Goal: Information Seeking & Learning: Learn about a topic

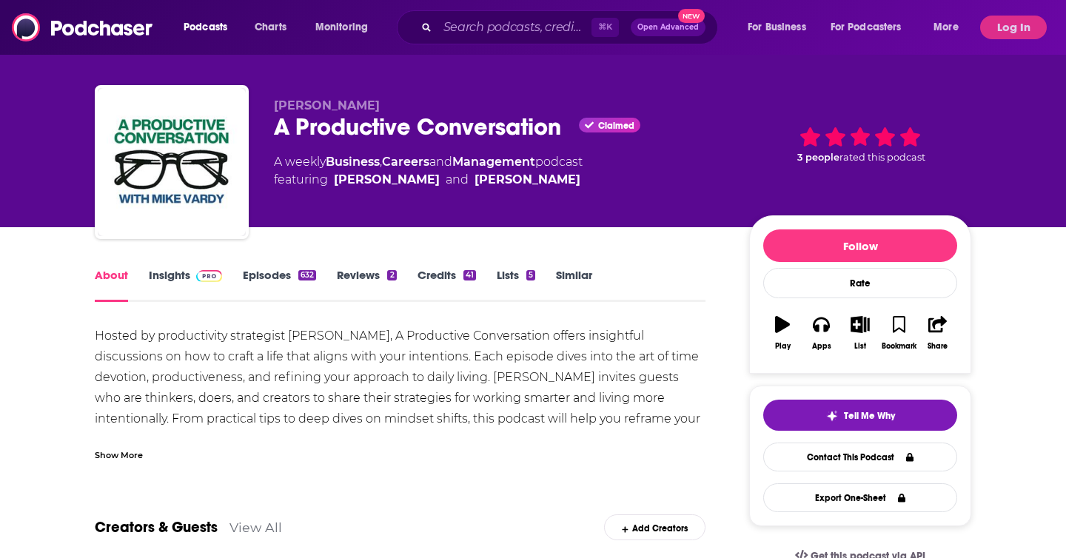
scroll to position [10, 0]
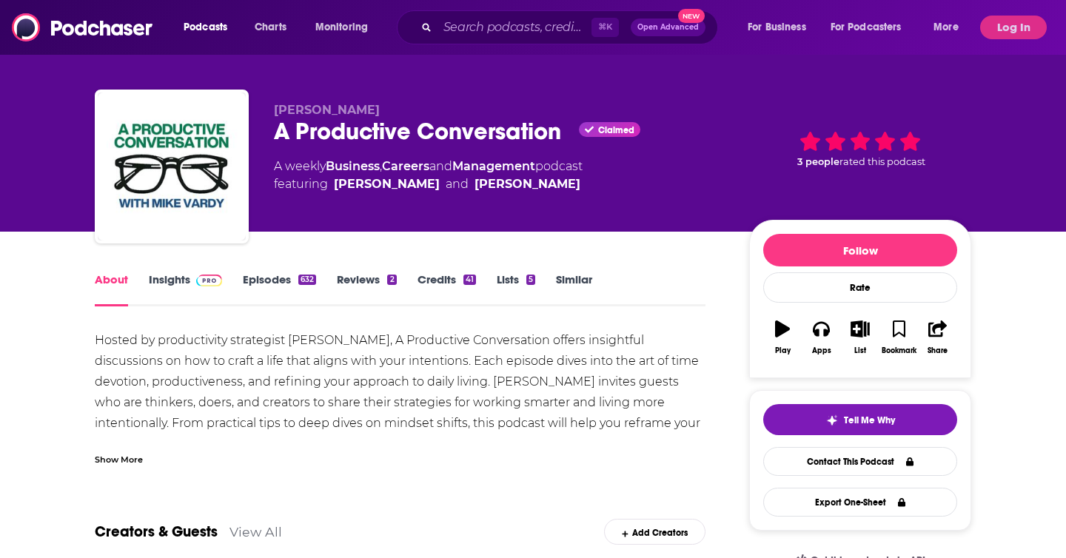
click at [104, 460] on div "Show More" at bounding box center [119, 459] width 48 height 14
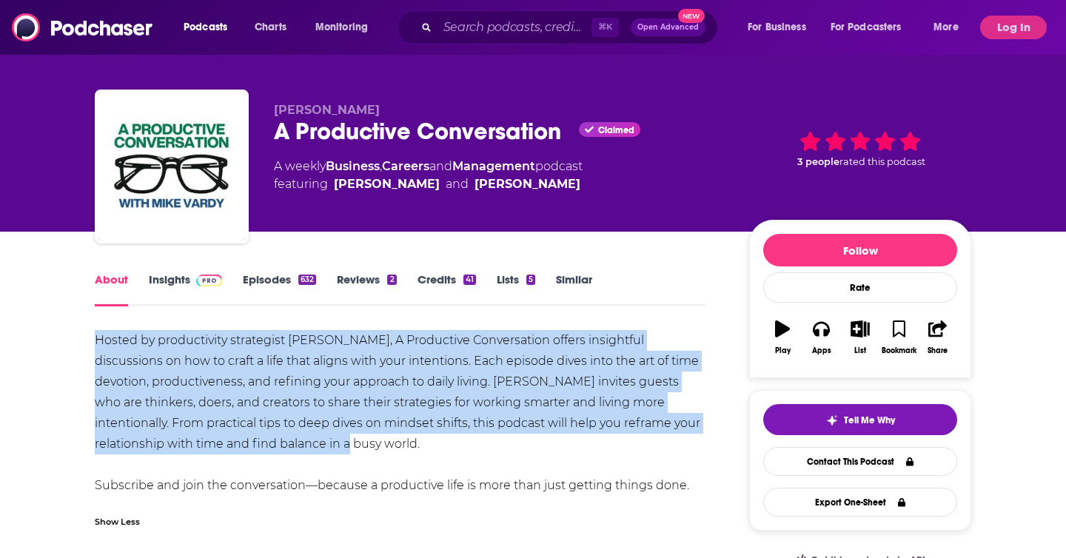
drag, startPoint x: 289, startPoint y: 442, endPoint x: 46, endPoint y: 347, distance: 260.6
copy div "Hosted by productivity strategist [PERSON_NAME], A Productive Conversation offe…"
click at [164, 291] on link "Insights" at bounding box center [185, 289] width 73 height 34
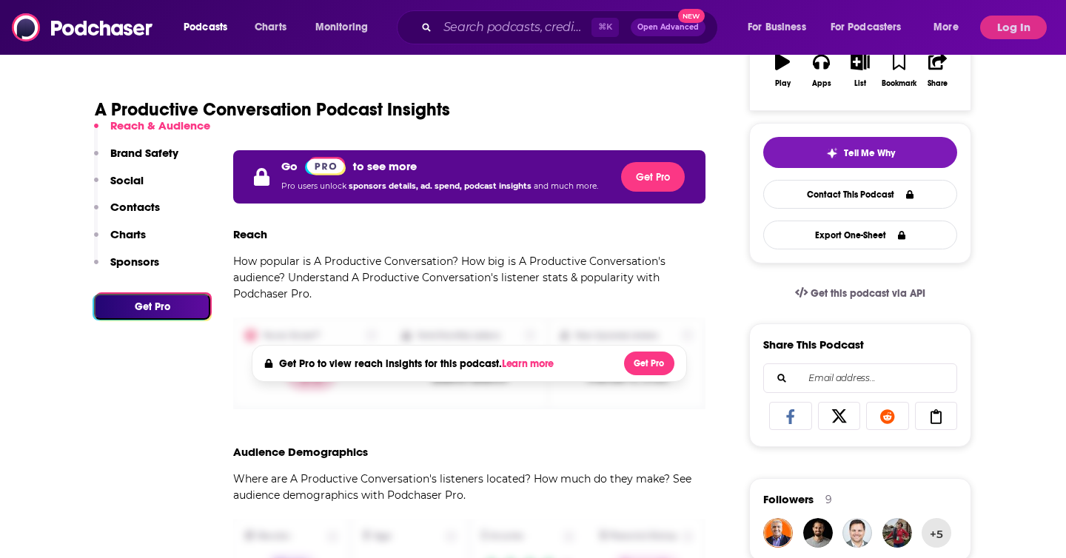
scroll to position [280, 0]
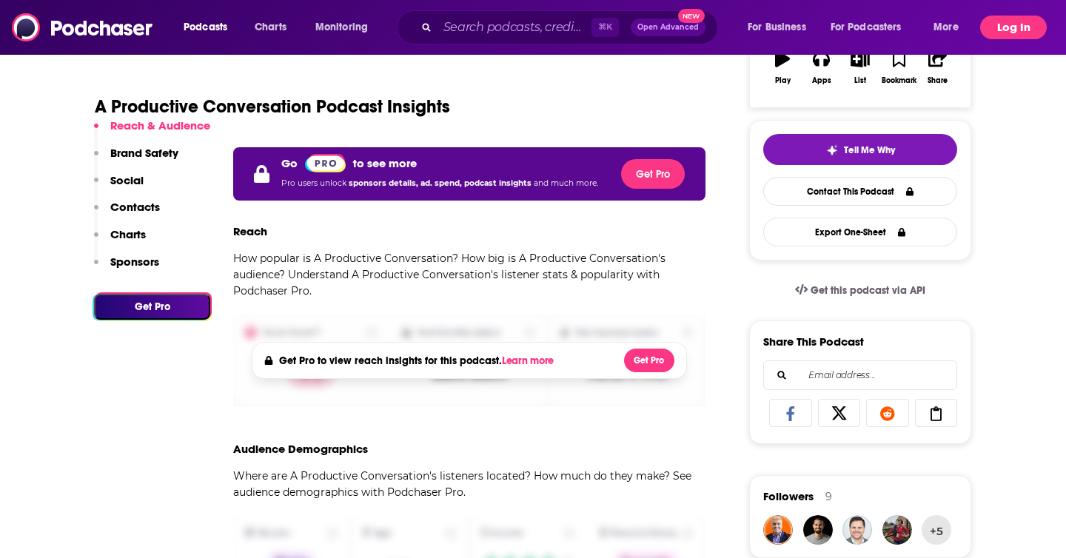
click at [1010, 36] on button "Log In" at bounding box center [1013, 28] width 67 height 24
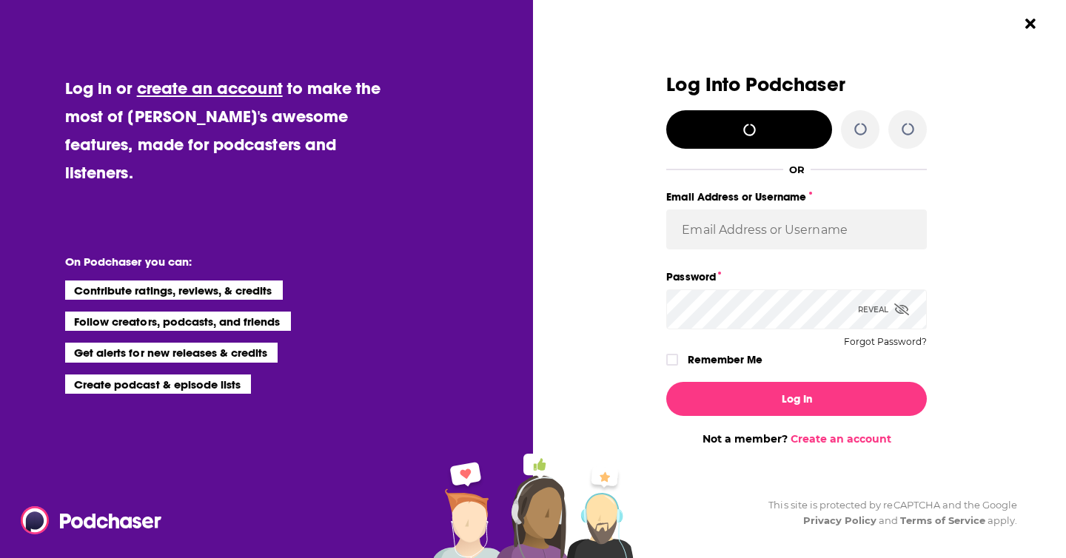
scroll to position [0, 0]
type input "WunderTanya"
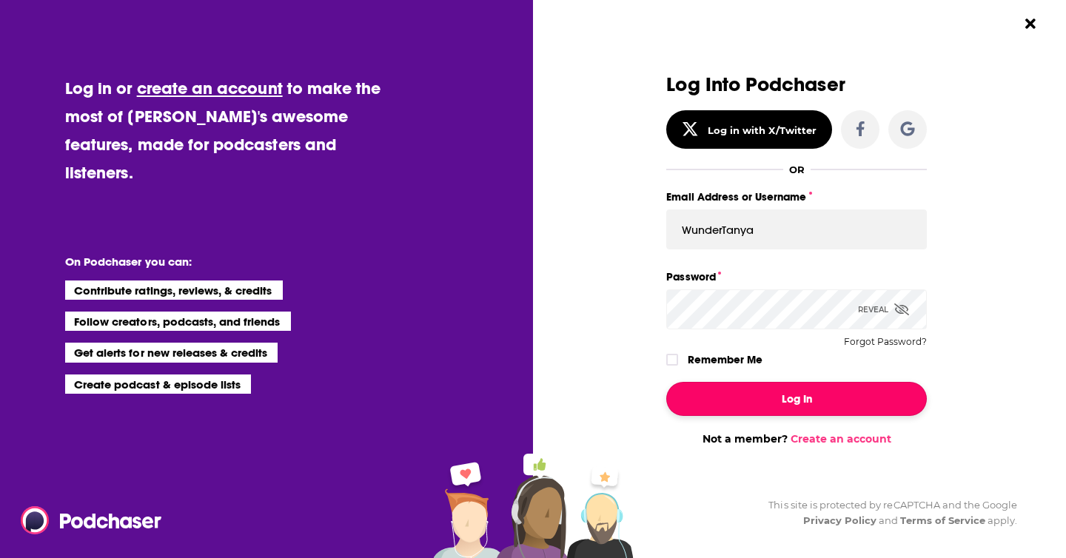
click at [839, 401] on button "Log In" at bounding box center [796, 399] width 261 height 34
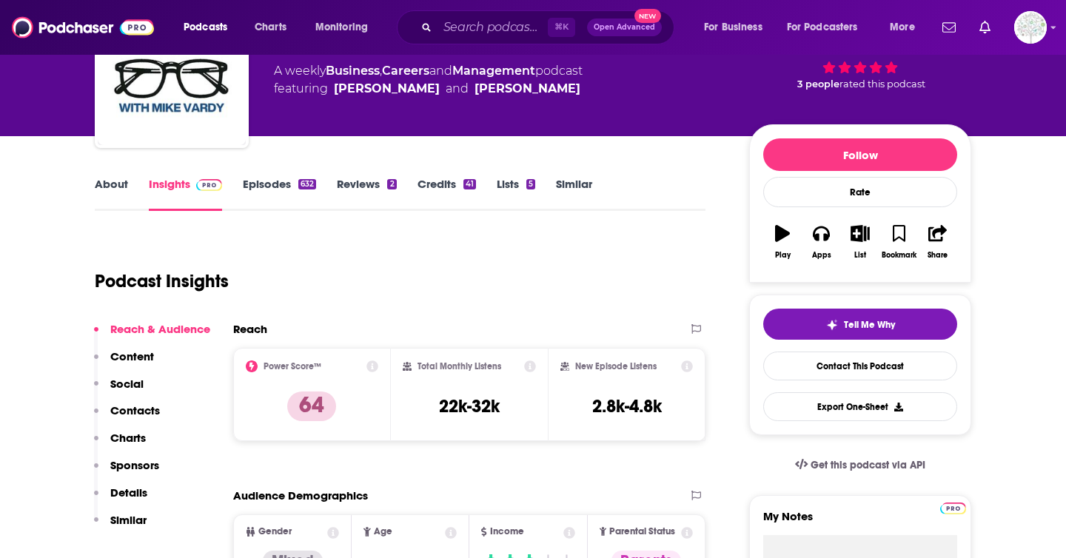
scroll to position [108, 0]
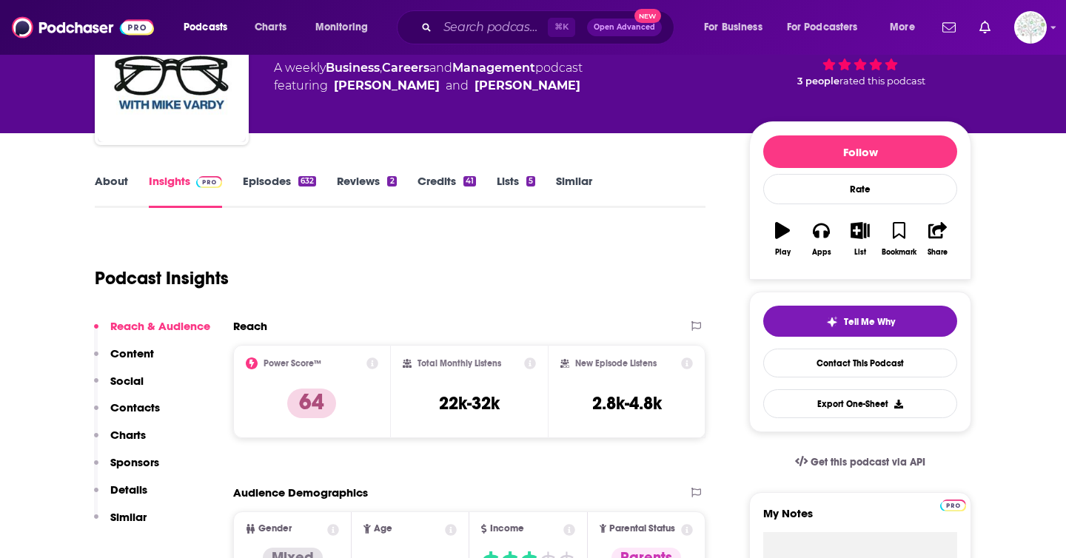
click at [104, 184] on link "About" at bounding box center [111, 191] width 33 height 34
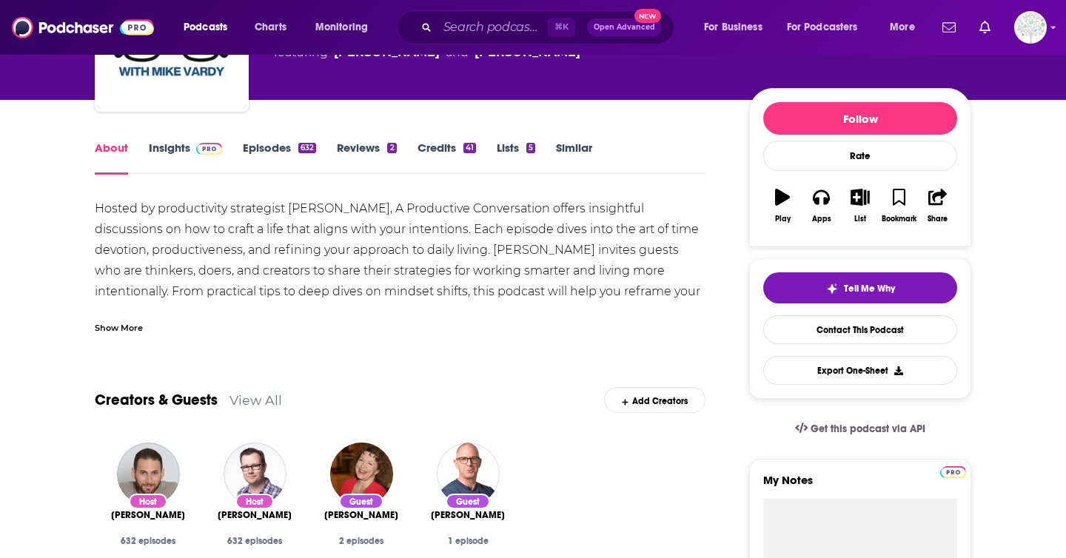
scroll to position [78, 0]
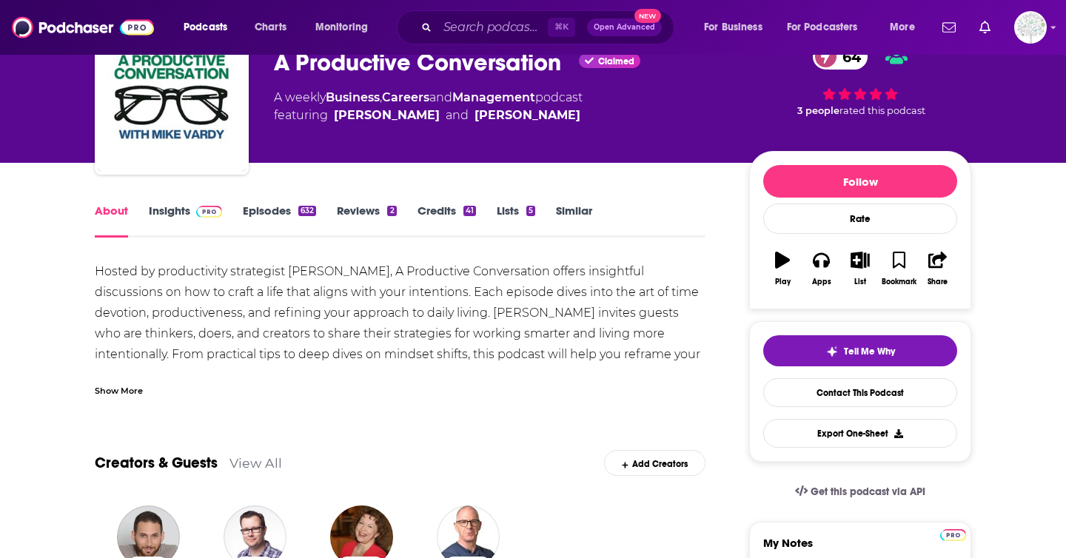
click at [189, 227] on link "Insights" at bounding box center [185, 221] width 73 height 34
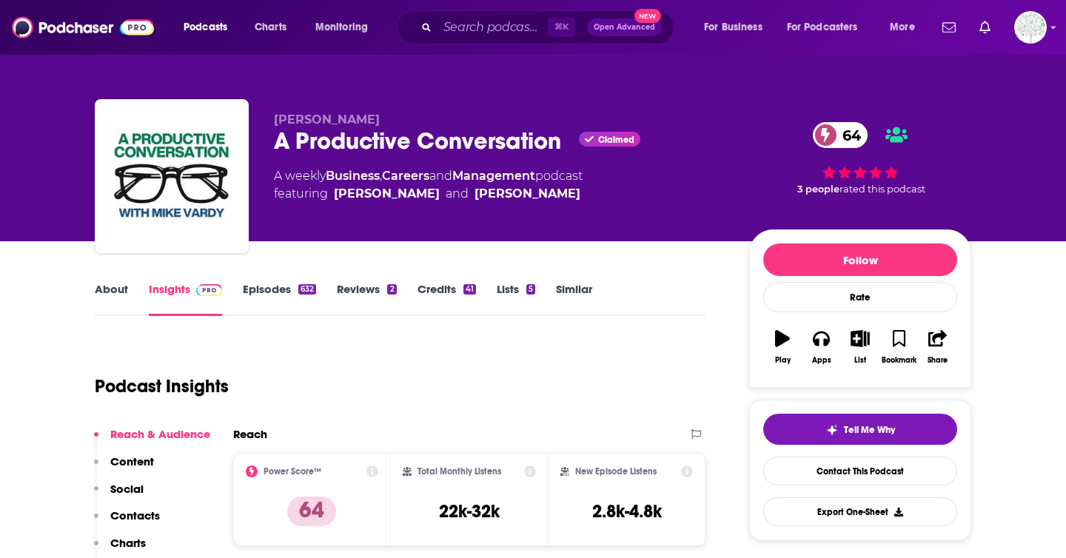
click at [298, 290] on div "632" at bounding box center [307, 289] width 18 height 10
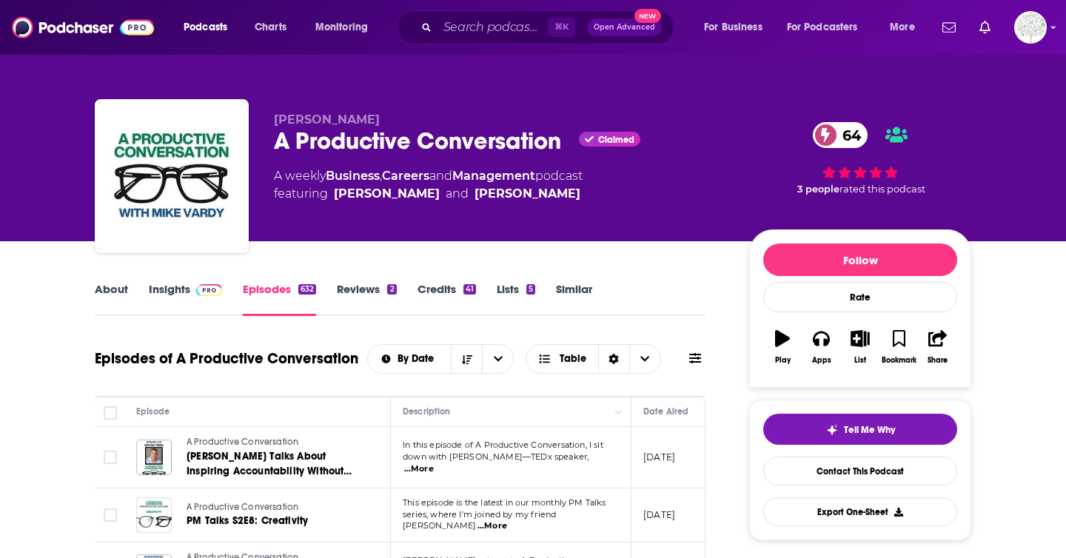
click at [366, 293] on link "Reviews 2" at bounding box center [366, 299] width 59 height 34
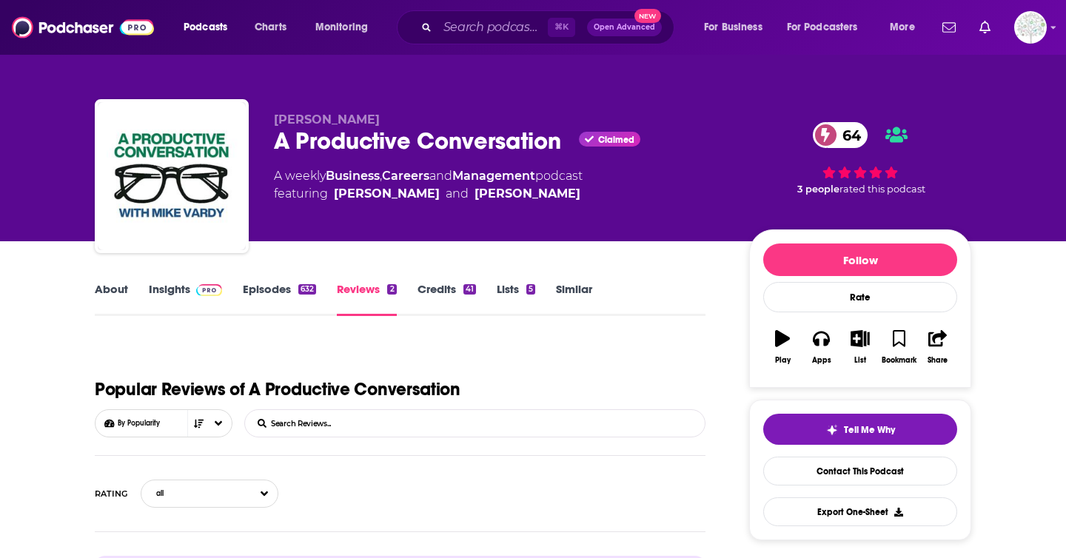
click at [433, 289] on link "Credits 41" at bounding box center [446, 299] width 58 height 34
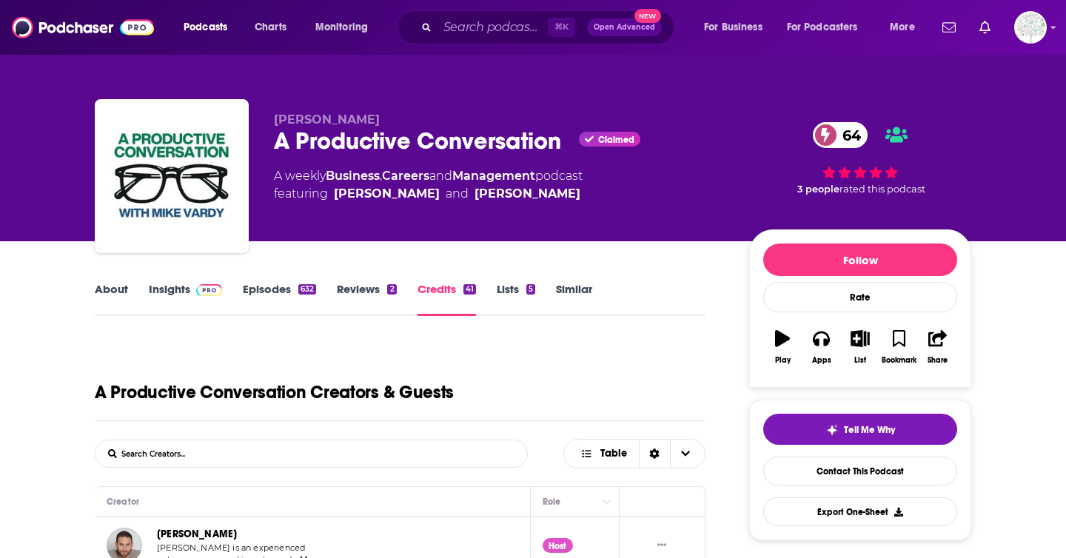
click at [360, 284] on link "Reviews 2" at bounding box center [366, 299] width 59 height 34
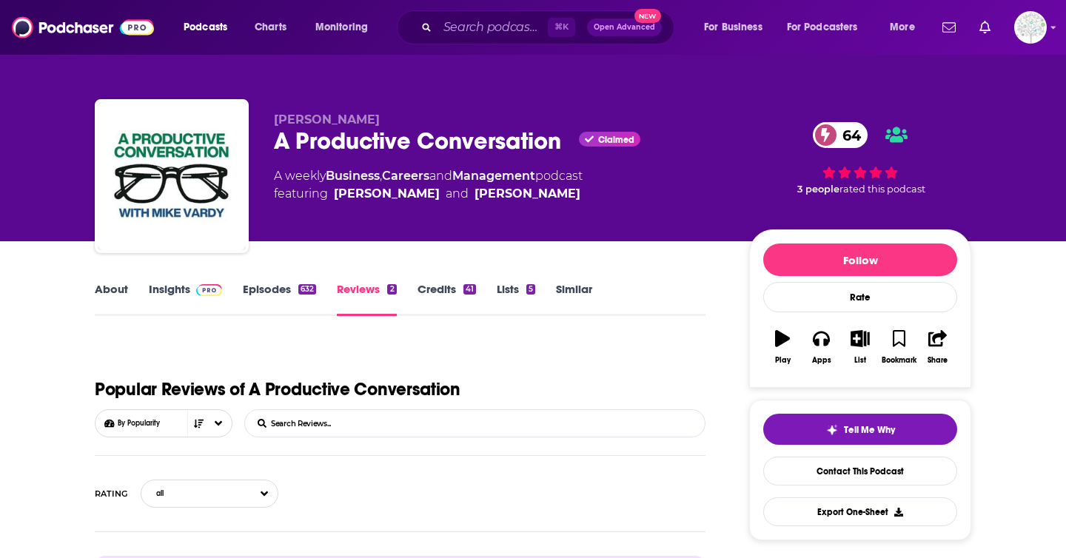
click at [114, 287] on link "About" at bounding box center [111, 299] width 33 height 34
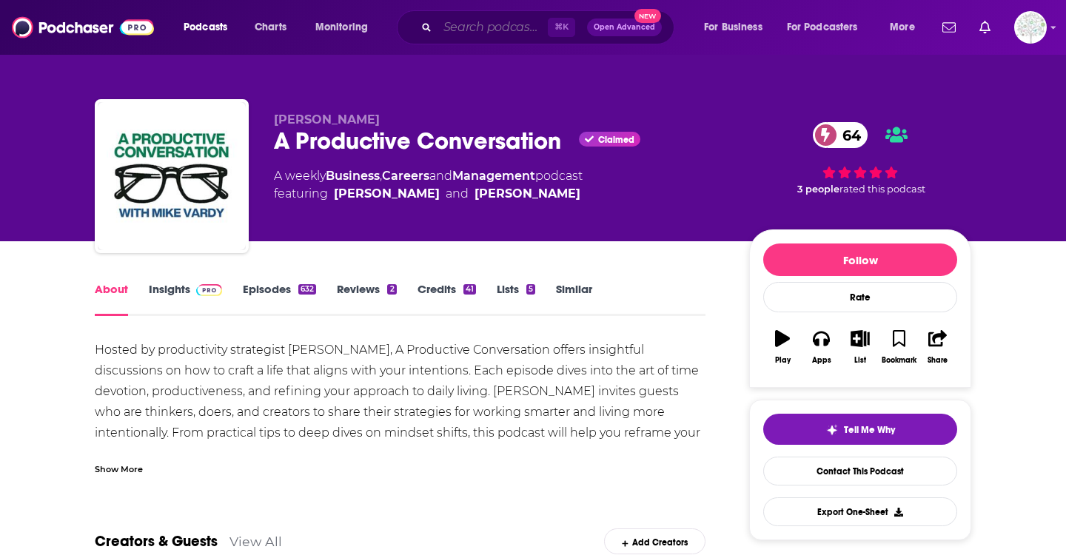
click at [500, 24] on input "Search podcasts, credits, & more..." at bounding box center [492, 28] width 110 height 24
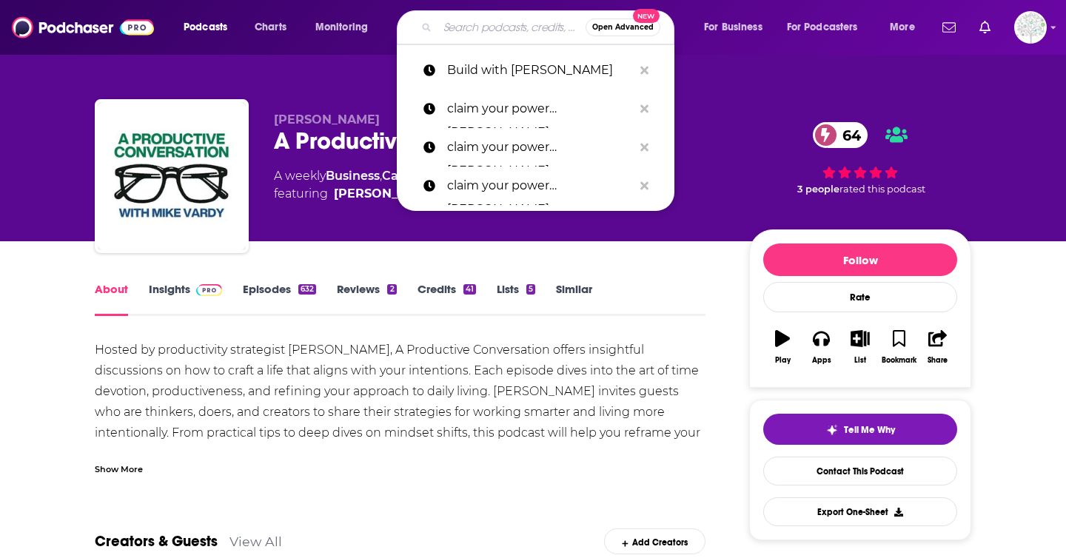
paste input "ACHIEVE YOUR GOALS WITH [PERSON_NAME]"
type input "ACHIEVE YOUR GOALS WITH [PERSON_NAME]"
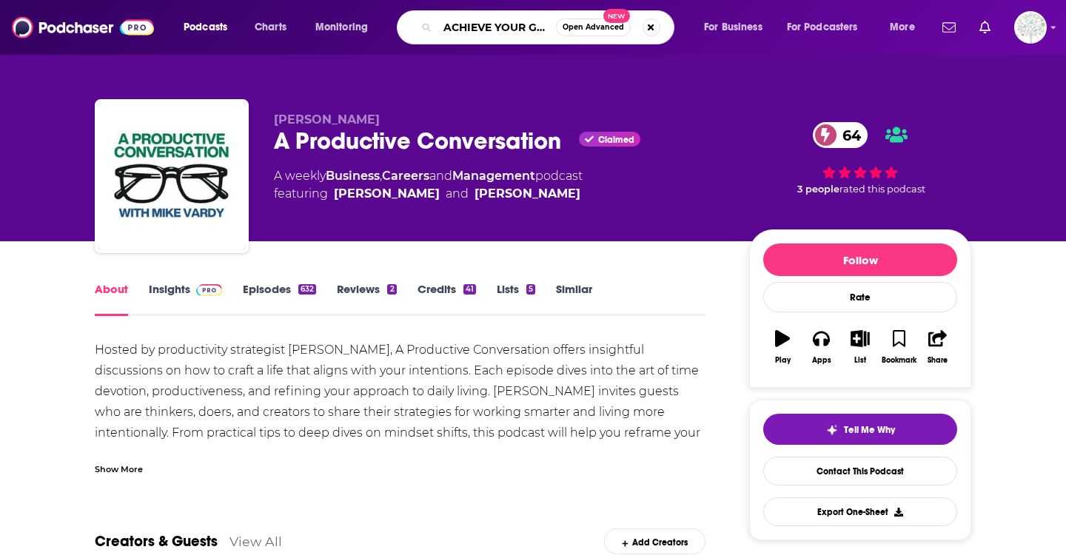
scroll to position [0, 118]
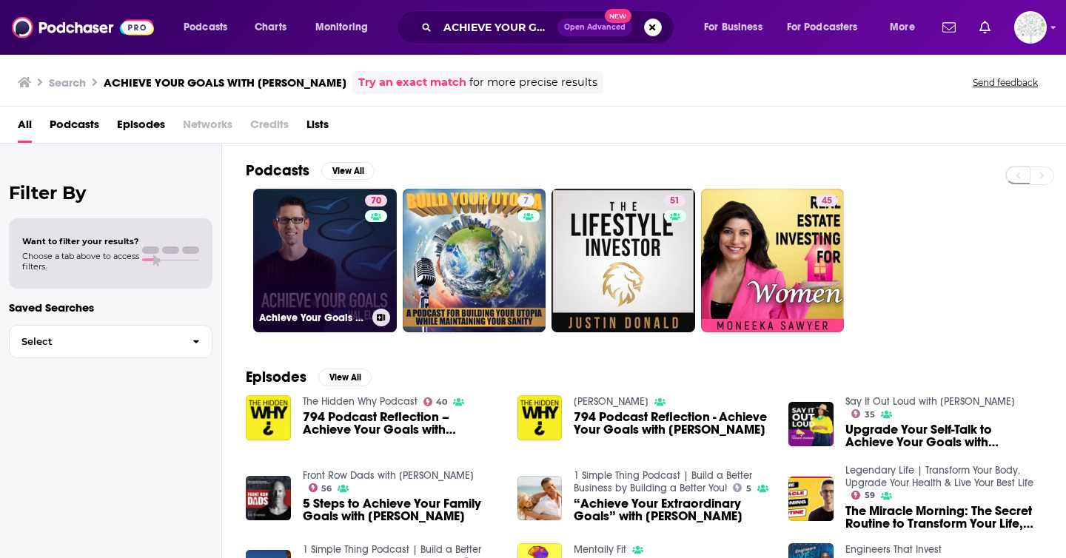
click at [341, 276] on link "70 Achieve Your Goals with [PERSON_NAME]" at bounding box center [325, 261] width 144 height 144
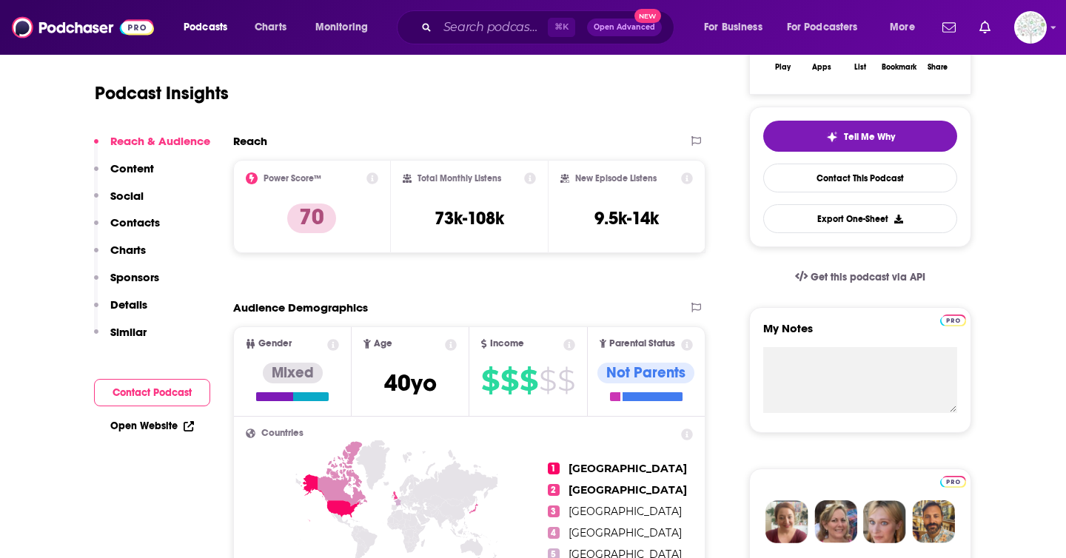
scroll to position [81, 0]
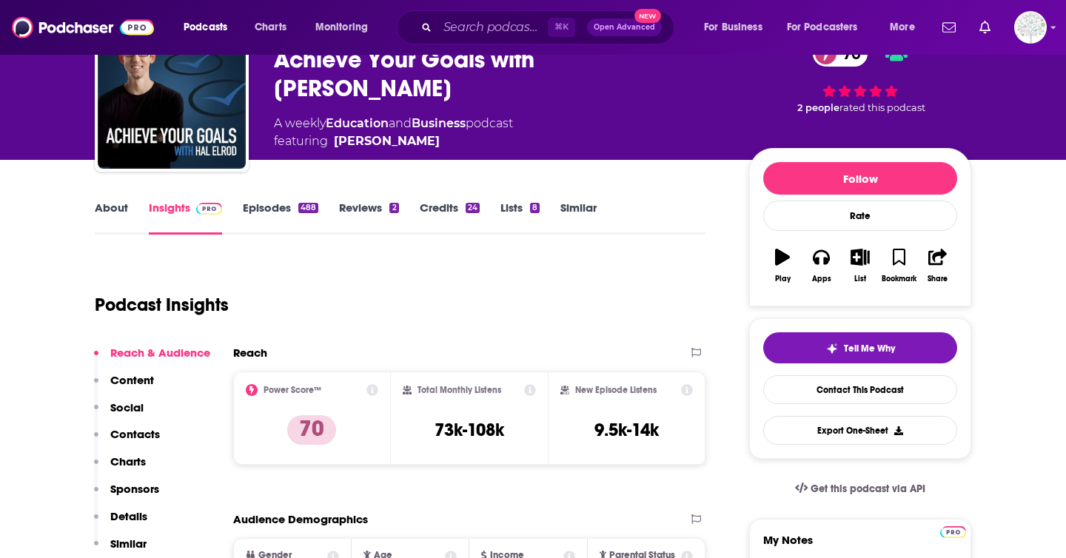
click at [121, 202] on link "About" at bounding box center [111, 218] width 33 height 34
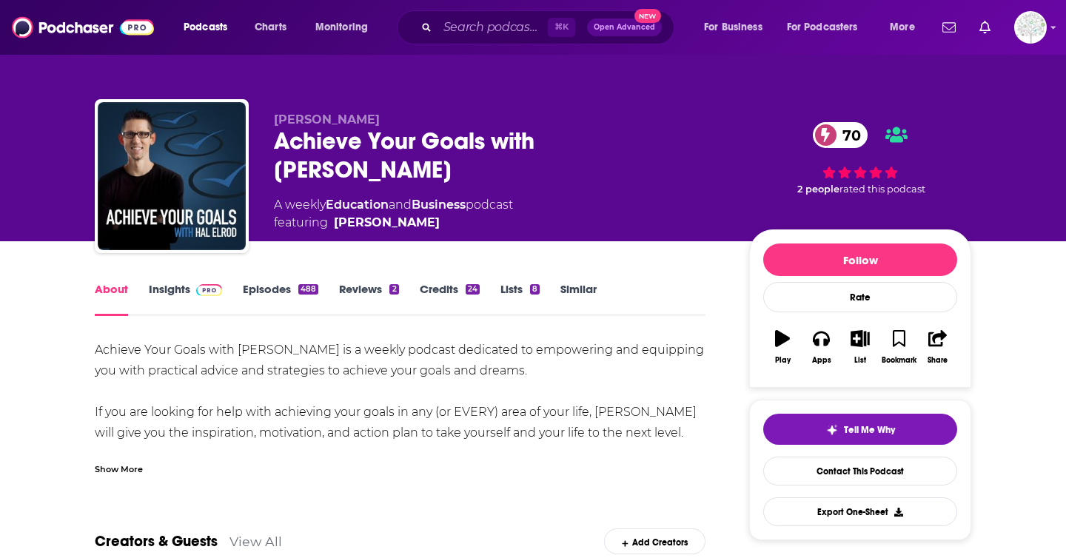
click at [120, 464] on div "Show More" at bounding box center [119, 468] width 48 height 14
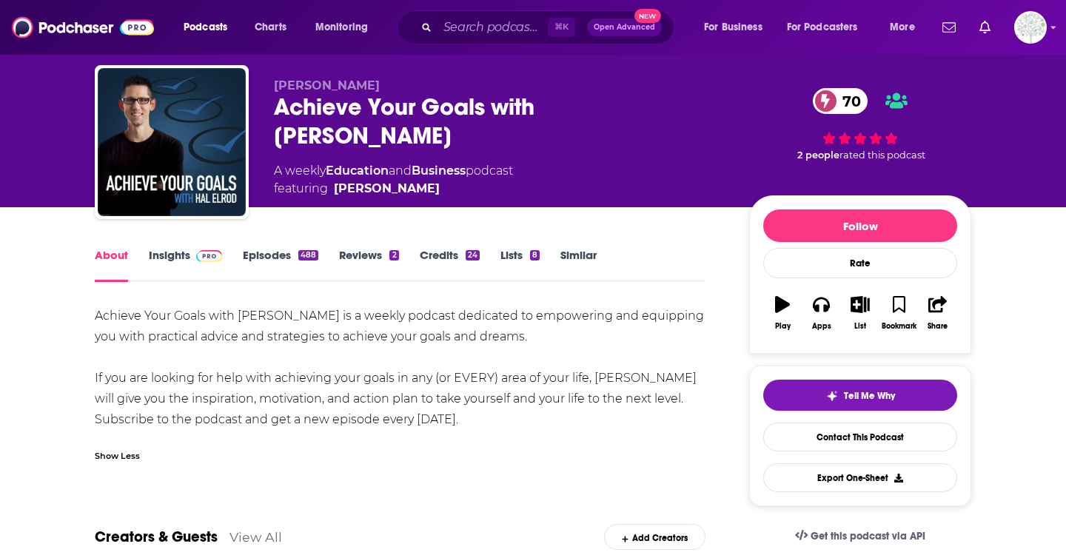
scroll to position [55, 0]
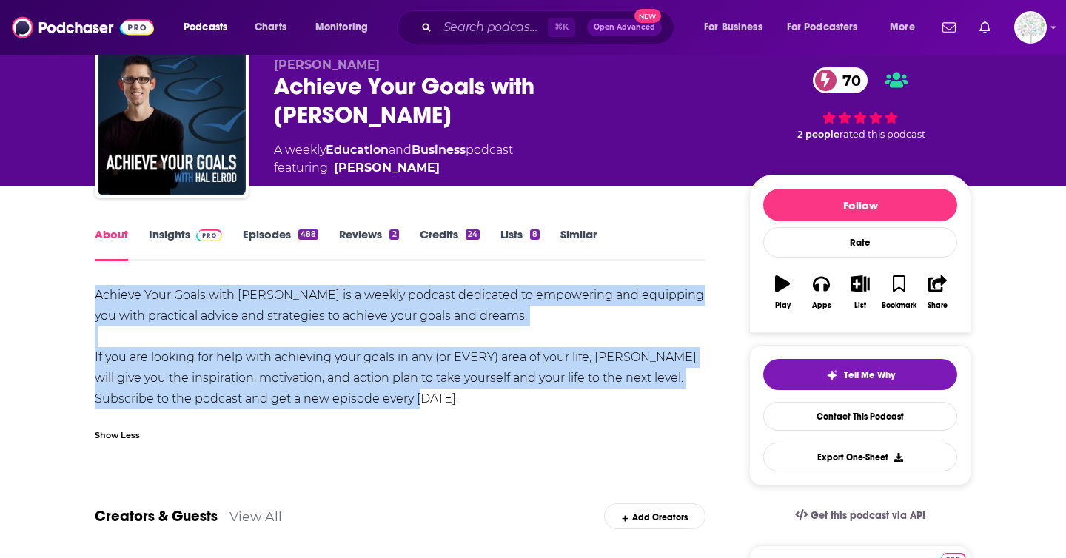
drag, startPoint x: 92, startPoint y: 289, endPoint x: 441, endPoint y: 398, distance: 365.9
copy div "Achieve Your Goals with [PERSON_NAME] is a weekly podcast dedicated to empoweri…"
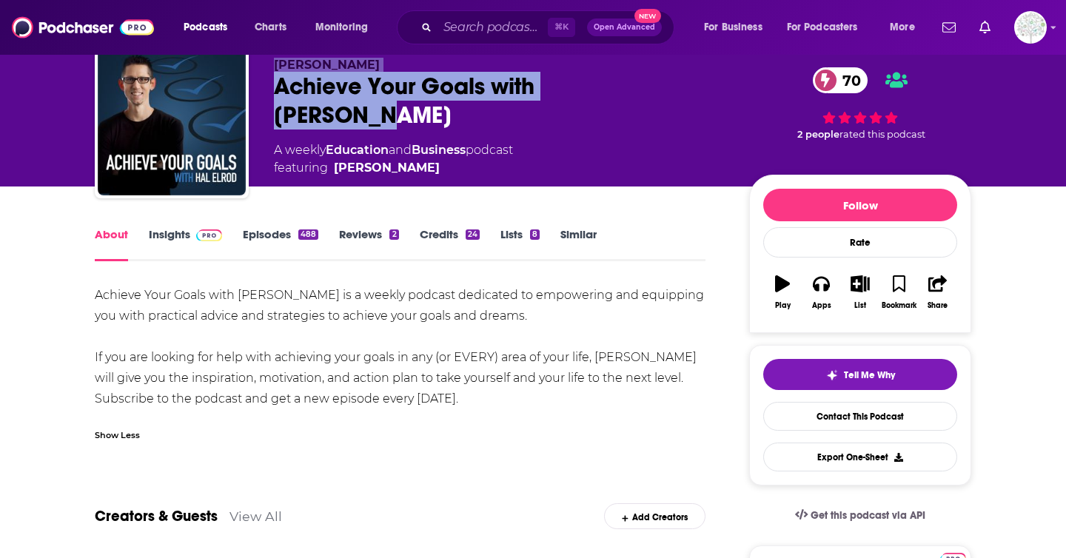
drag, startPoint x: 653, startPoint y: 93, endPoint x: 246, endPoint y: 87, distance: 407.2
click at [246, 87] on div "[PERSON_NAME] Achieve Your Goals with [PERSON_NAME] 70 A weekly Education and B…" at bounding box center [533, 124] width 876 height 160
click at [504, 98] on div "Achieve Your Goals with [PERSON_NAME] 70" at bounding box center [500, 101] width 452 height 58
drag, startPoint x: 652, startPoint y: 95, endPoint x: 280, endPoint y: 94, distance: 372.3
click at [280, 94] on div "Achieve Your Goals with [PERSON_NAME] 70" at bounding box center [500, 101] width 452 height 58
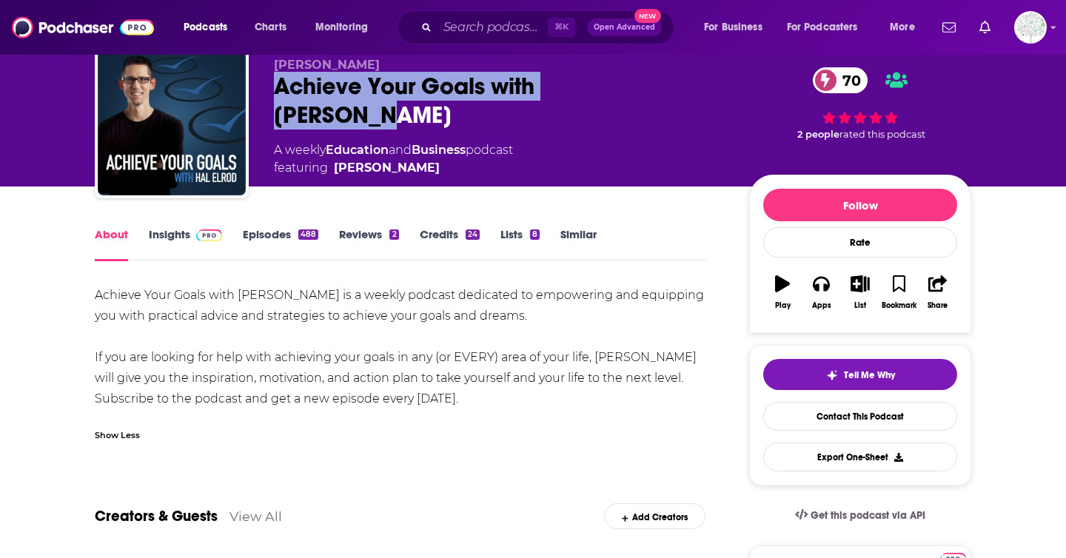
copy h1 "Achieve Your Goals with [PERSON_NAME]"
click at [476, 30] on input "Search podcasts, credits, & more..." at bounding box center [492, 28] width 110 height 24
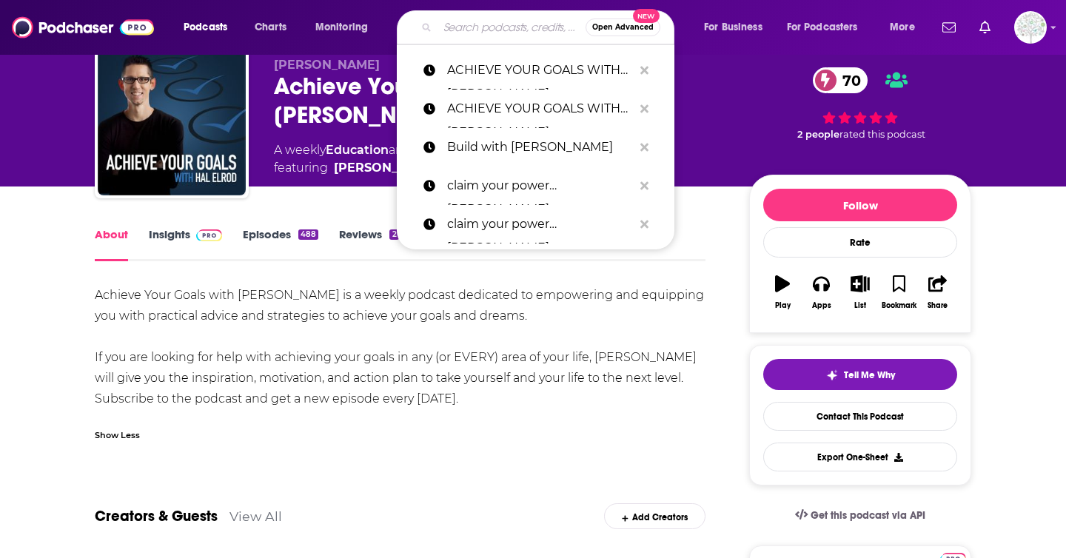
paste input "AWAKEN YOUR INNER AWESOMENESS WITH [PERSON_NAME]-A DAILY DOSE OF SPIRITUALITY A…"
type input "AWAKEN YOUR INNER AWESOMENESS WITH [PERSON_NAME]-A DAILY DOSE OF SPIRITUALITY A…"
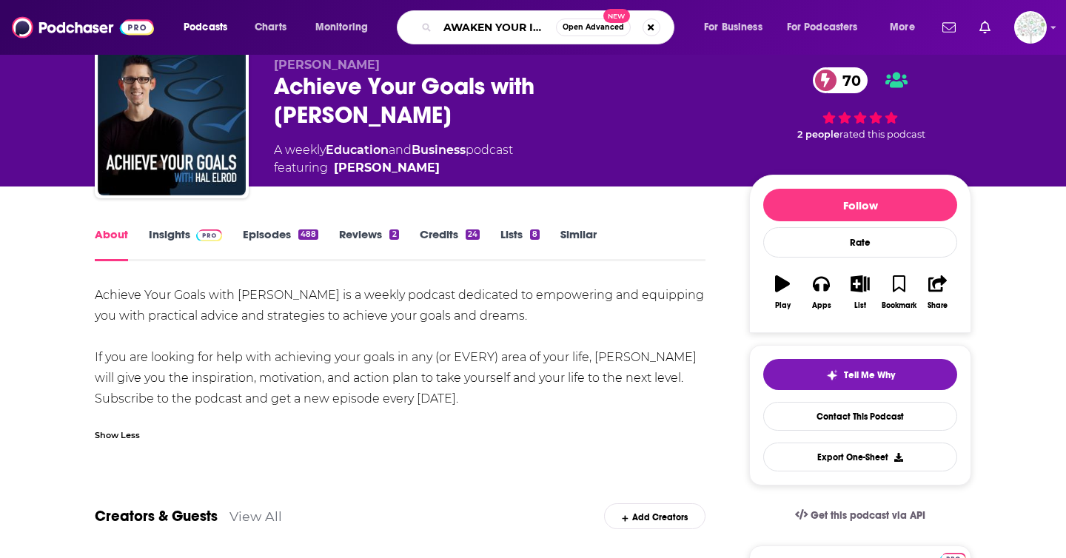
scroll to position [0, 561]
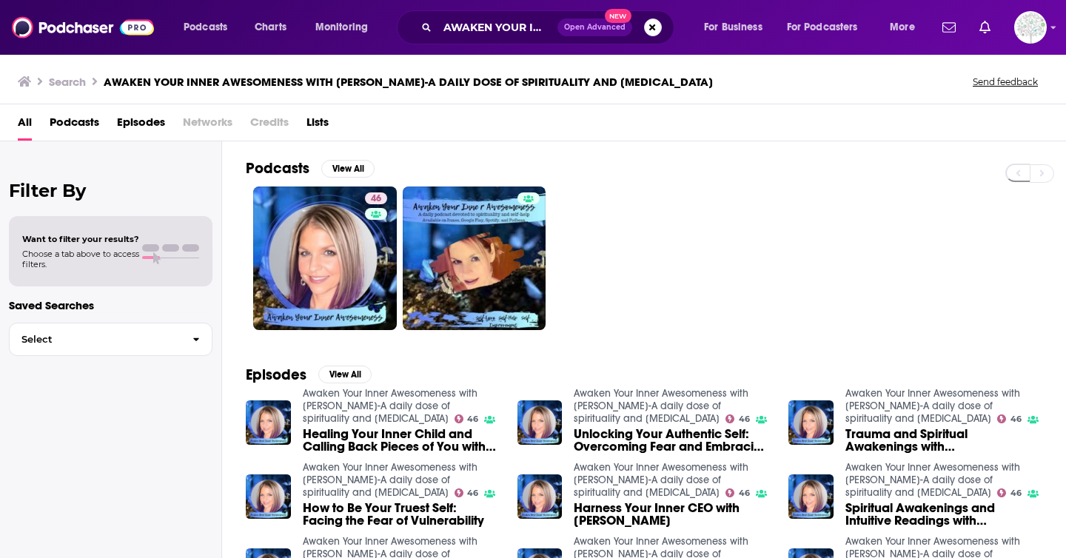
click at [93, 117] on span "Podcasts" at bounding box center [75, 125] width 50 height 30
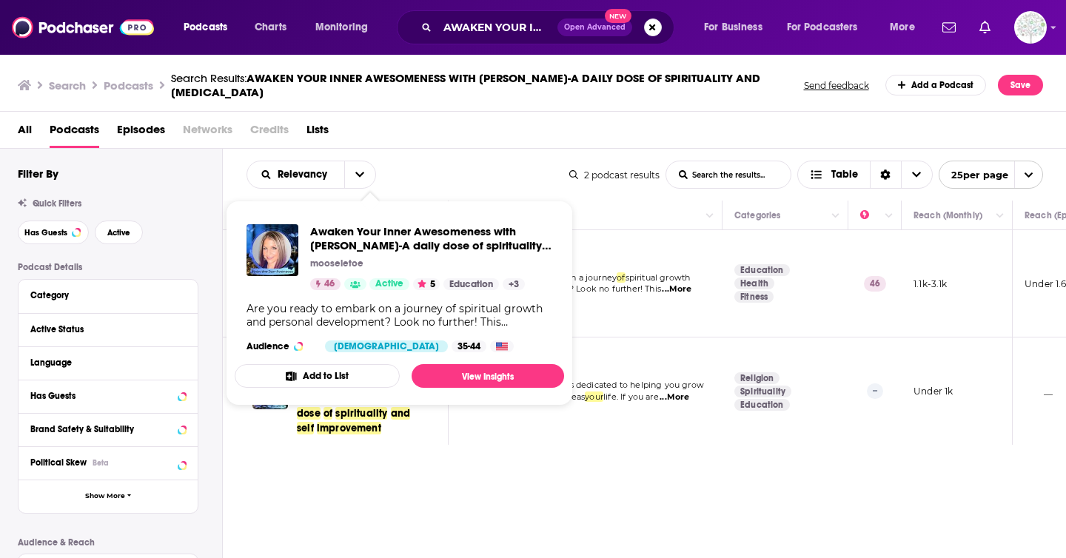
click at [527, 195] on span "Awaken Your Inner Awesomeness with [PERSON_NAME]-A daily dose of spirituality a…" at bounding box center [399, 303] width 347 height 223
click at [445, 235] on span "Awaken Your Inner Awesomeness with [PERSON_NAME]-A daily dose of spirituality a…" at bounding box center [431, 238] width 242 height 28
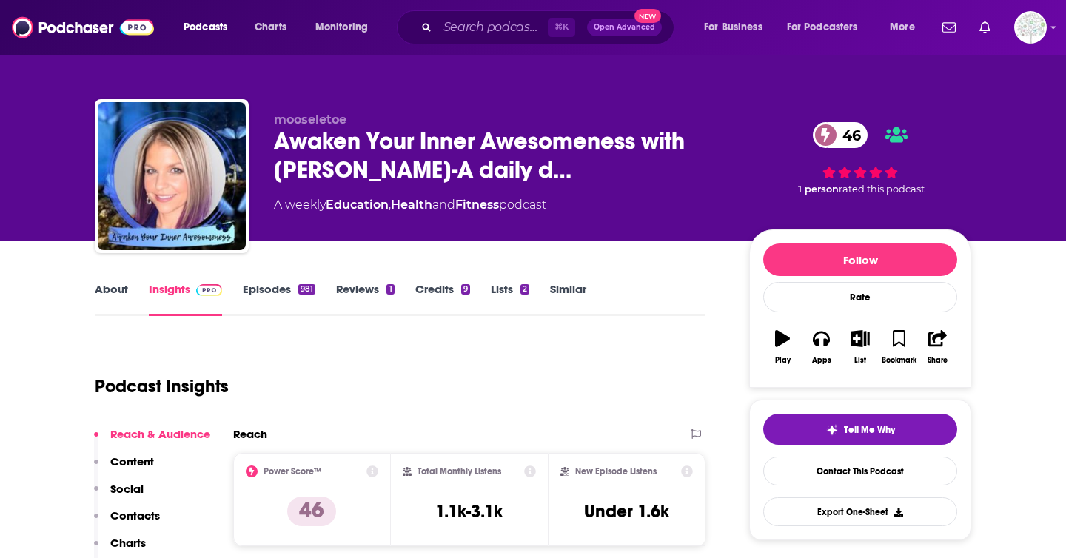
click at [118, 285] on link "About" at bounding box center [111, 299] width 33 height 34
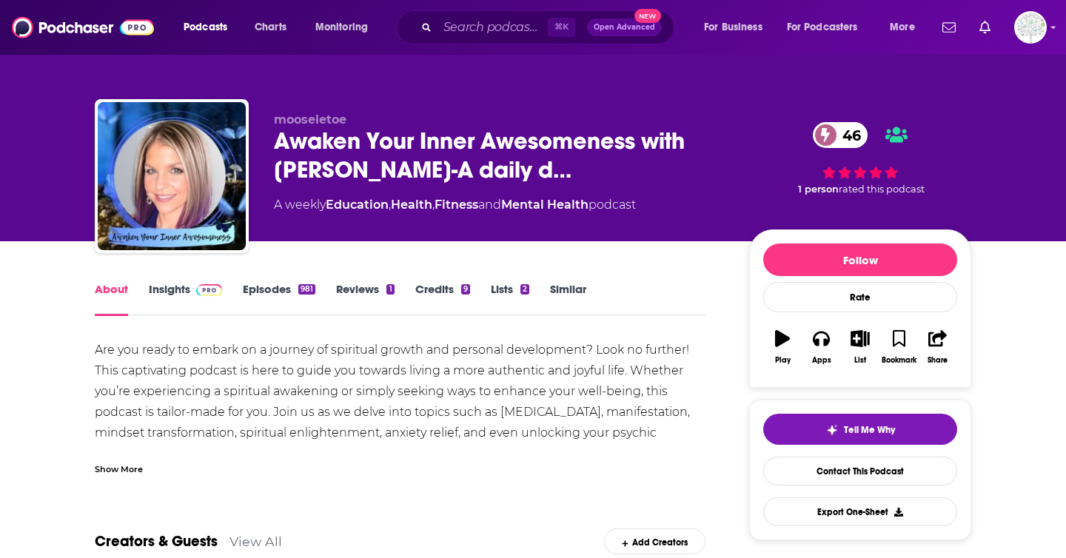
click at [183, 285] on link "Insights" at bounding box center [185, 299] width 73 height 34
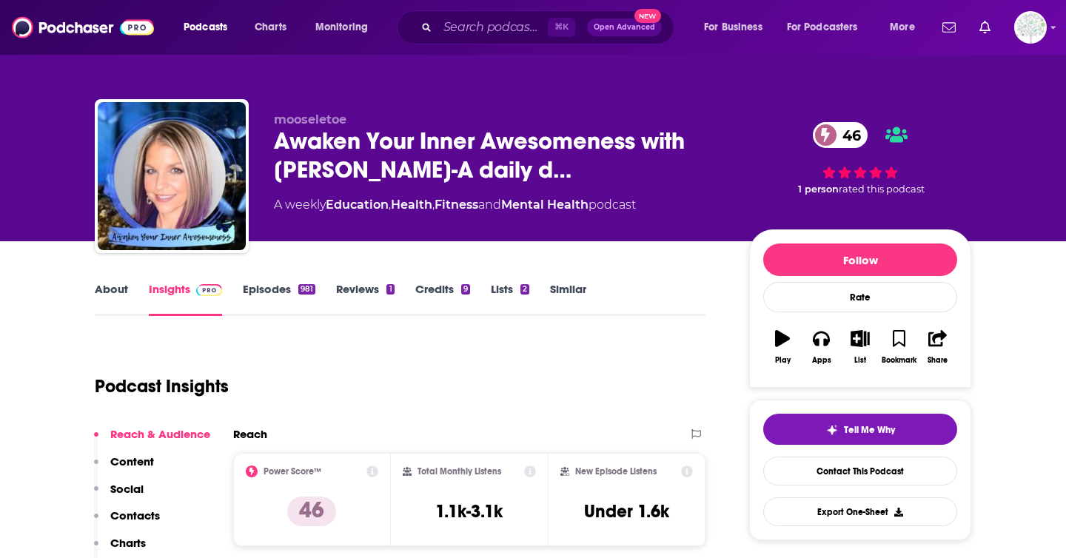
scroll to position [76, 0]
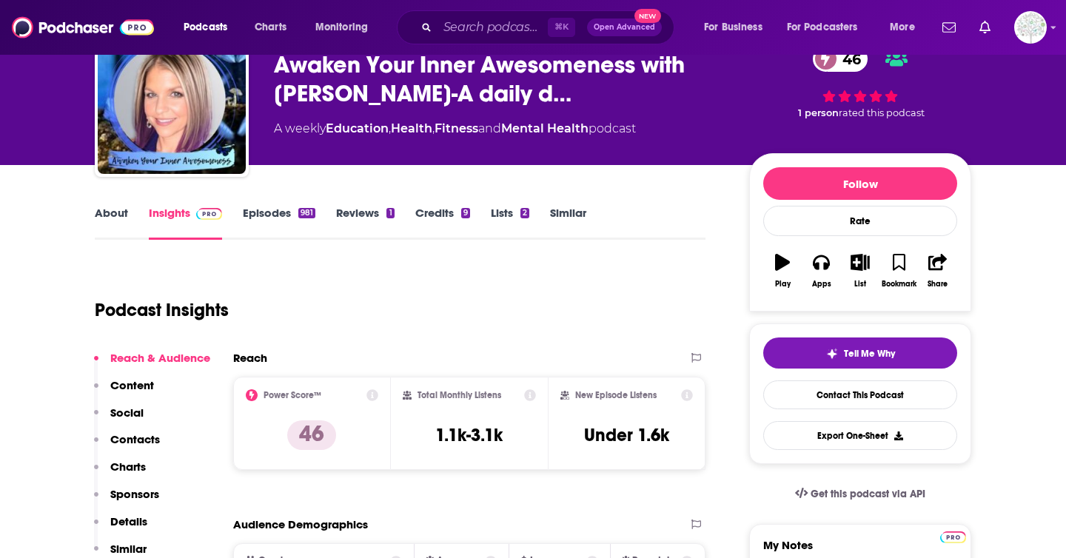
click at [113, 216] on link "About" at bounding box center [111, 223] width 33 height 34
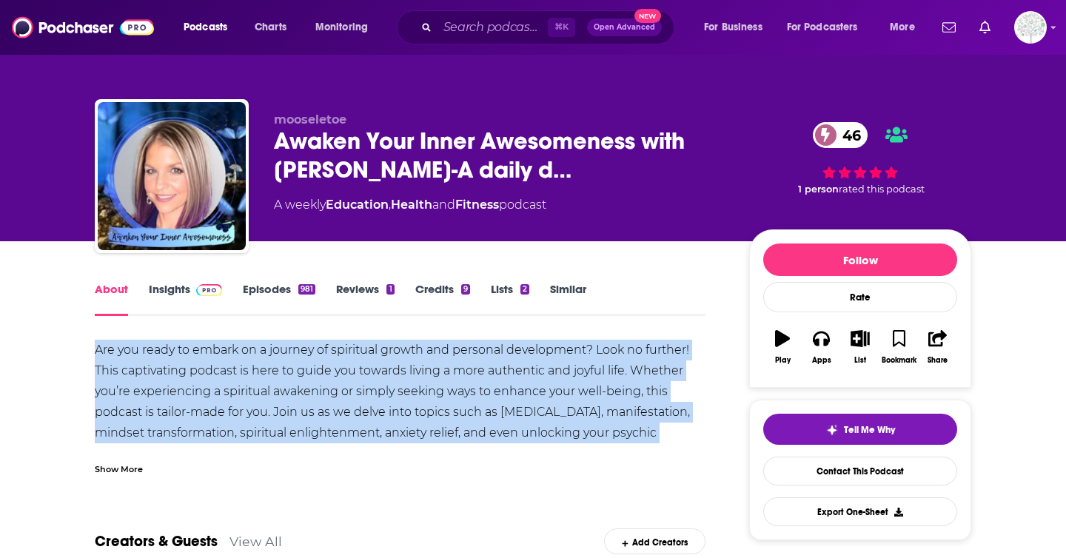
drag, startPoint x: 92, startPoint y: 352, endPoint x: 660, endPoint y: 440, distance: 574.6
copy div "Are you ready to embark on a journey of spiritual growth and personal developme…"
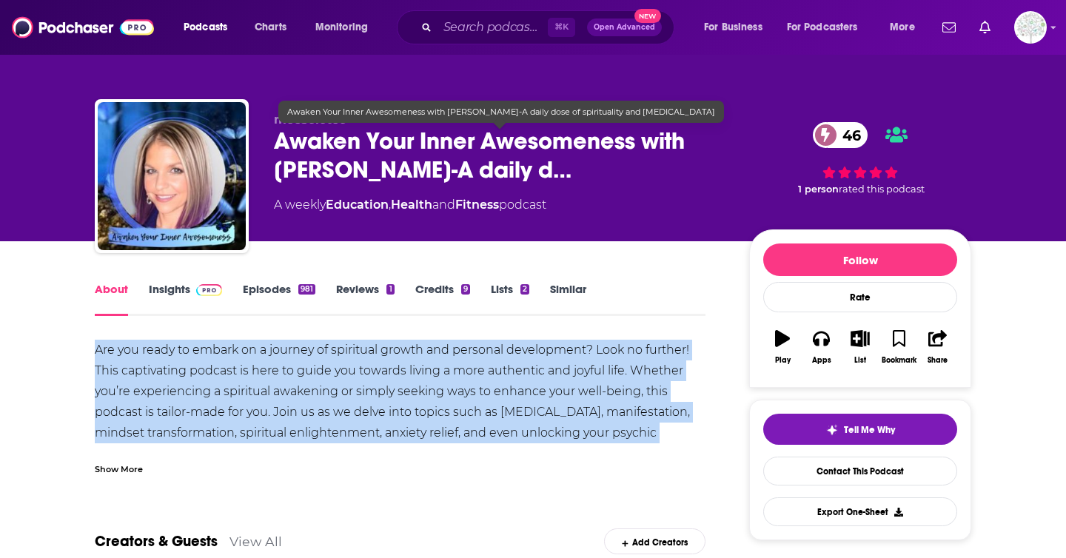
click at [592, 165] on span "Awaken Your Inner Awesomeness with [PERSON_NAME]-A daily d…" at bounding box center [500, 156] width 452 height 58
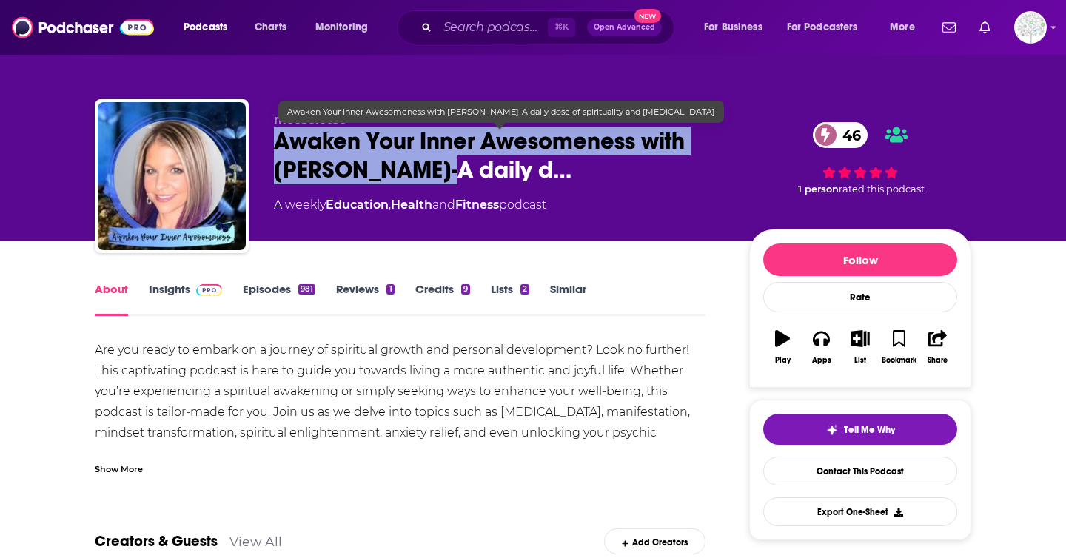
drag, startPoint x: 271, startPoint y: 138, endPoint x: 448, endPoint y: 174, distance: 180.5
click at [448, 174] on div "mooseletoe Awaken Your Inner Awesomeness with [PERSON_NAME]-A daily d… 46 A wee…" at bounding box center [533, 179] width 876 height 160
copy h1 "Awaken Your Inner Awesomeness with [PERSON_NAME]"
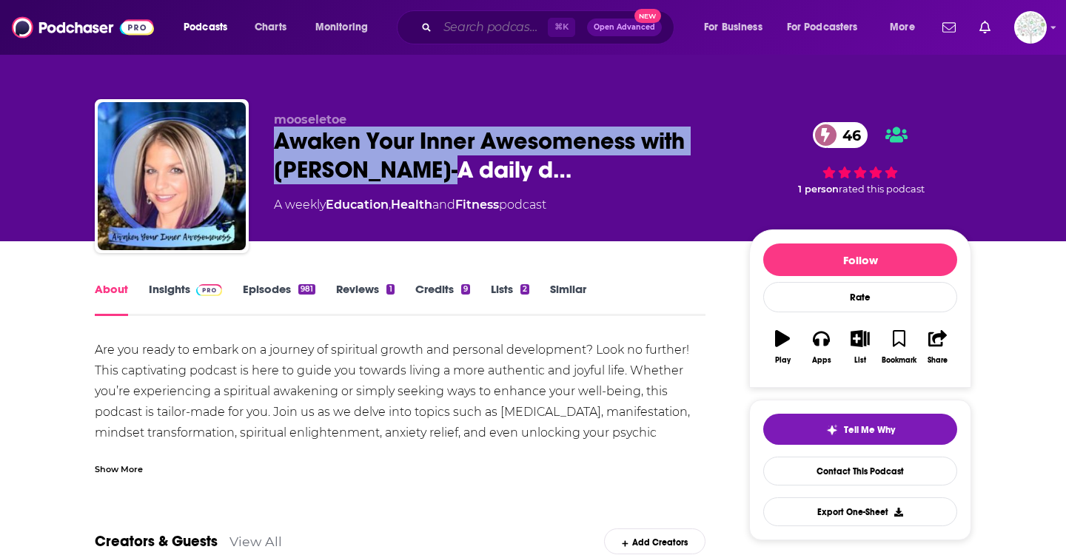
click at [488, 29] on input "Search podcasts, credits, & more..." at bounding box center [492, 28] width 110 height 24
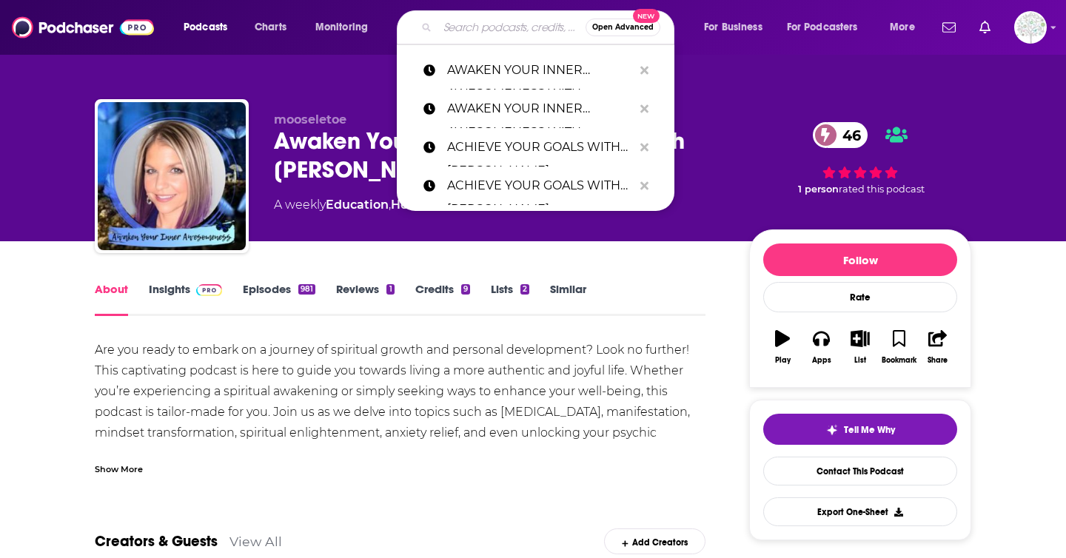
paste input "BADASS CONFIDENCE COACH | YOUR PERSONAL TRAINER FOR YOUR MIND"
type input "BADASS CONFIDENCE COACH | YOUR PERSONAL TRAINER FOR YOUR MIND"
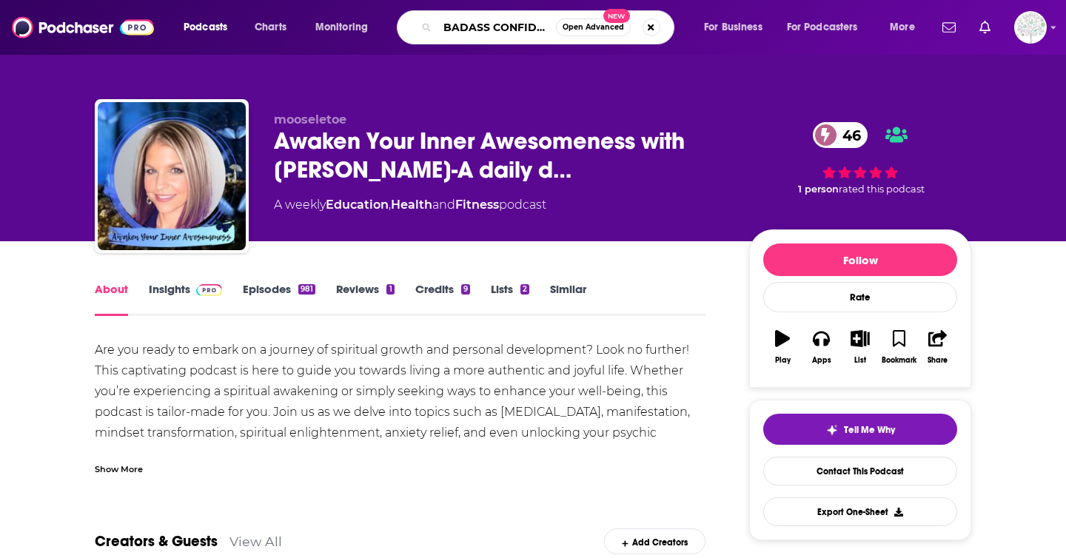
scroll to position [0, 306]
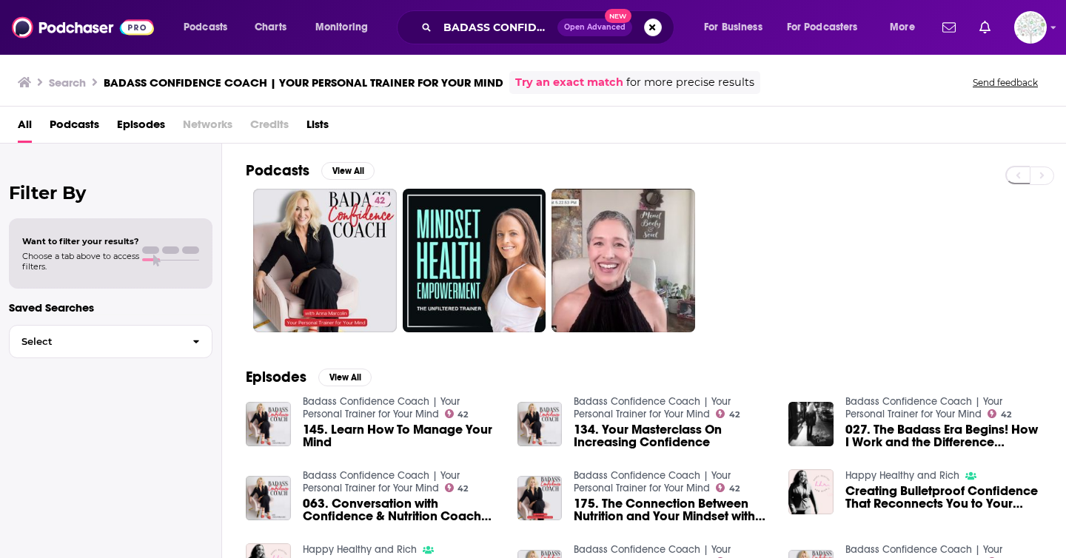
click at [73, 124] on span "Podcasts" at bounding box center [75, 128] width 50 height 30
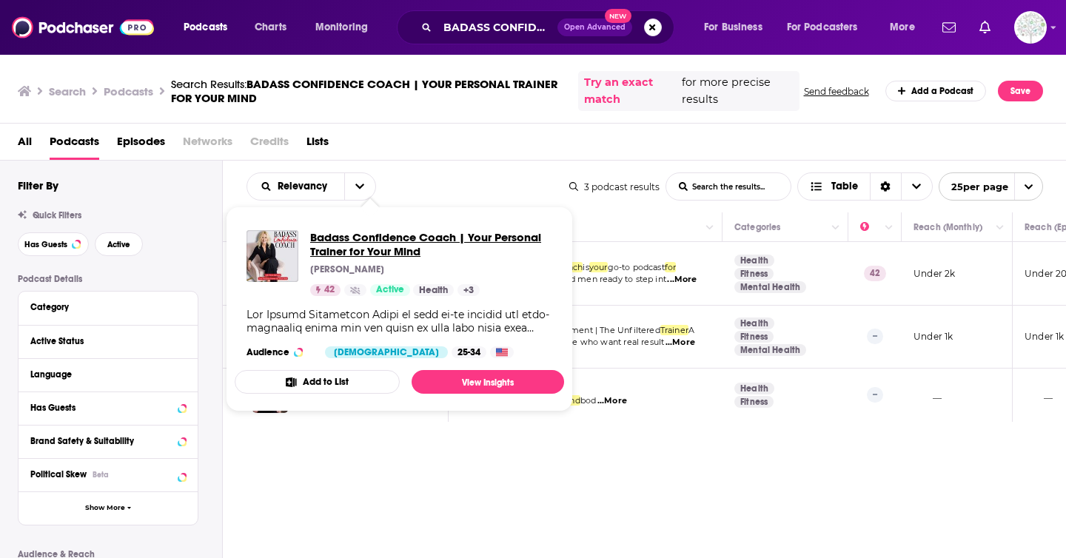
click at [398, 243] on span "Badass Confidence Coach | Your Personal Trainer for Your Mind" at bounding box center [431, 244] width 242 height 28
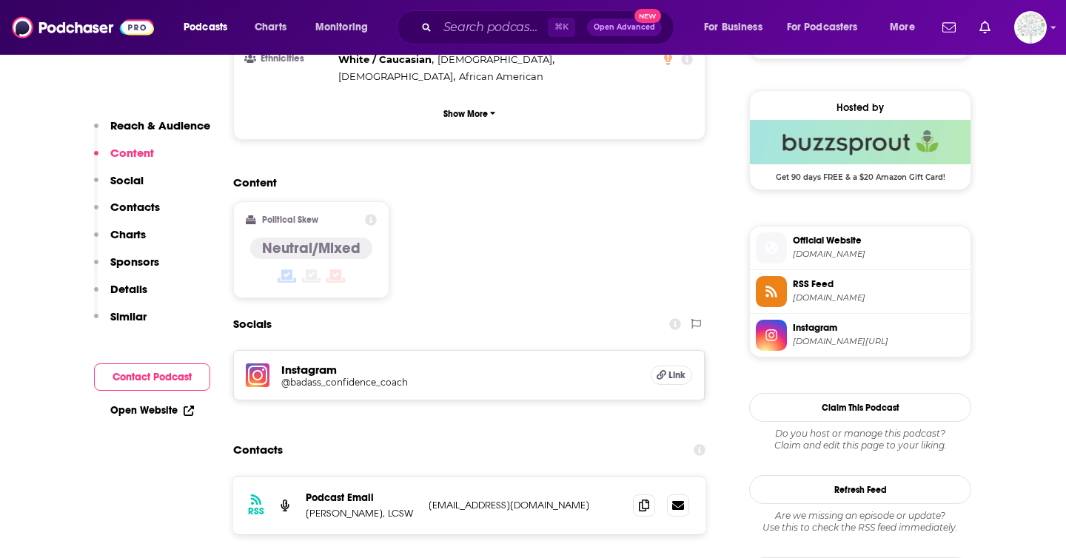
scroll to position [1049, 0]
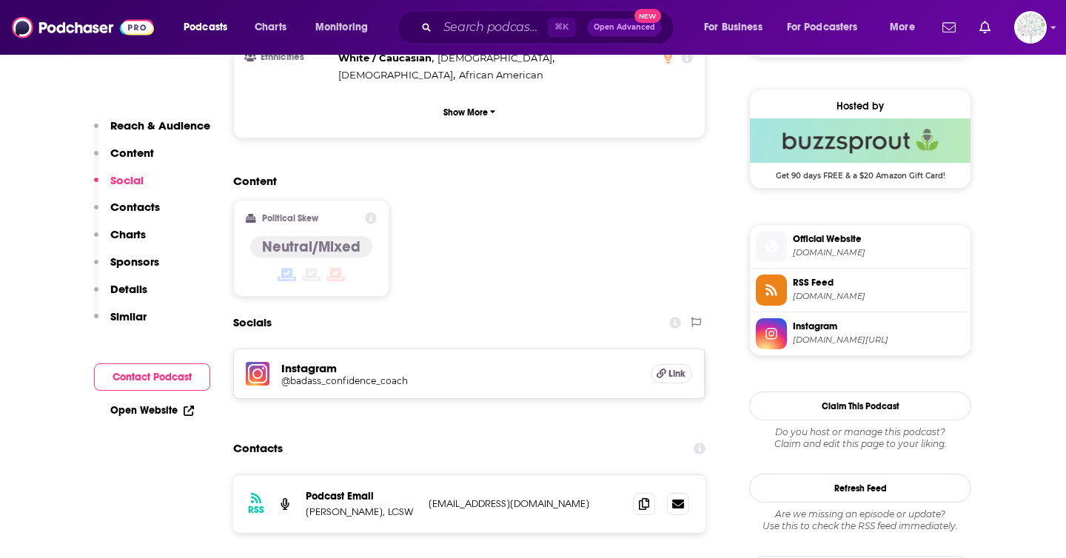
click at [557, 223] on div "Content Political Skew Neutral/Mixed" at bounding box center [469, 241] width 472 height 135
click at [640, 497] on icon at bounding box center [644, 503] width 10 height 12
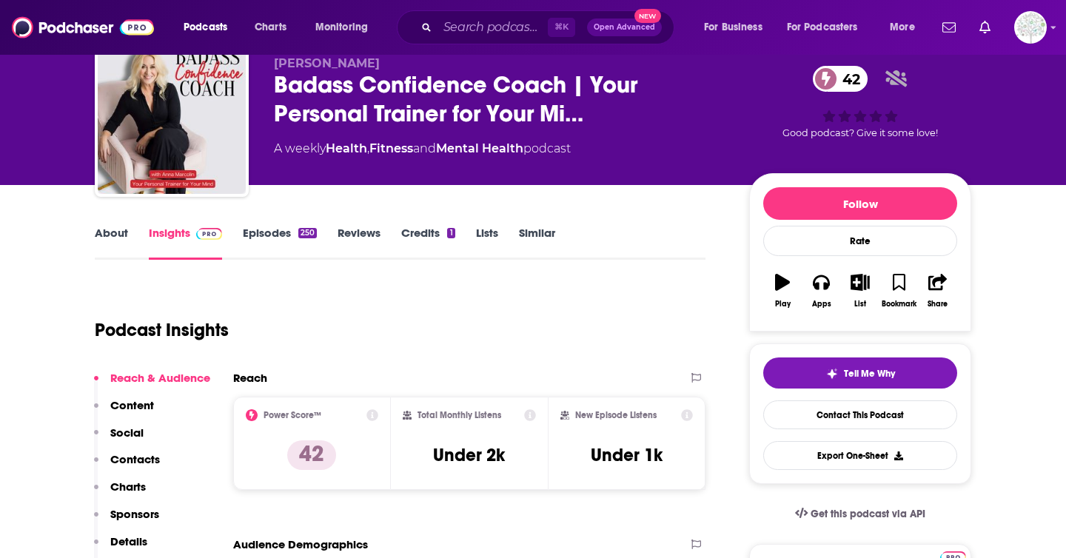
scroll to position [0, 0]
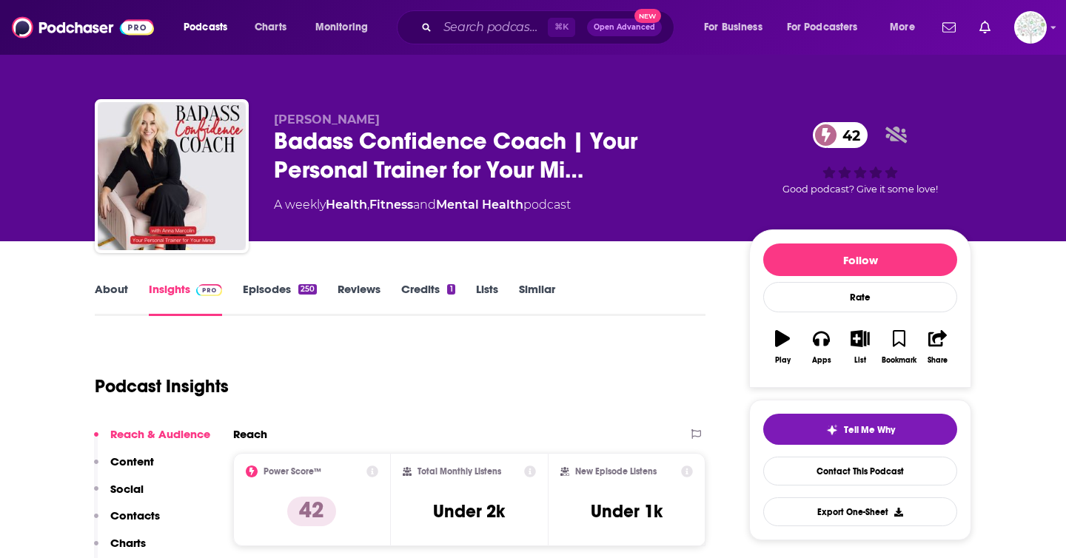
click at [118, 281] on div "About Insights Episodes 250 Reviews Credits 1 Lists Similar" at bounding box center [400, 298] width 611 height 36
click at [109, 290] on link "About" at bounding box center [111, 299] width 33 height 34
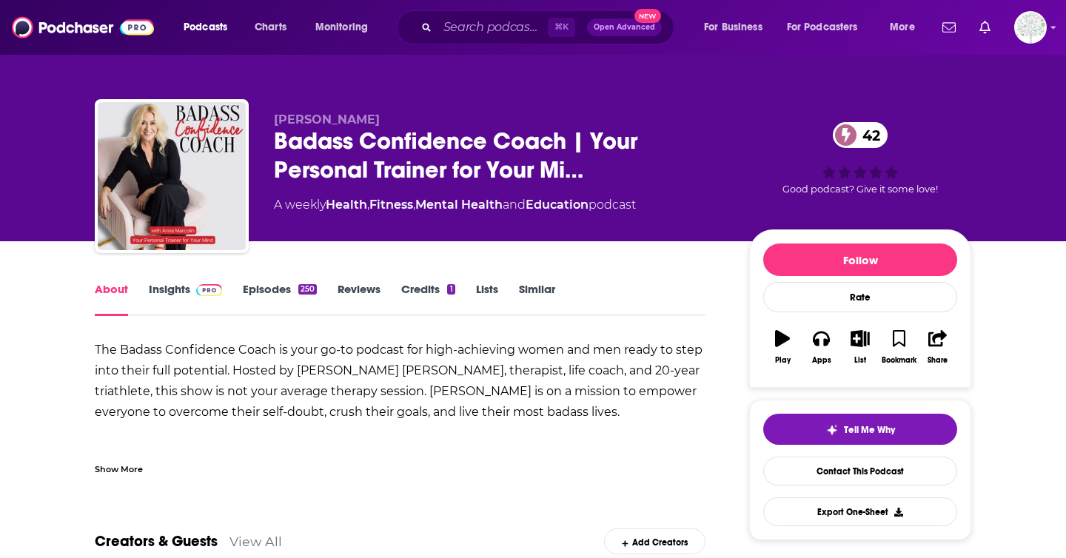
scroll to position [32, 0]
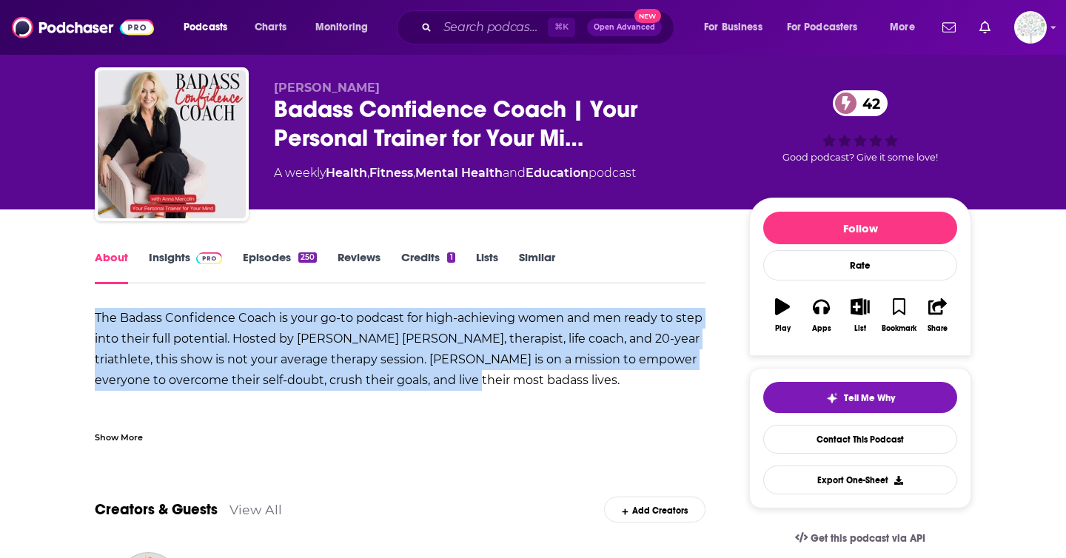
drag, startPoint x: 442, startPoint y: 384, endPoint x: 45, endPoint y: 326, distance: 400.9
copy b "The Badass Confidence Coach is your go-to podcast for high-achieving women and …"
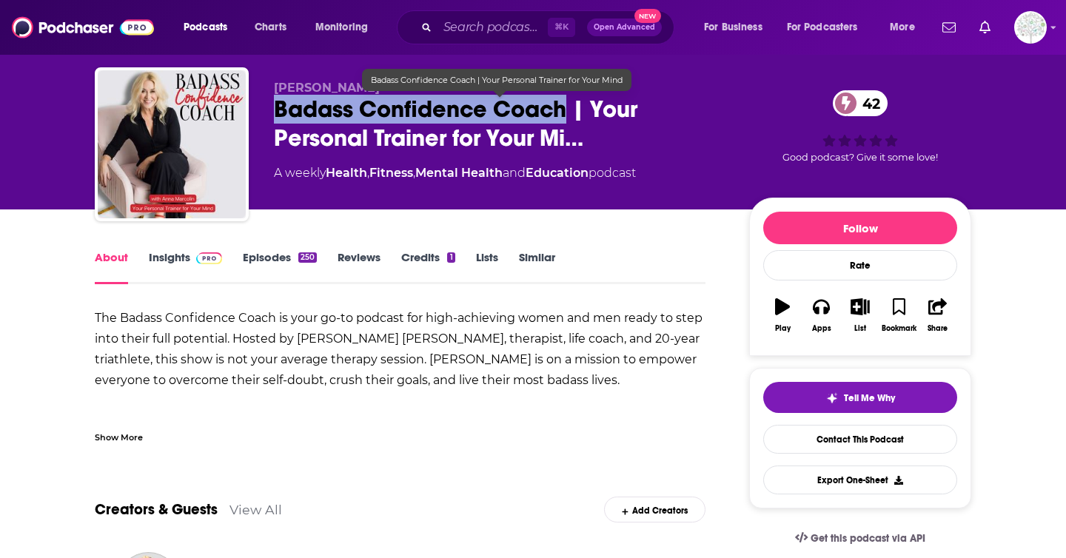
drag, startPoint x: 568, startPoint y: 111, endPoint x: 256, endPoint y: 111, distance: 311.6
click at [256, 111] on div "[PERSON_NAME] Badass Confidence Coach | Your Personal Trainer for Your Mi… 42 A…" at bounding box center [533, 147] width 876 height 160
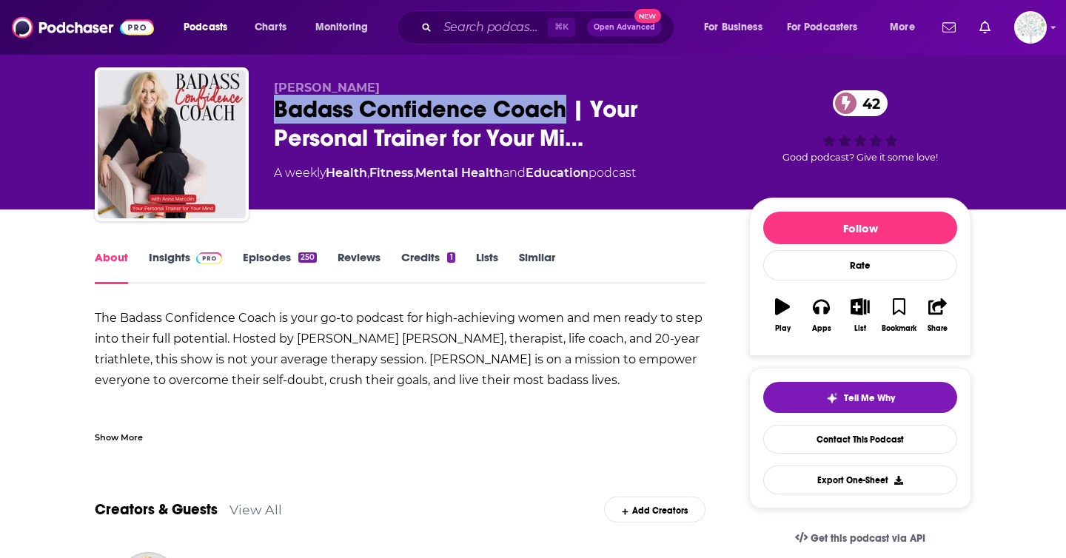
copy h1 "Badass Confidence Coach"
click at [460, 26] on input "Search podcasts, credits, & more..." at bounding box center [492, 28] width 110 height 24
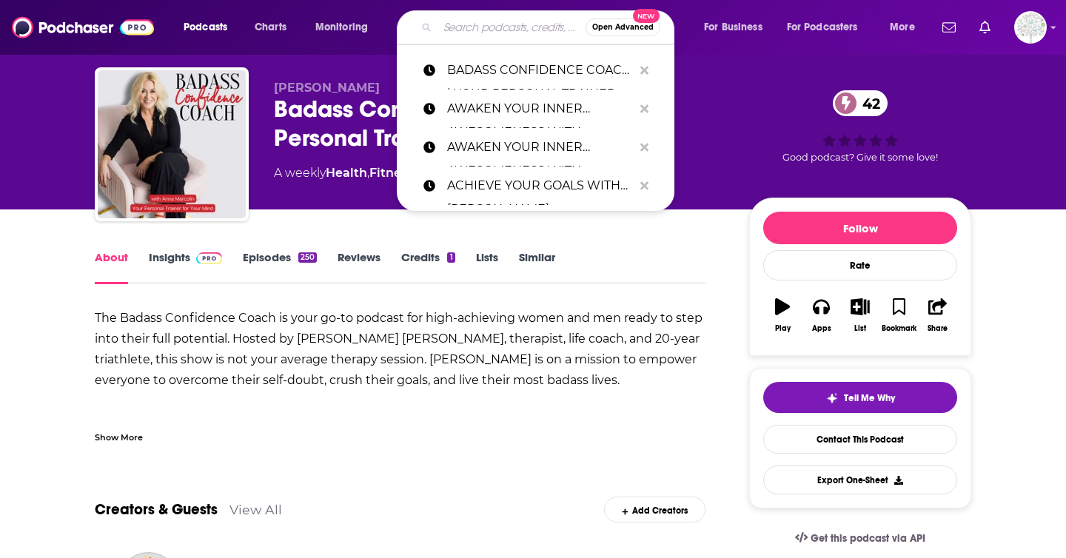
paste input "[URL][DOMAIN_NAME][PERSON_NAME][PERSON_NAME]"
type input "[URL][DOMAIN_NAME][PERSON_NAME][PERSON_NAME]"
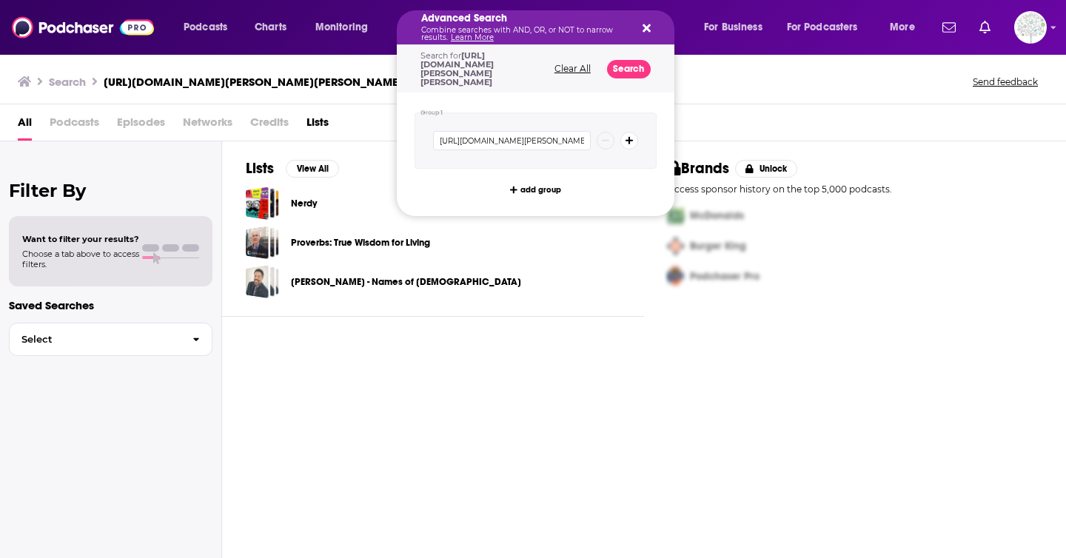
click at [651, 16] on div "Advanced Search Combine searches with AND, OR, or NOT to narrow results. Learn …" at bounding box center [536, 27] width 278 height 34
click at [647, 27] on icon "Search podcasts, credits, & more..." at bounding box center [647, 28] width 8 height 8
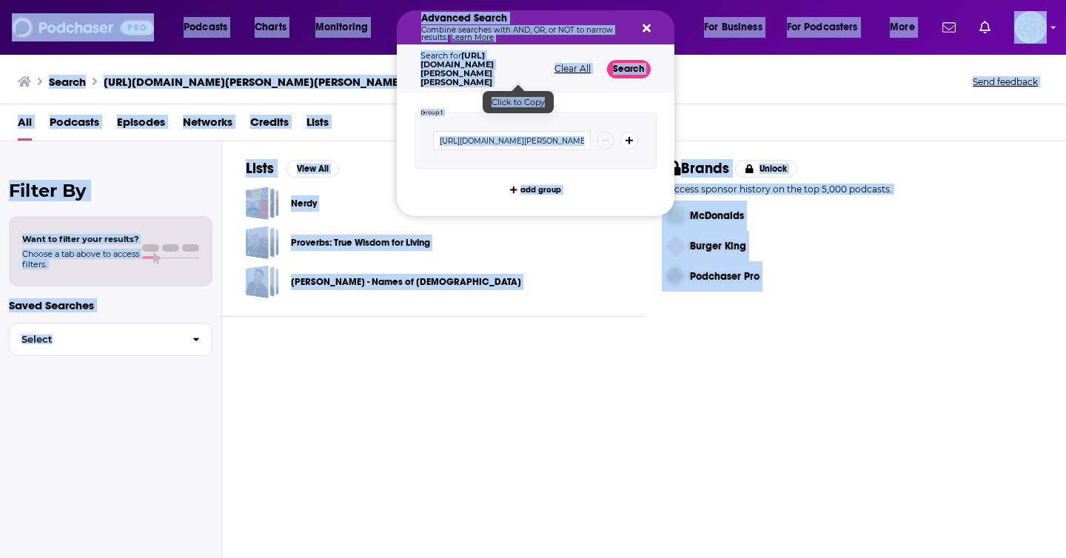
click at [506, 237] on div "Proverbs: True Wisdom for Living" at bounding box center [433, 242] width 375 height 33
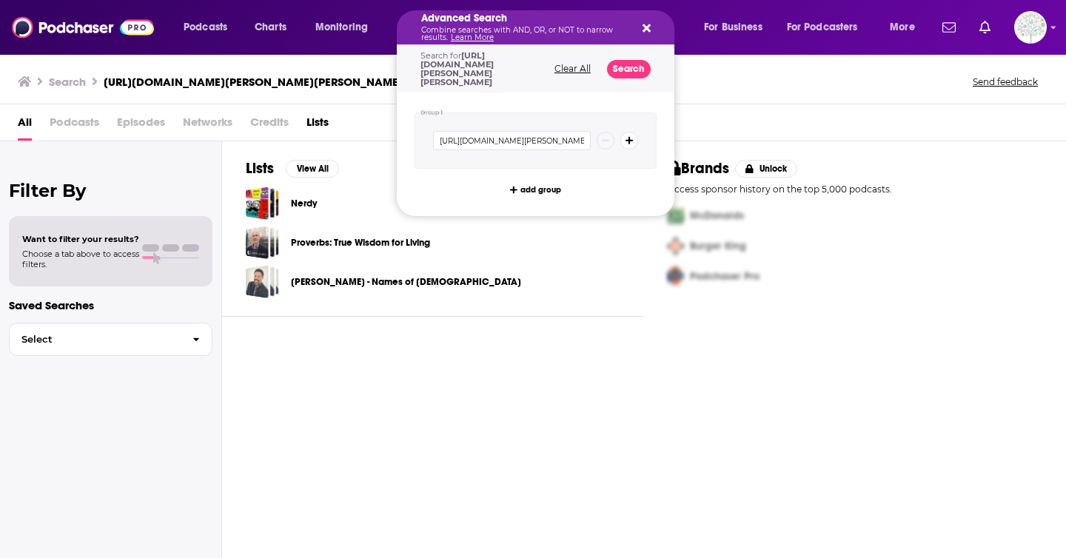
click at [656, 60] on div "Search for [URL][DOMAIN_NAME][PERSON_NAME][PERSON_NAME] Clear All Search" at bounding box center [536, 68] width 278 height 47
click at [595, 69] on button "Clear All" at bounding box center [572, 69] width 45 height 10
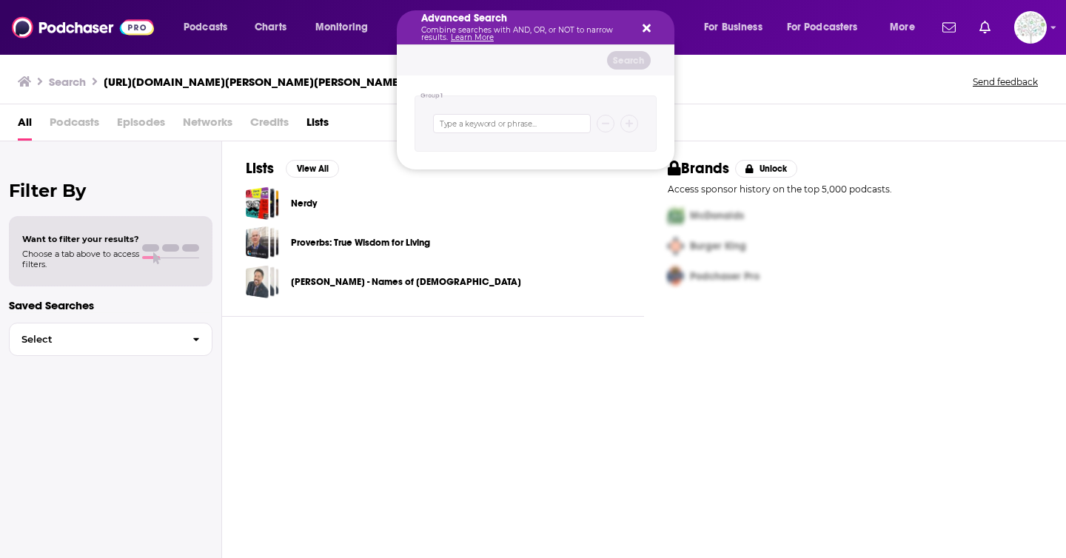
click at [533, 331] on div "Lists View All Nerdy Proverbs: True Wisdom for Living [PERSON_NAME] - Names of …" at bounding box center [644, 349] width 844 height 417
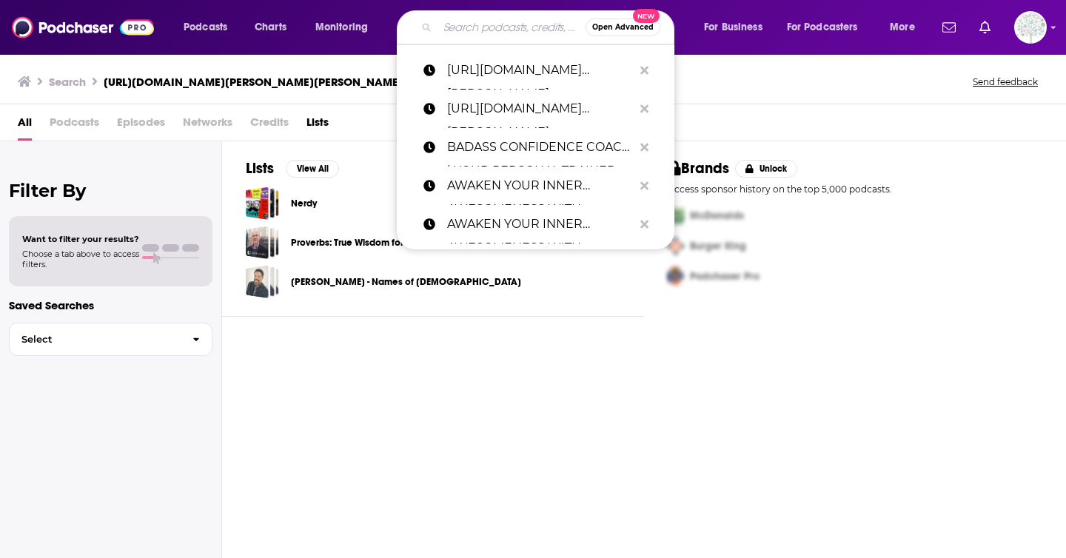
click at [516, 19] on input "Search podcasts, credits, & more..." at bounding box center [511, 28] width 148 height 24
paste input "Being Well with [PERSON_NAME] and Dr. [PERSON_NAME]"
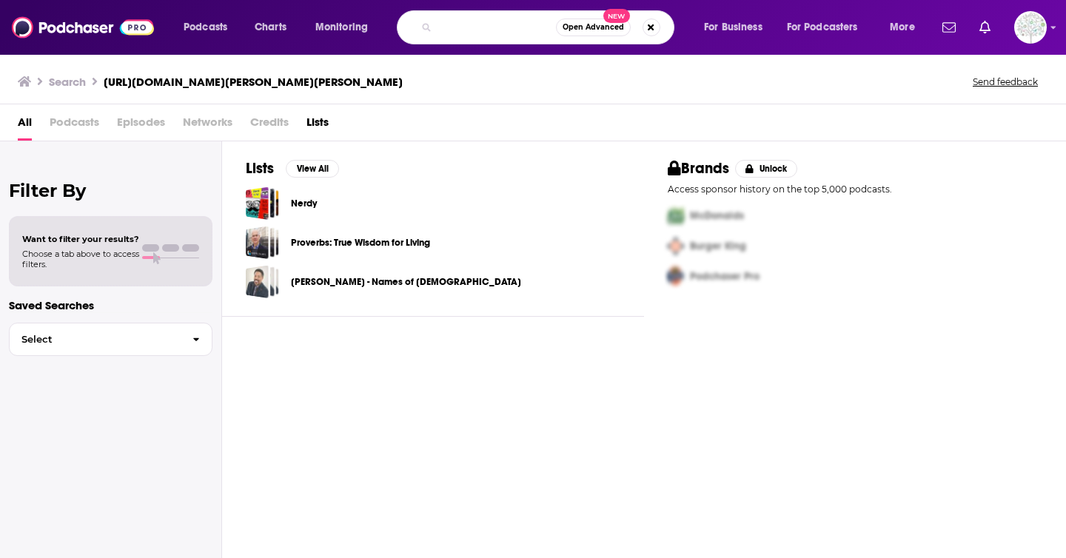
type input "Being Well with [PERSON_NAME] and Dr. [PERSON_NAME]"
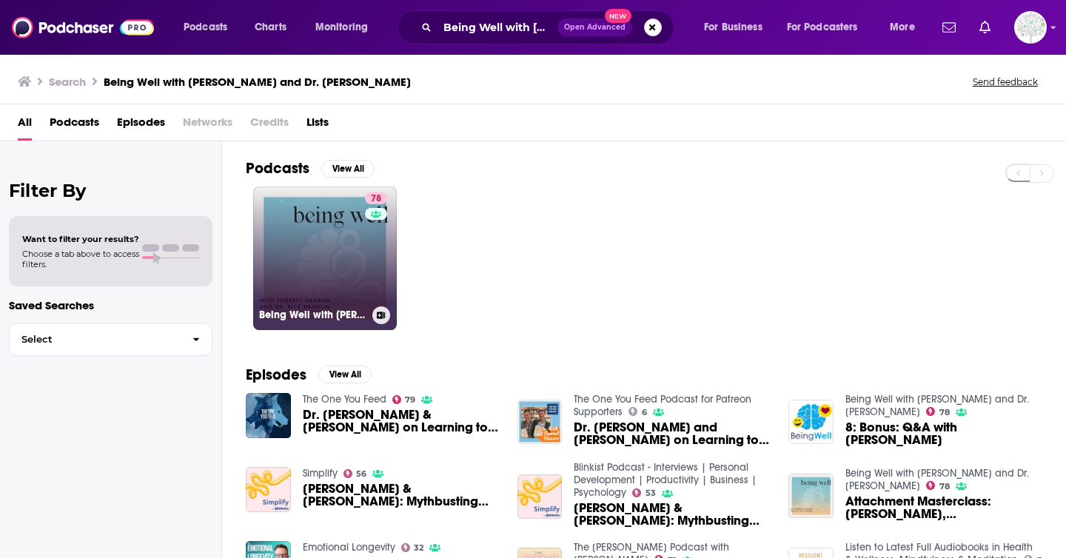
click at [286, 264] on link "78 Being Well with [PERSON_NAME] and Dr. [PERSON_NAME]" at bounding box center [325, 259] width 144 height 144
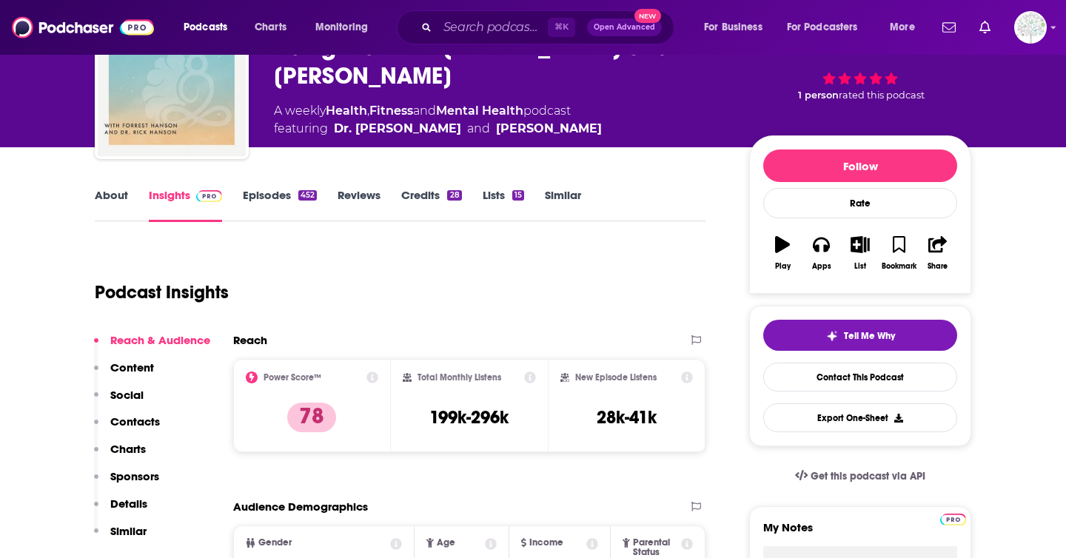
scroll to position [126, 0]
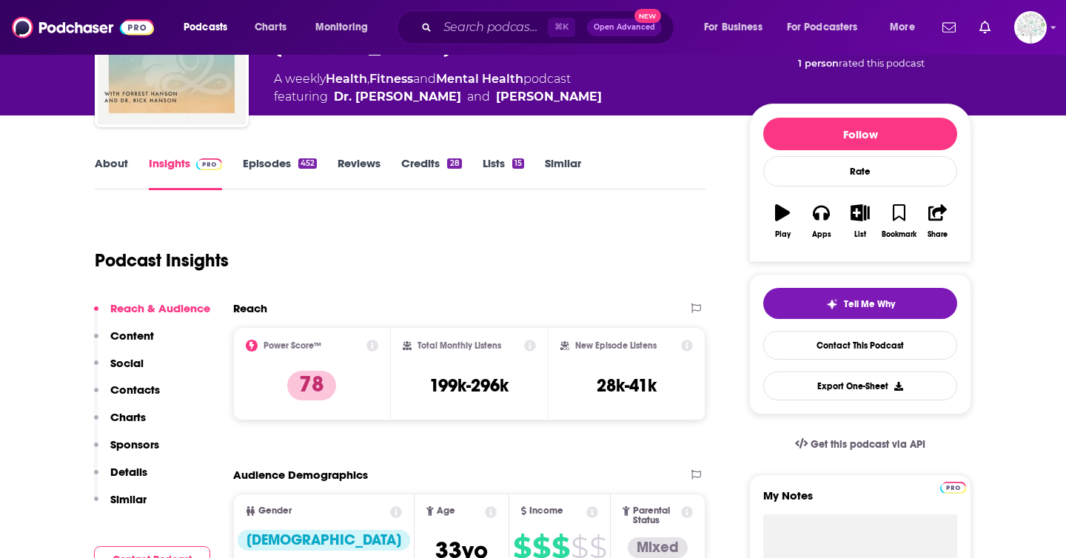
click at [104, 164] on link "About" at bounding box center [111, 173] width 33 height 34
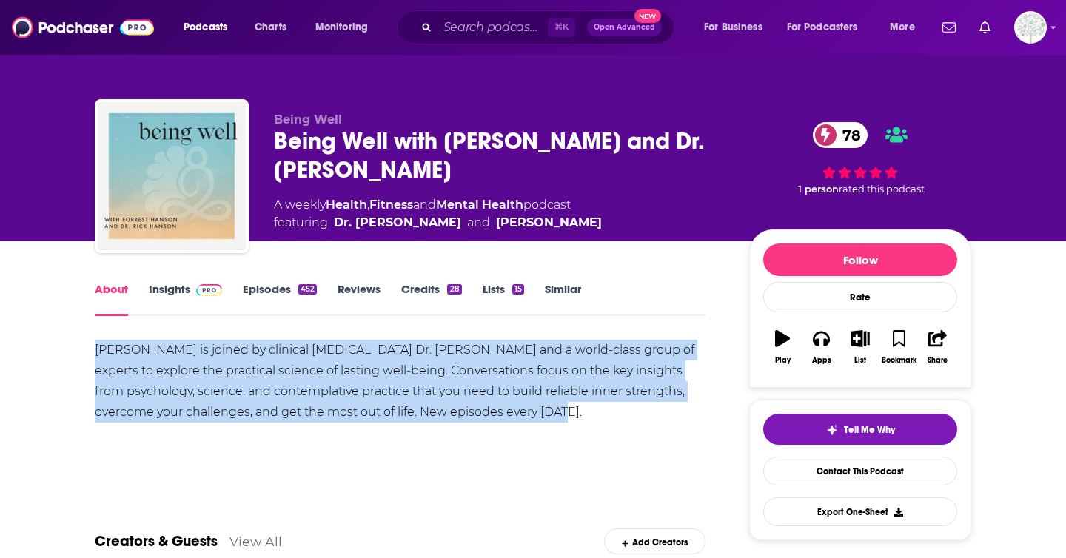
drag, startPoint x: 88, startPoint y: 347, endPoint x: 640, endPoint y: 409, distance: 554.9
copy div "[PERSON_NAME] is joined by clinical [MEDICAL_DATA] Dr. [PERSON_NAME] and a worl…"
click at [450, 459] on div "Show More" at bounding box center [400, 463] width 611 height 25
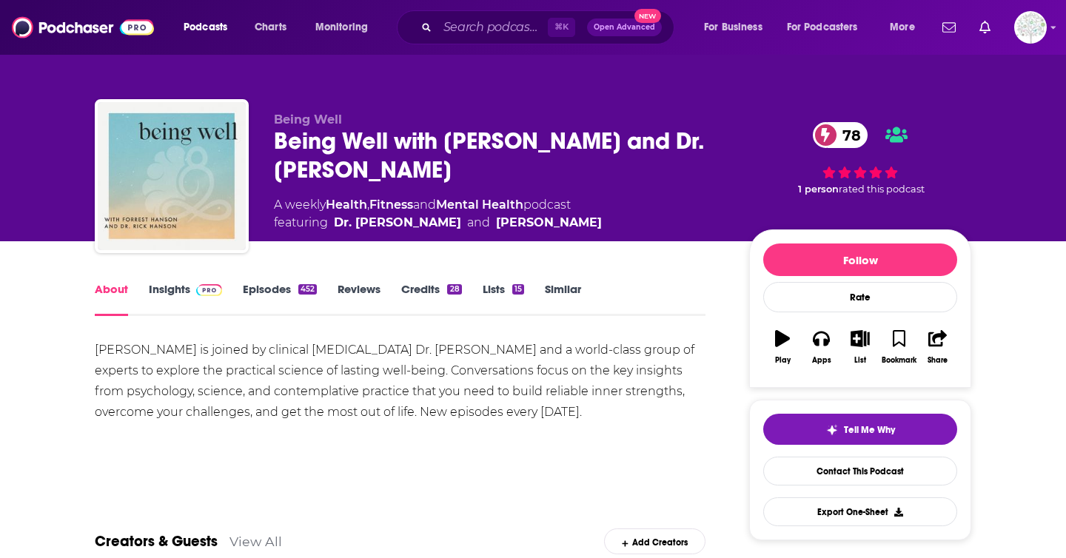
click at [192, 284] on span at bounding box center [206, 289] width 32 height 14
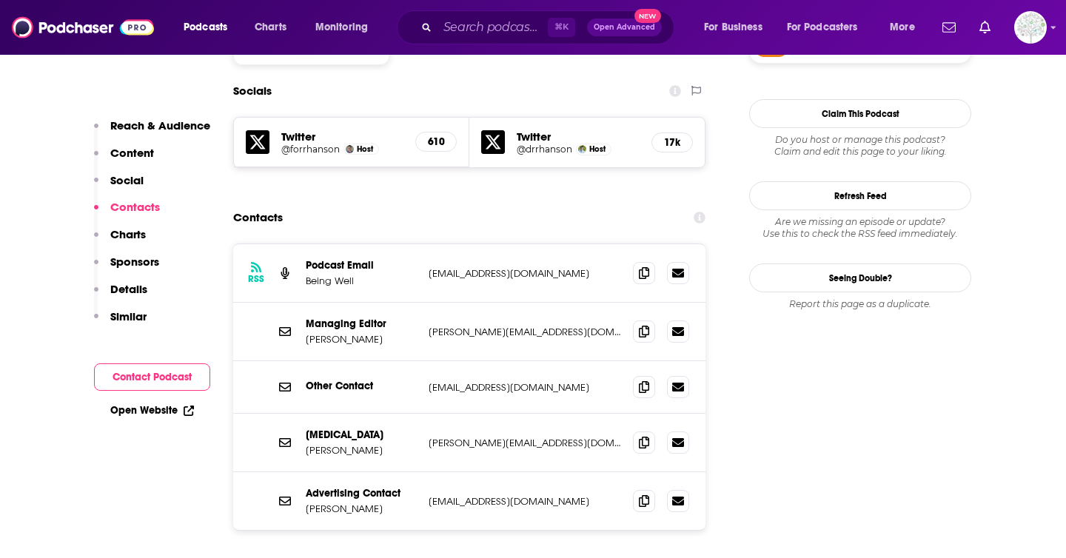
scroll to position [1281, 0]
click at [527, 28] on input "Search podcasts, credits, & more..." at bounding box center [492, 28] width 110 height 24
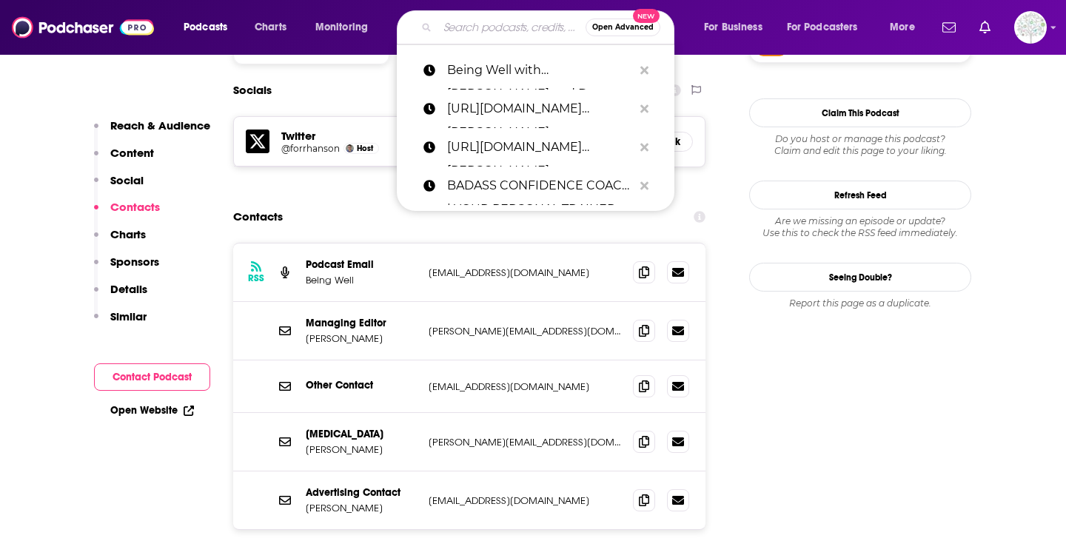
paste input "CLEARER THINKING WITH [PERSON_NAME]"
type input "CLEARER THINKING WITH [PERSON_NAME]"
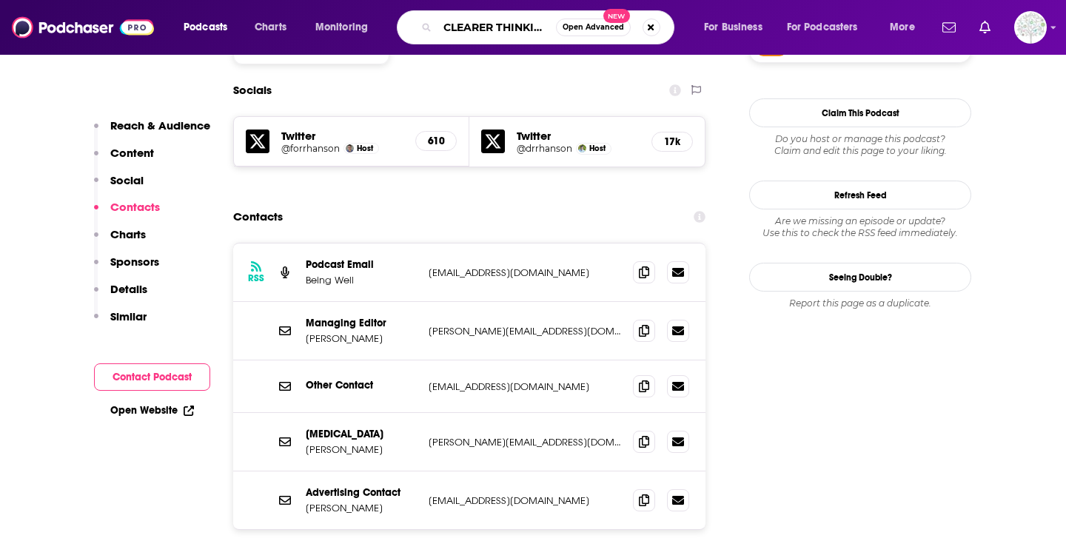
scroll to position [0, 161]
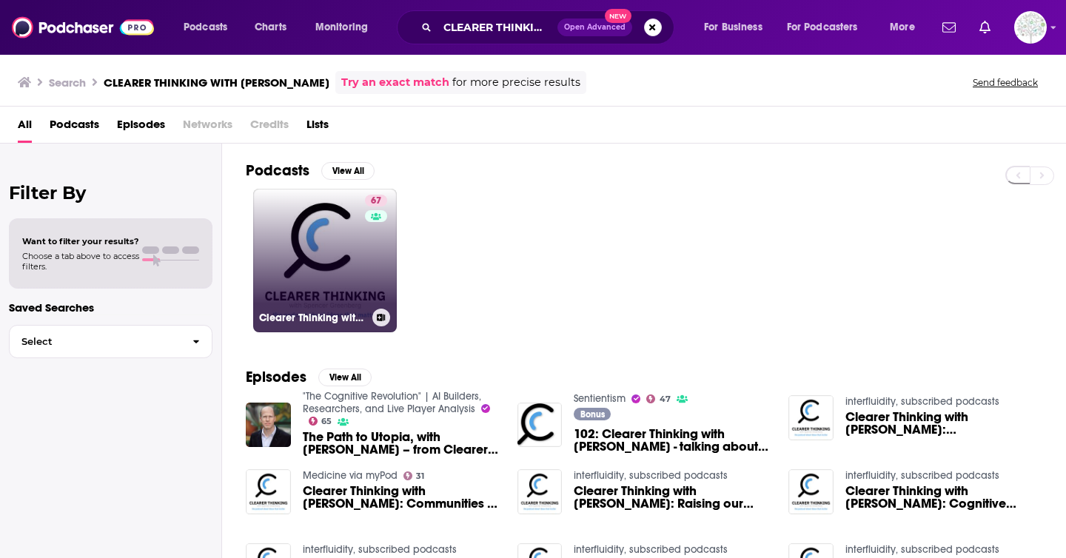
click at [327, 253] on link "67 Clearer Thinking with [PERSON_NAME]" at bounding box center [325, 261] width 144 height 144
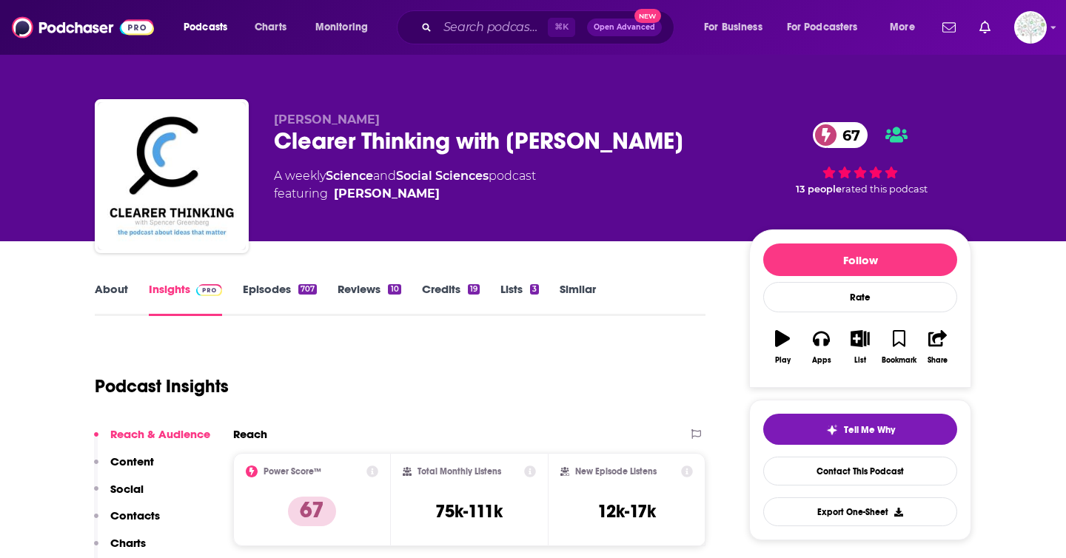
click at [118, 286] on link "About" at bounding box center [111, 299] width 33 height 34
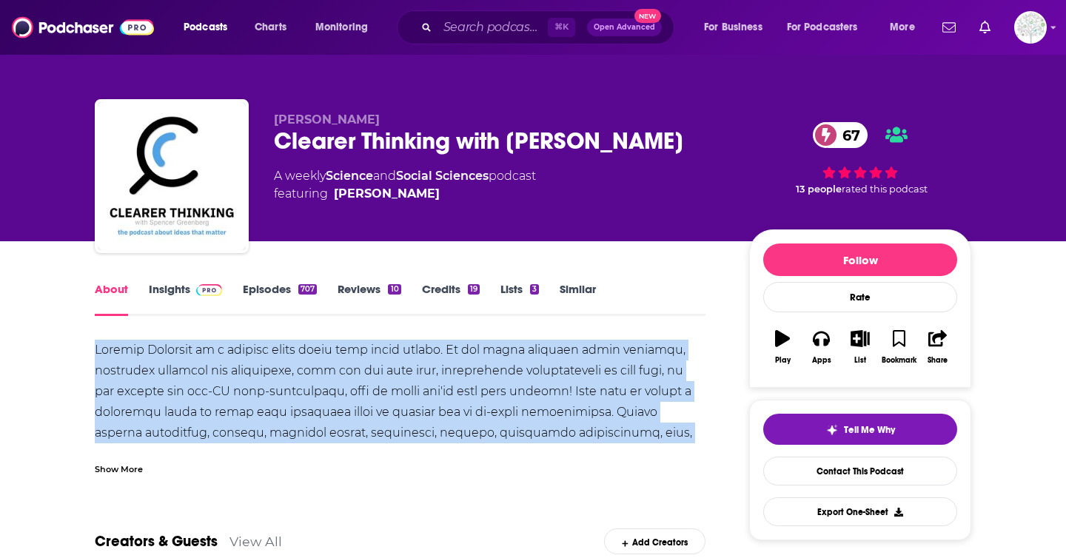
drag, startPoint x: 95, startPoint y: 349, endPoint x: 705, endPoint y: 434, distance: 615.1
copy div "Clearer Thinking is a podcast about ideas that truly matter. If you enjoy learn…"
click at [192, 286] on span at bounding box center [206, 289] width 32 height 14
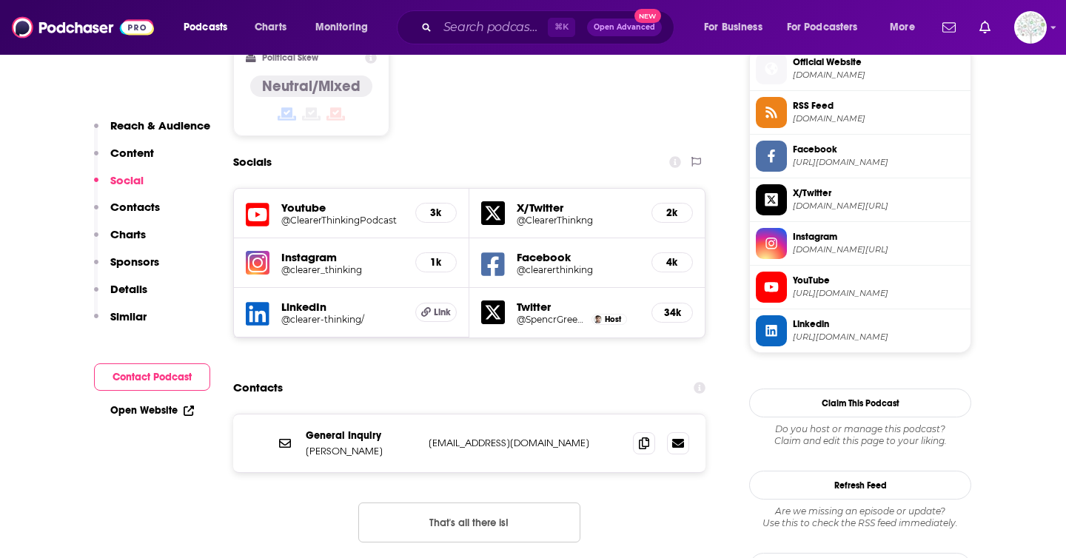
scroll to position [1218, 0]
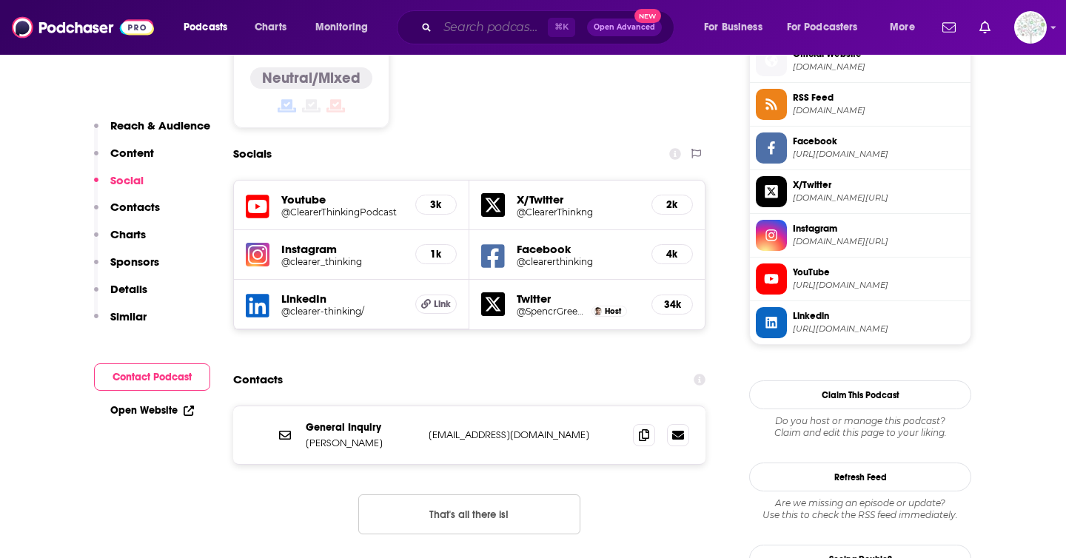
click at [483, 27] on input "Search podcasts, credits, & more..." at bounding box center [492, 28] width 110 height 24
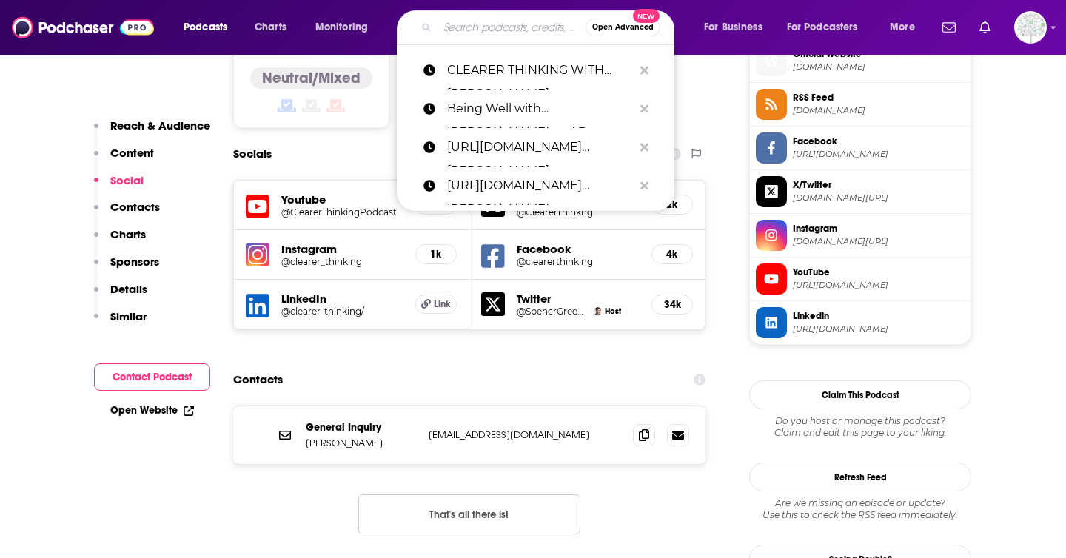
paste input "EMBODY RADIO"
type input "EMBODY RADIO"
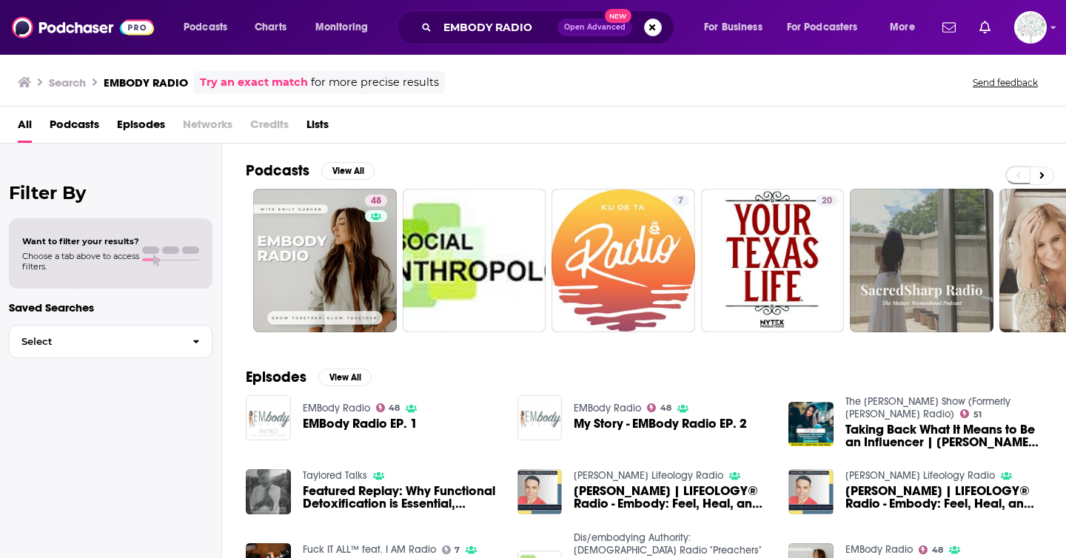
click at [73, 121] on span "Podcasts" at bounding box center [75, 128] width 50 height 30
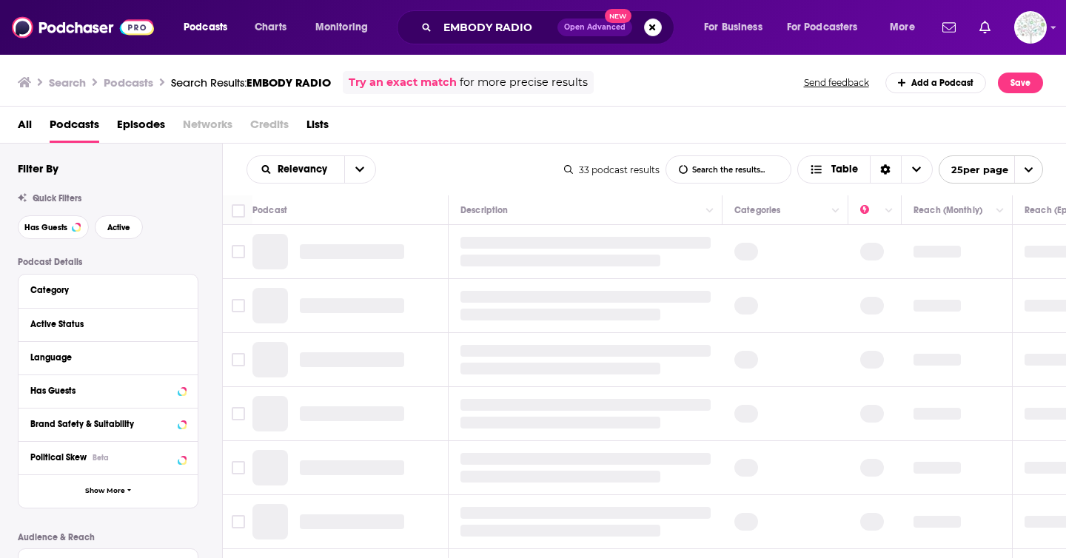
click at [5, 122] on div "All Podcasts Episodes Networks Credits Lists" at bounding box center [533, 125] width 1067 height 37
click at [26, 124] on span "All" at bounding box center [25, 128] width 14 height 30
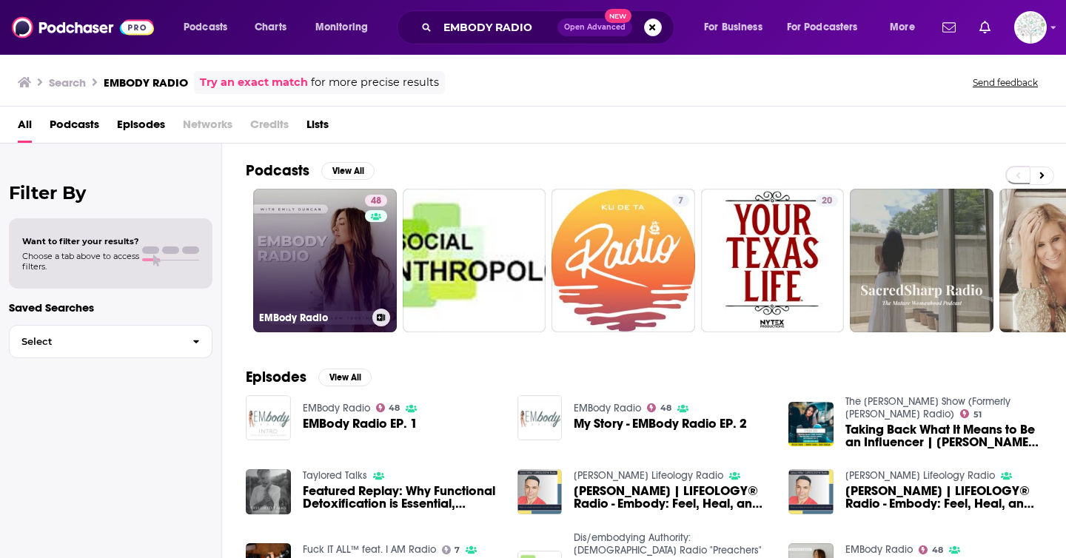
click at [342, 238] on link "48 EMBody Radio" at bounding box center [325, 261] width 144 height 144
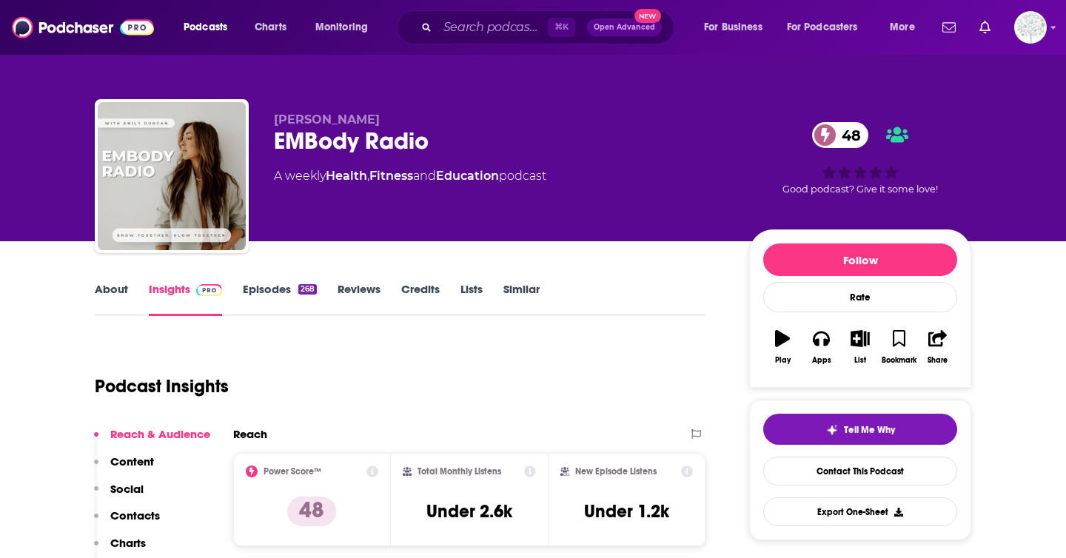
click at [104, 292] on link "About" at bounding box center [111, 299] width 33 height 34
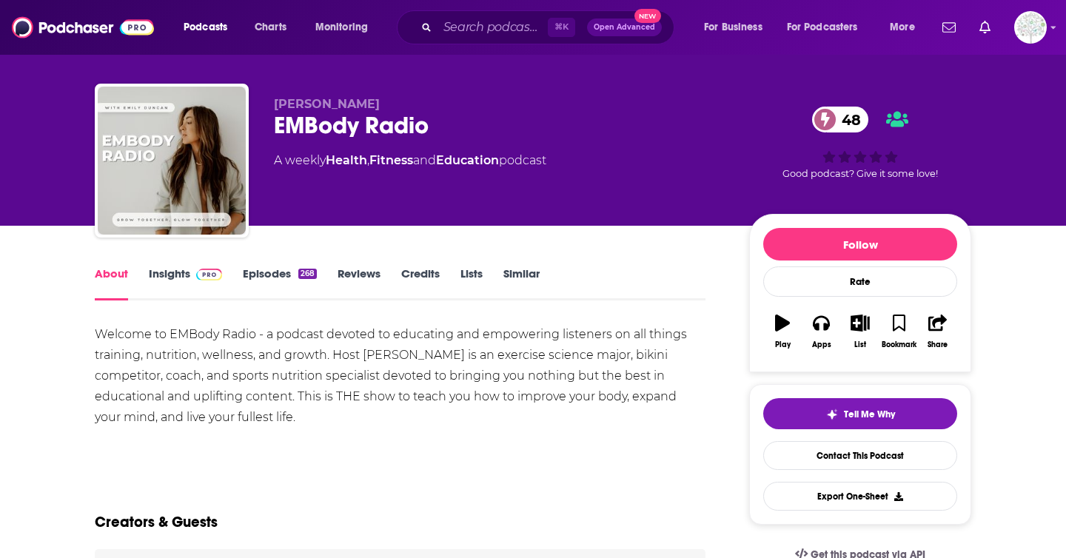
scroll to position [17, 0]
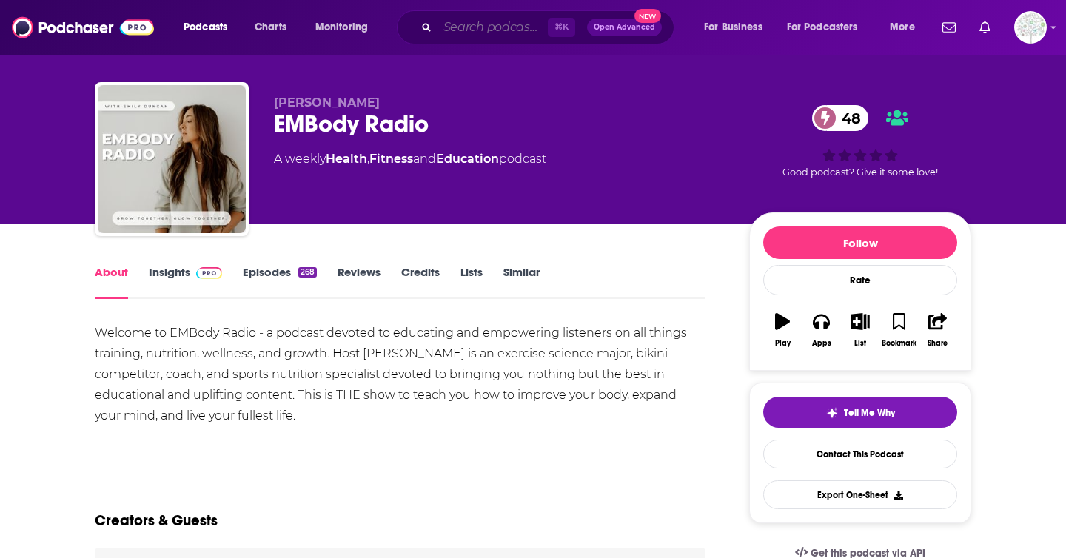
click at [517, 27] on input "Search podcasts, credits, & more..." at bounding box center [492, 28] width 110 height 24
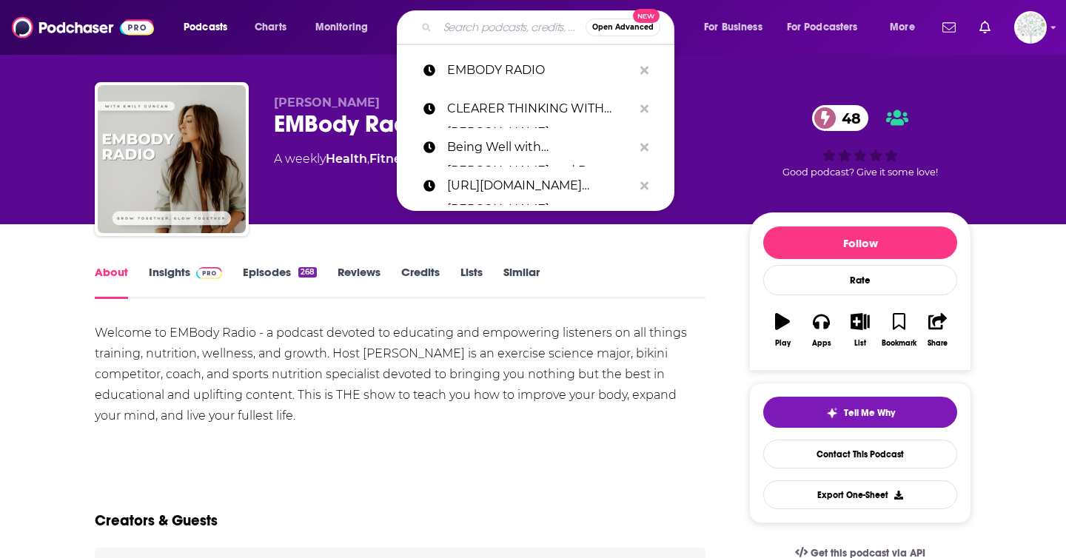
paste input "EMOTIONALLY UNCOMFORTABLE"
type input "EMOTIONALLY UNCOMFORTABLE"
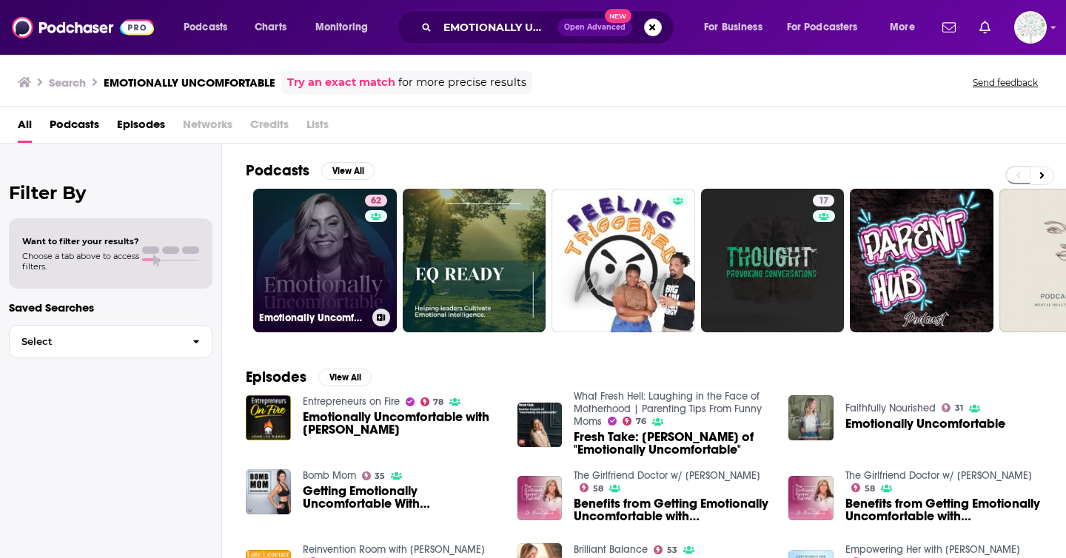
click at [323, 244] on link "62 Emotionally Uncomfortable" at bounding box center [325, 261] width 144 height 144
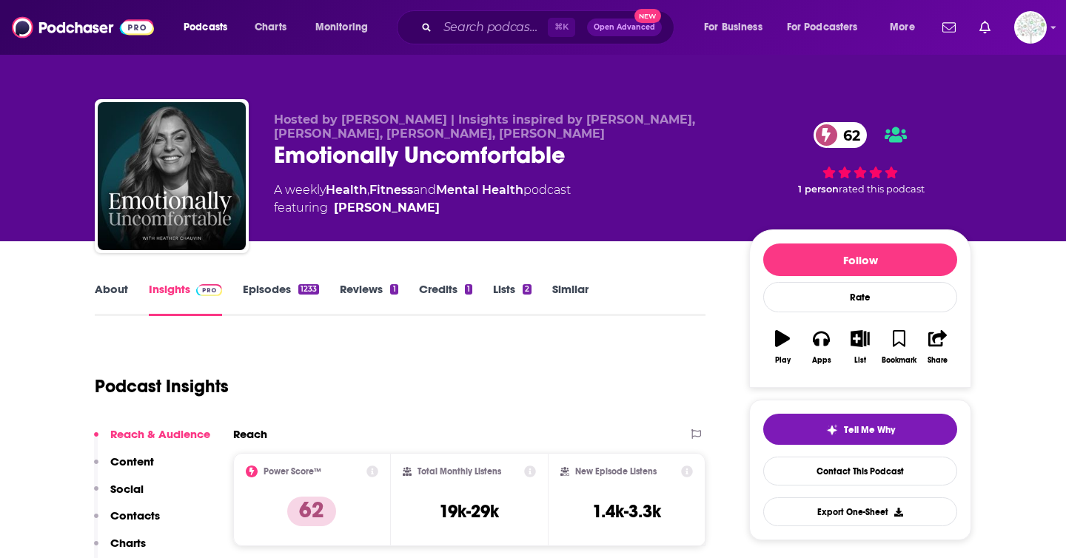
click at [102, 293] on link "About" at bounding box center [111, 299] width 33 height 34
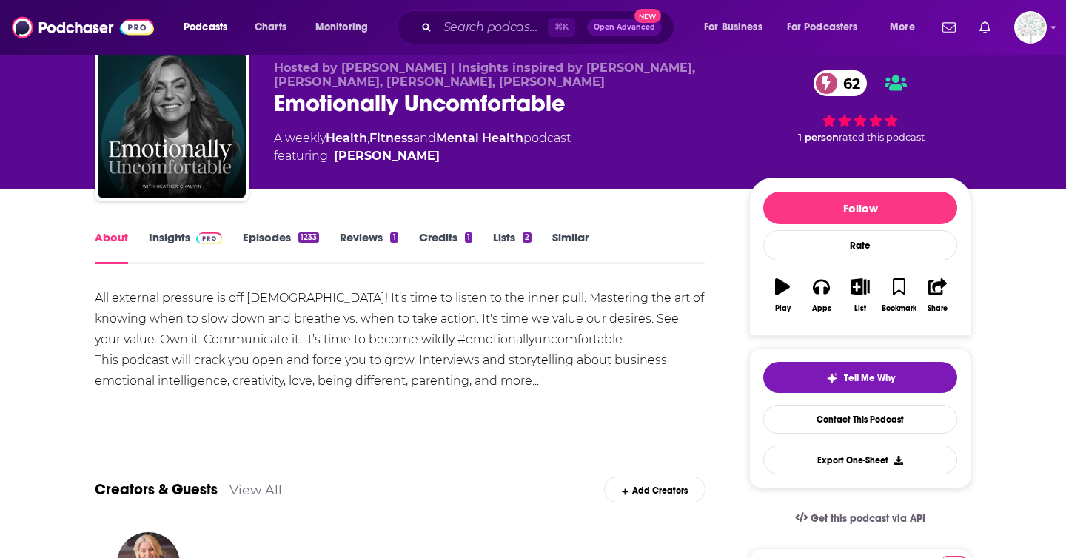
scroll to position [90, 0]
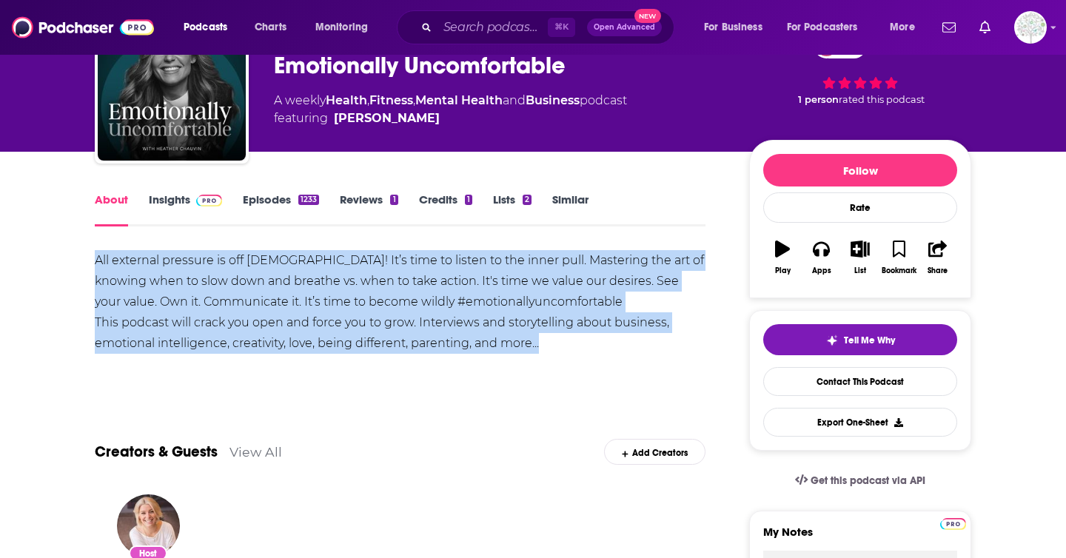
drag, startPoint x: 546, startPoint y: 345, endPoint x: 86, endPoint y: 264, distance: 467.6
click at [459, 27] on input "Search podcasts, credits, & more..." at bounding box center [492, 28] width 110 height 24
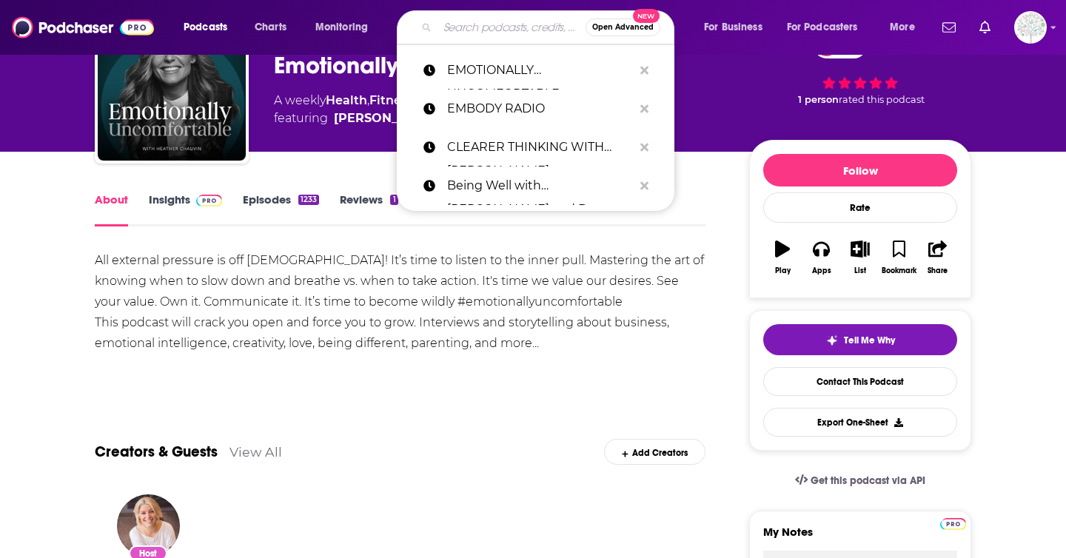
paste input "EVER FORWARD RADIO WITH [PERSON_NAME]"
type input "EVER FORWARD RADIO WITH [PERSON_NAME]"
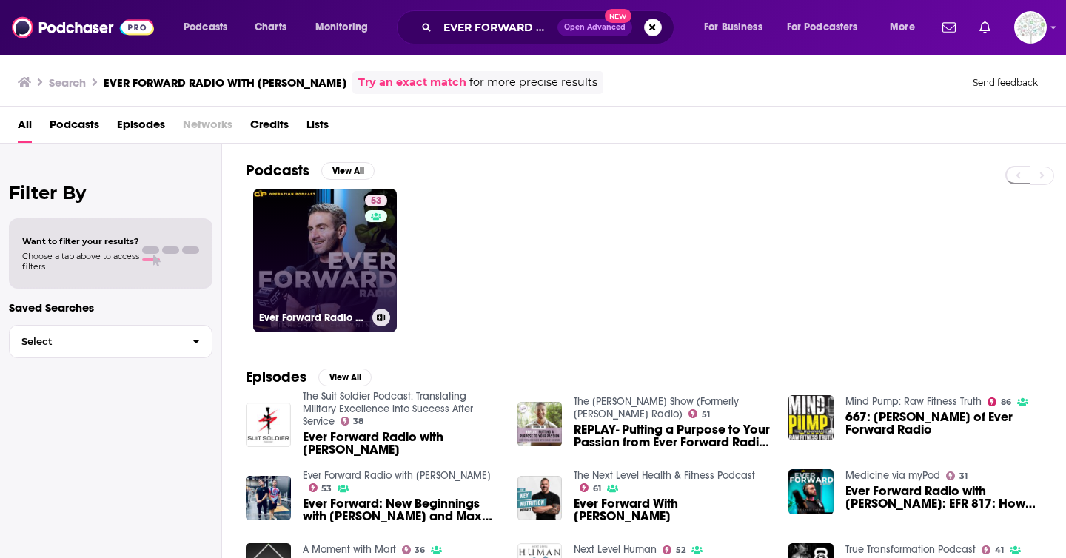
click at [341, 253] on link "53 Ever Forward Radio with [PERSON_NAME]" at bounding box center [325, 261] width 144 height 144
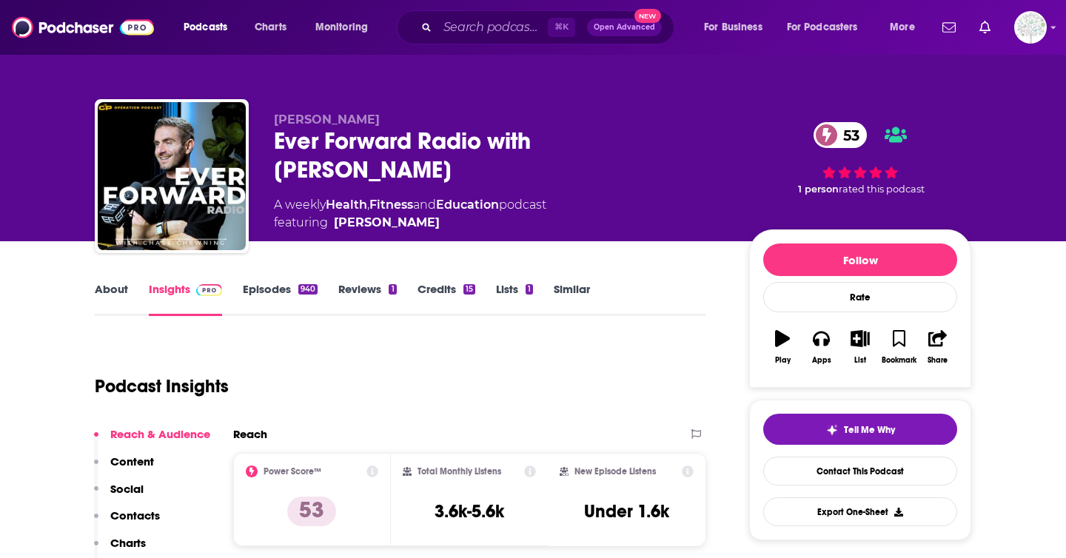
click at [114, 286] on link "About" at bounding box center [111, 299] width 33 height 34
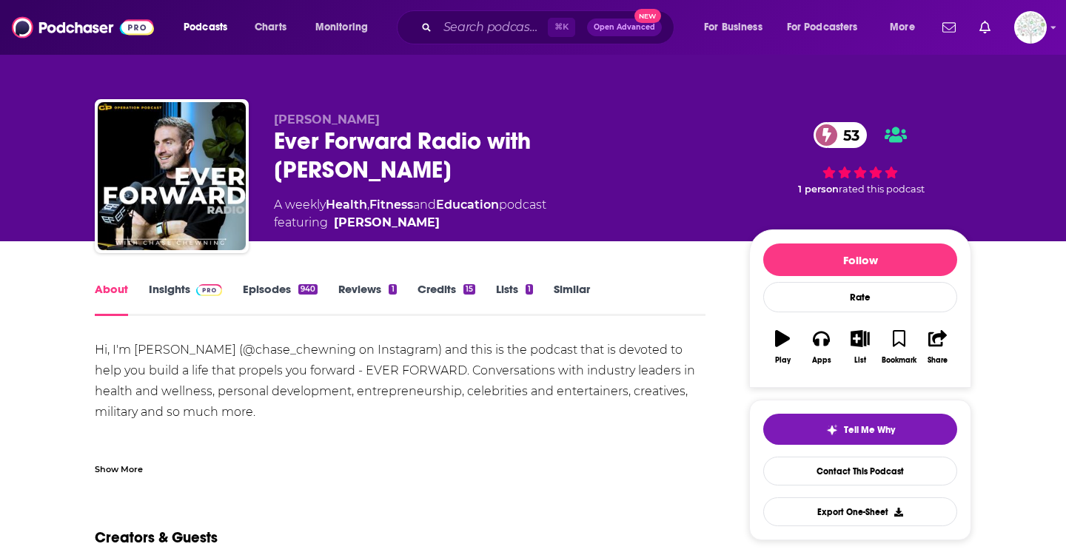
scroll to position [12, 0]
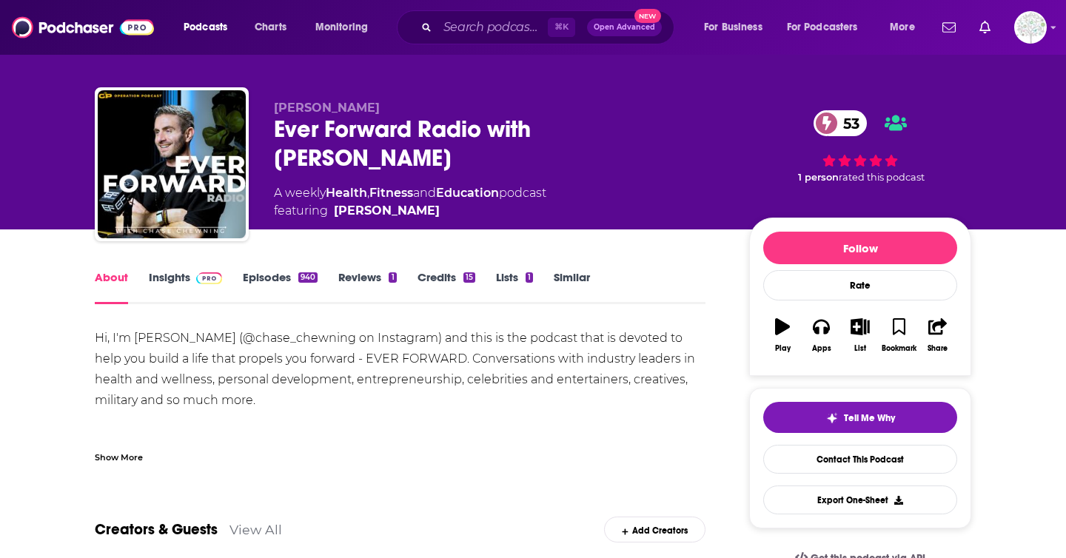
drag, startPoint x: 274, startPoint y: 400, endPoint x: 62, endPoint y: 335, distance: 221.7
copy div "Hi, I'm [PERSON_NAME] (@chase_chewning on Instagram) and this is the podcast th…"
click at [314, 392] on div "Hi, I'm Chase Chewning (@chase_chewning on Instagram) and this is the podcast t…" at bounding box center [400, 400] width 611 height 145
drag, startPoint x: 292, startPoint y: 396, endPoint x: 468, endPoint y: 345, distance: 182.7
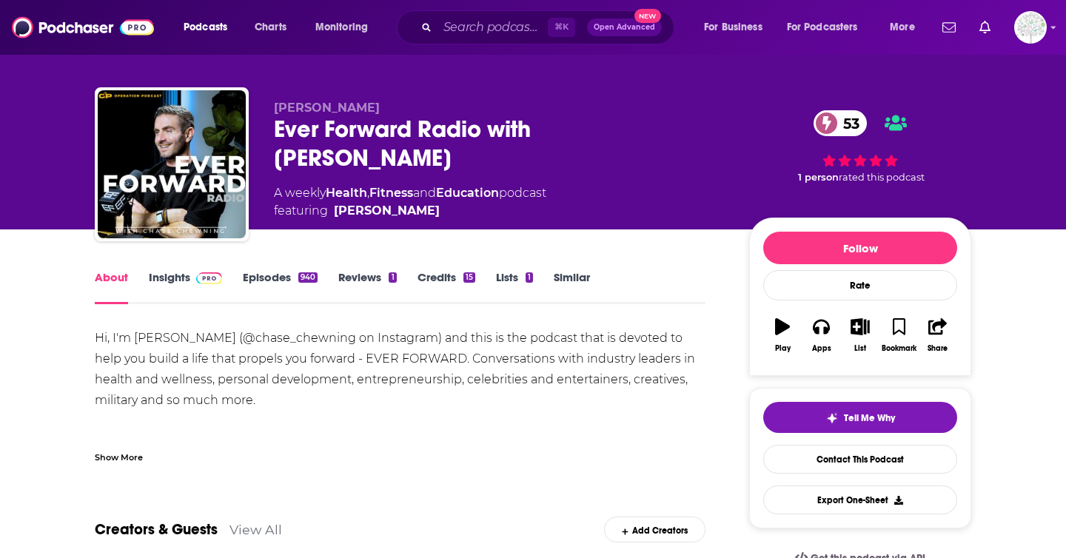
click at [468, 345] on div "Hi, I'm Chase Chewning (@chase_chewning on Instagram) and this is the podcast t…" at bounding box center [400, 400] width 611 height 145
copy div "this is the podcast that is devoted to help you build a life that propels you f…"
click at [498, 16] on input "Search podcasts, credits, & more..." at bounding box center [492, 28] width 110 height 24
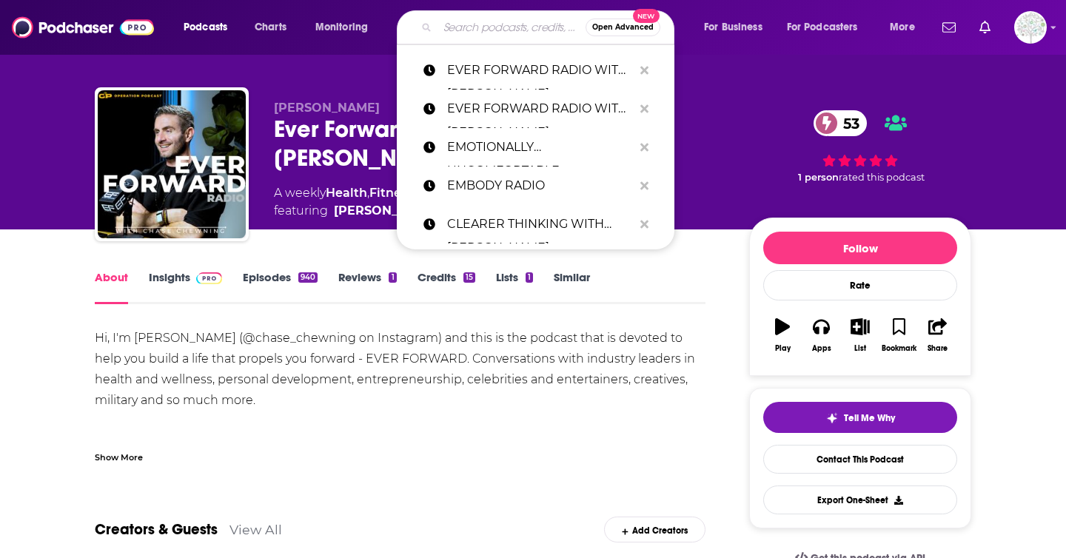
paste input "EVERYDAY BETTER WITH LEAH SMART"
type input "EVERYDAY BETTER WITH LEAH SMART"
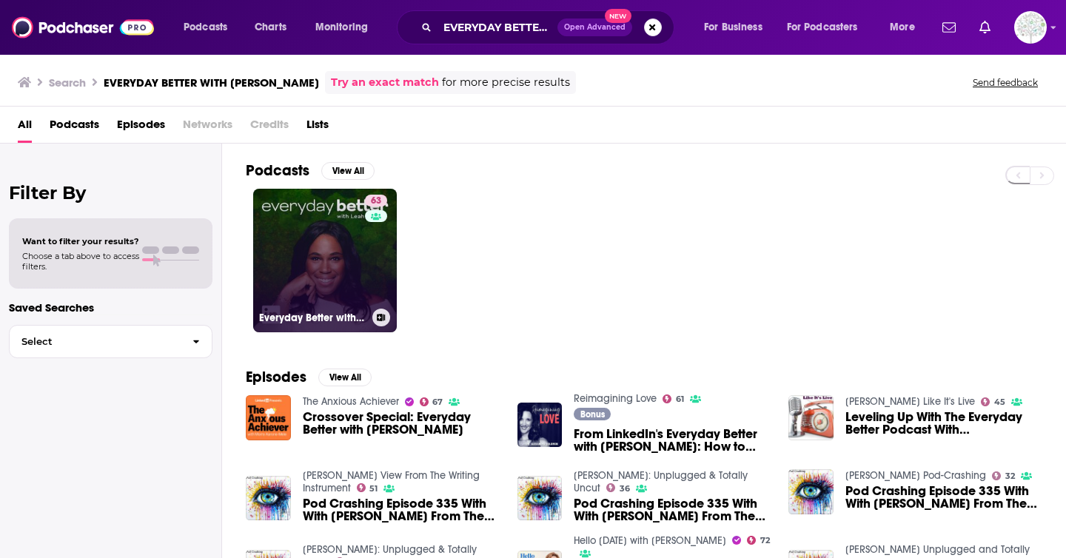
click at [333, 257] on link "63 Everyday Better with Leah Smart" at bounding box center [325, 261] width 144 height 144
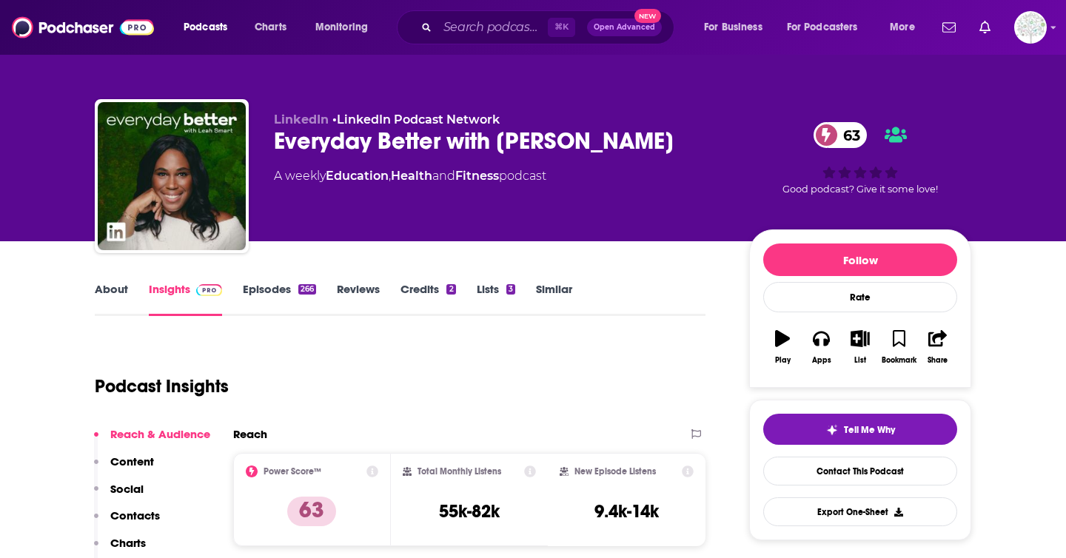
click at [100, 284] on link "About" at bounding box center [111, 299] width 33 height 34
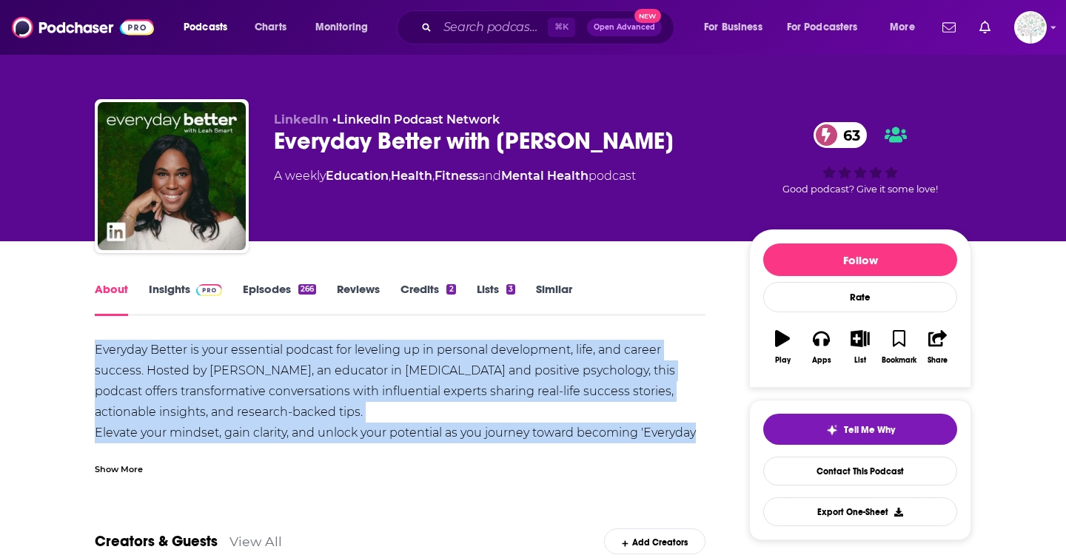
drag, startPoint x: 90, startPoint y: 346, endPoint x: 709, endPoint y: 440, distance: 625.8
click at [127, 461] on div "Show More" at bounding box center [119, 468] width 48 height 14
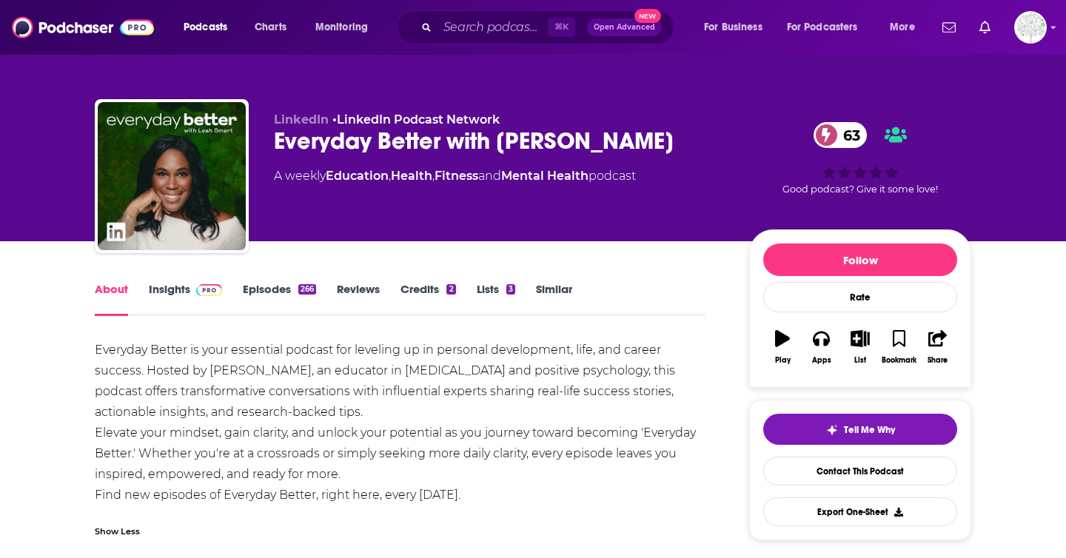
drag, startPoint x: 486, startPoint y: 496, endPoint x: 95, endPoint y: 341, distance: 420.6
click at [95, 341] on div "Everyday Better is your essential podcast for leveling up in personal developme…" at bounding box center [400, 423] width 611 height 166
click at [313, 453] on div "Everyday Better is your essential podcast for leveling up in personal developme…" at bounding box center [400, 423] width 611 height 166
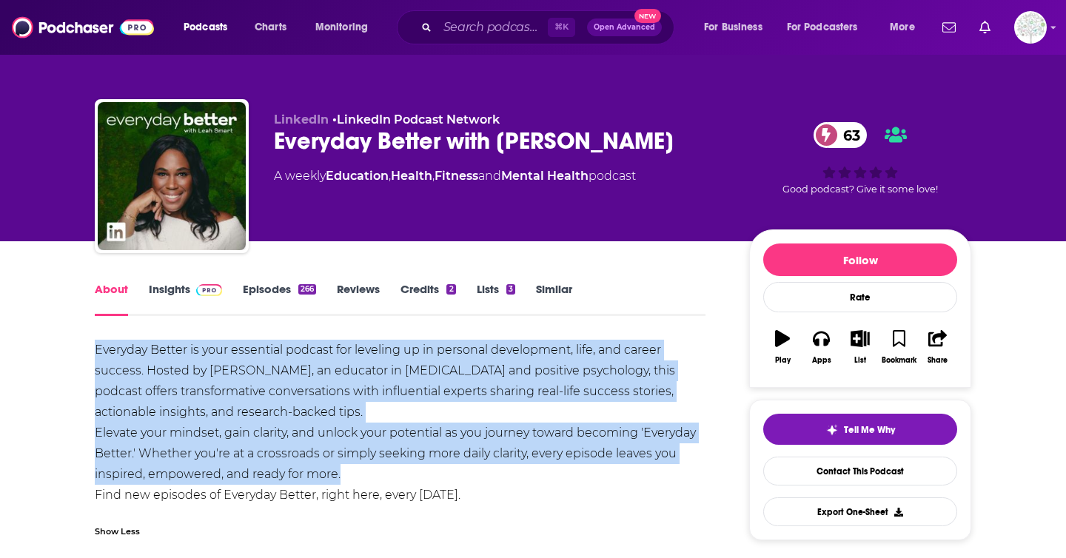
drag, startPoint x: 350, startPoint y: 469, endPoint x: 56, endPoint y: 352, distance: 316.3
copy div "Everyday Better is your essential podcast for leveling up in personal developme…"
click at [454, 33] on input "Search podcasts, credits, & more..." at bounding box center [492, 28] width 110 height 24
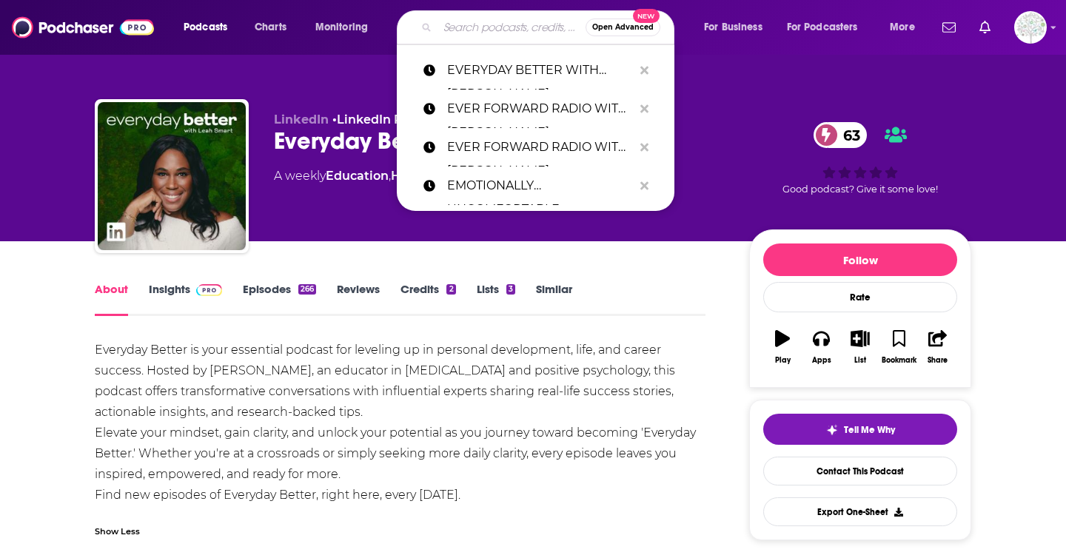
paste input "FOR YOU FROM EVE"
type input "FOR YOU FROM EVE"
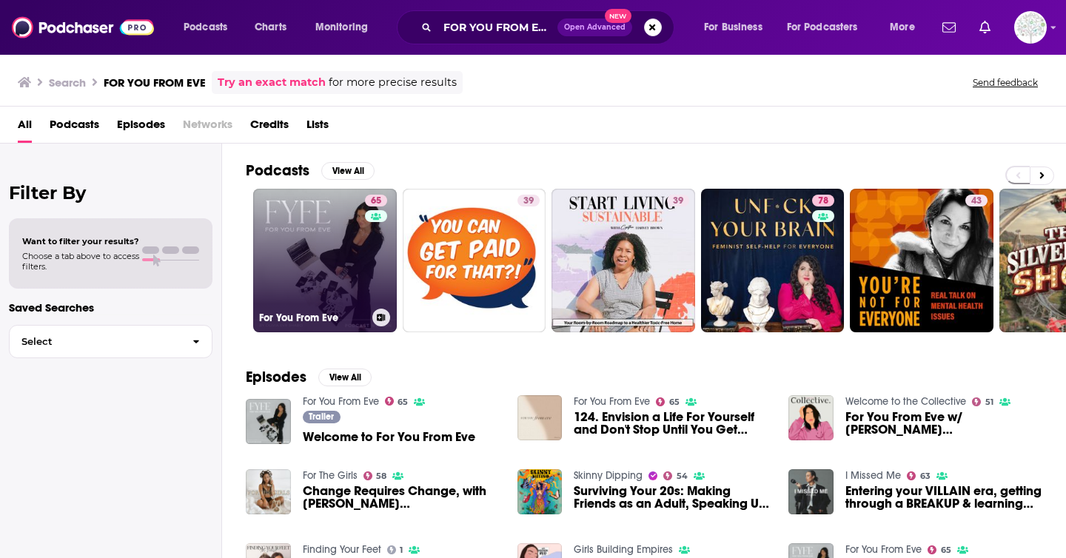
click at [341, 261] on link "65 For You From Eve" at bounding box center [325, 261] width 144 height 144
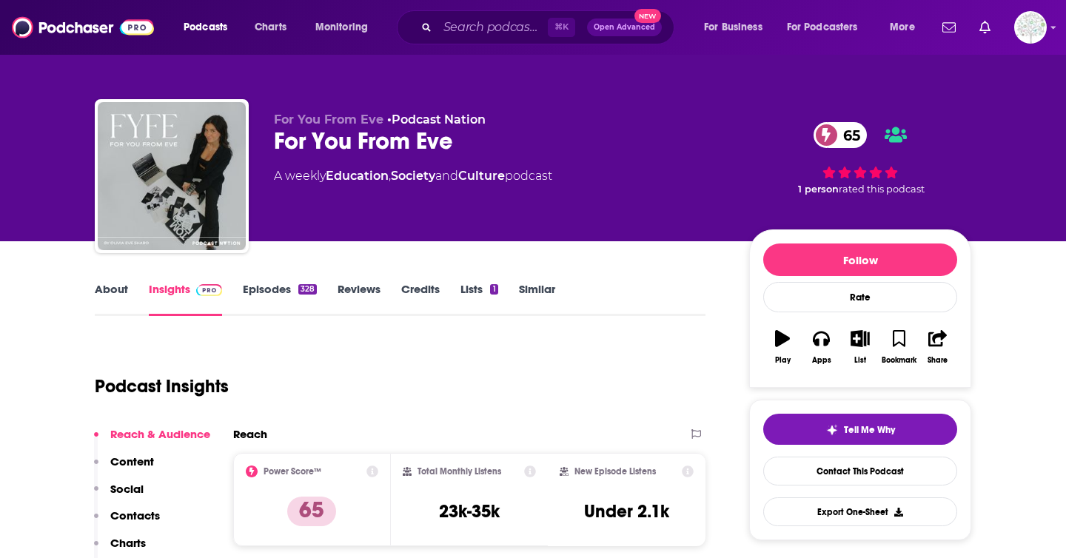
click at [98, 287] on link "About" at bounding box center [111, 299] width 33 height 34
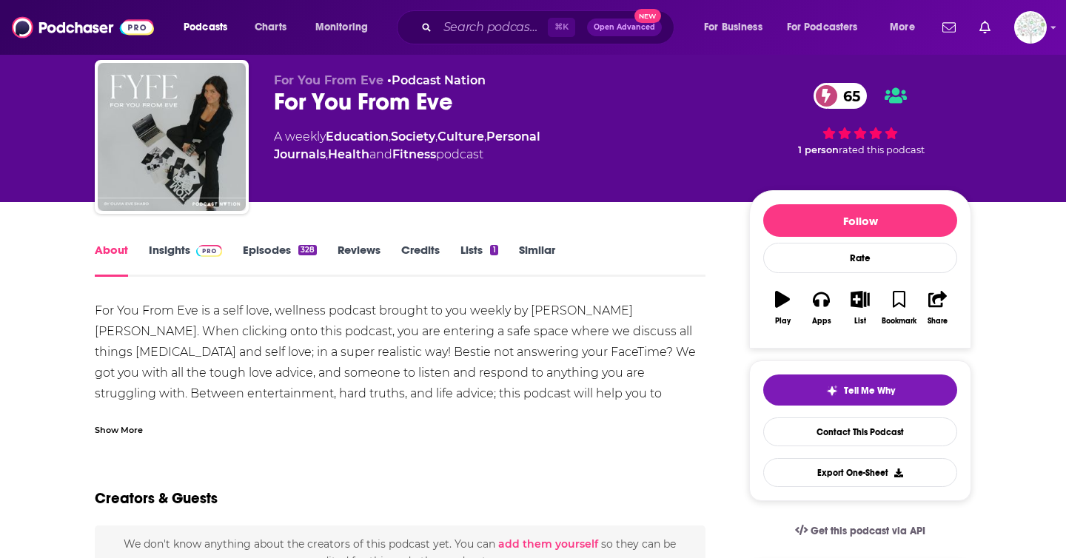
scroll to position [41, 0]
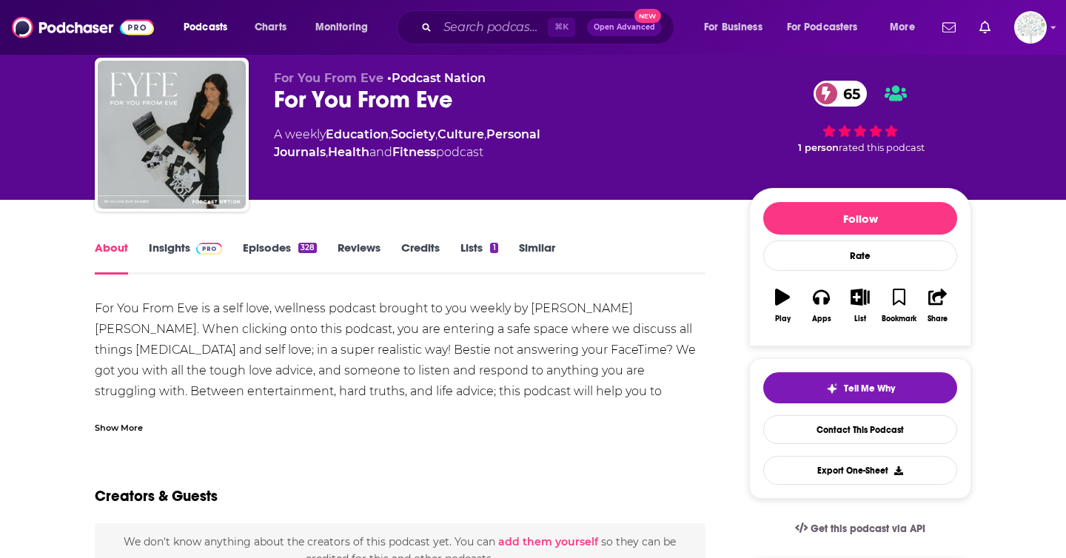
click at [124, 425] on div "Show More" at bounding box center [119, 427] width 48 height 14
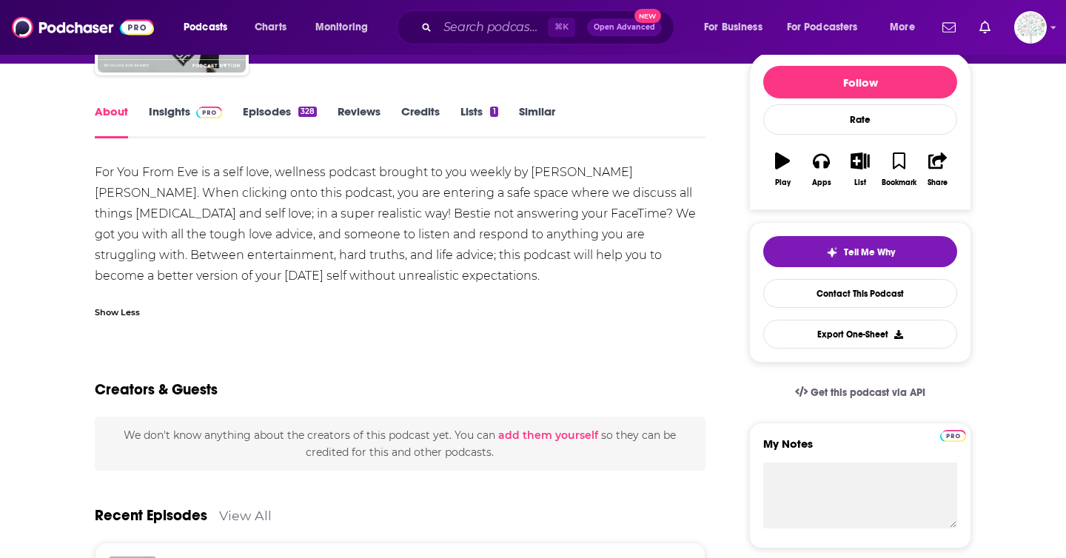
scroll to position [0, 0]
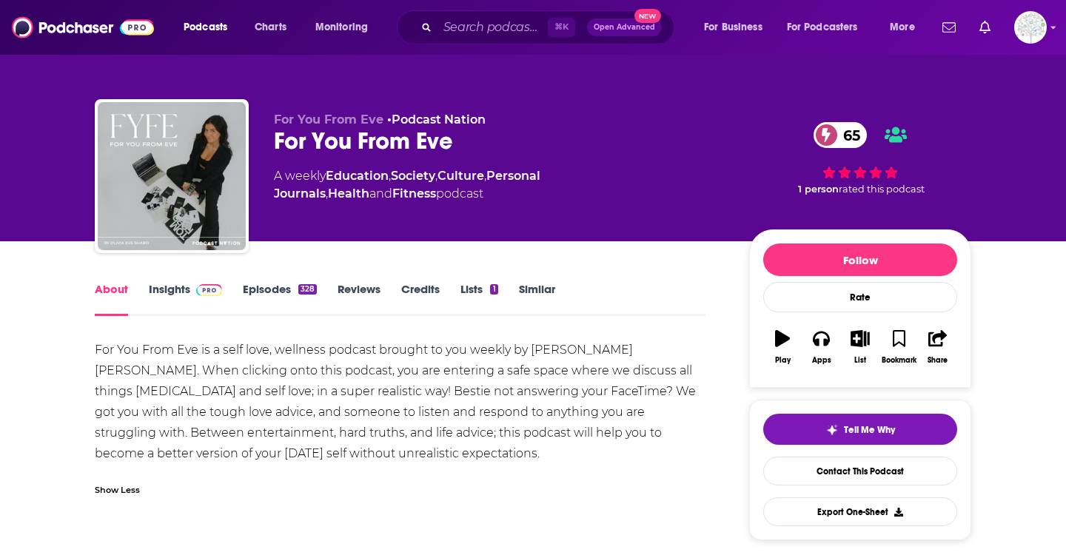
click at [190, 290] on span at bounding box center [206, 289] width 32 height 14
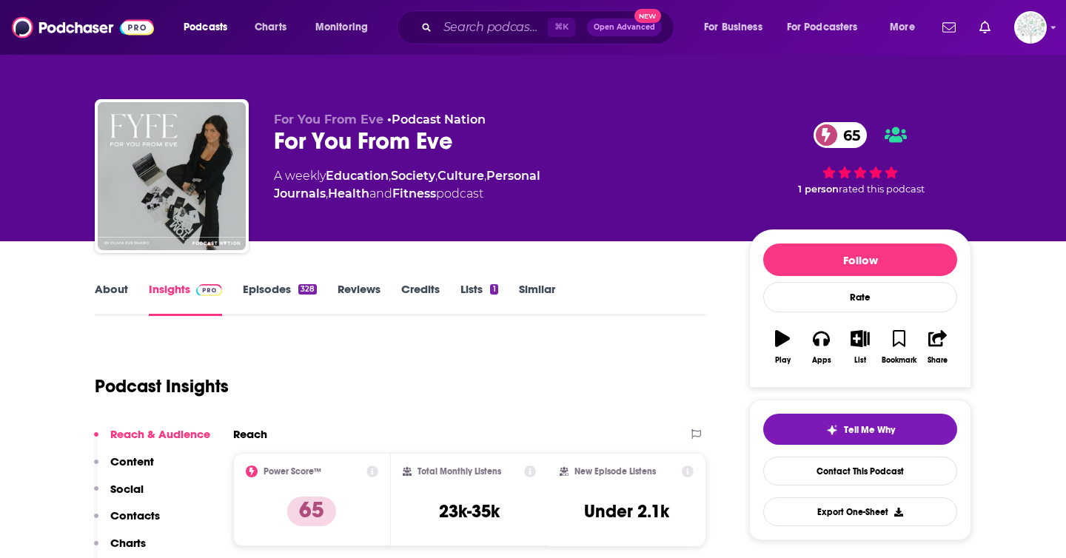
click at [106, 285] on link "About" at bounding box center [111, 299] width 33 height 34
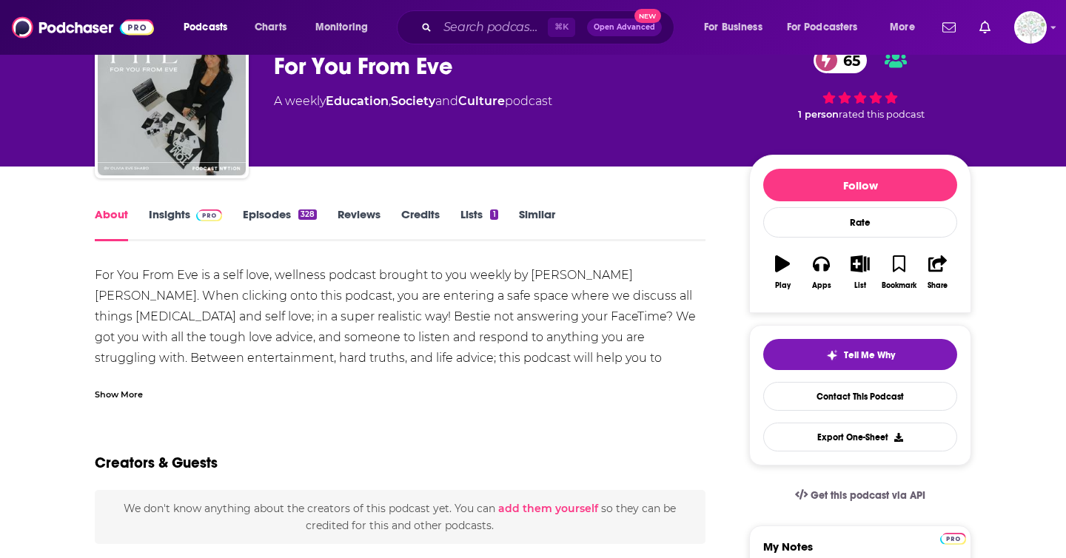
scroll to position [78, 0]
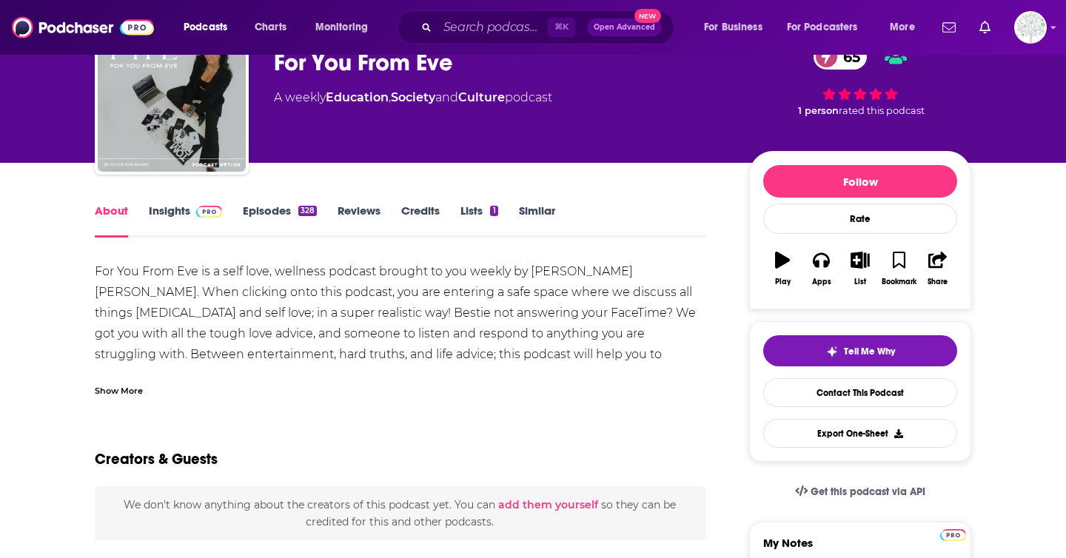
click at [124, 388] on div "Show More" at bounding box center [119, 390] width 48 height 14
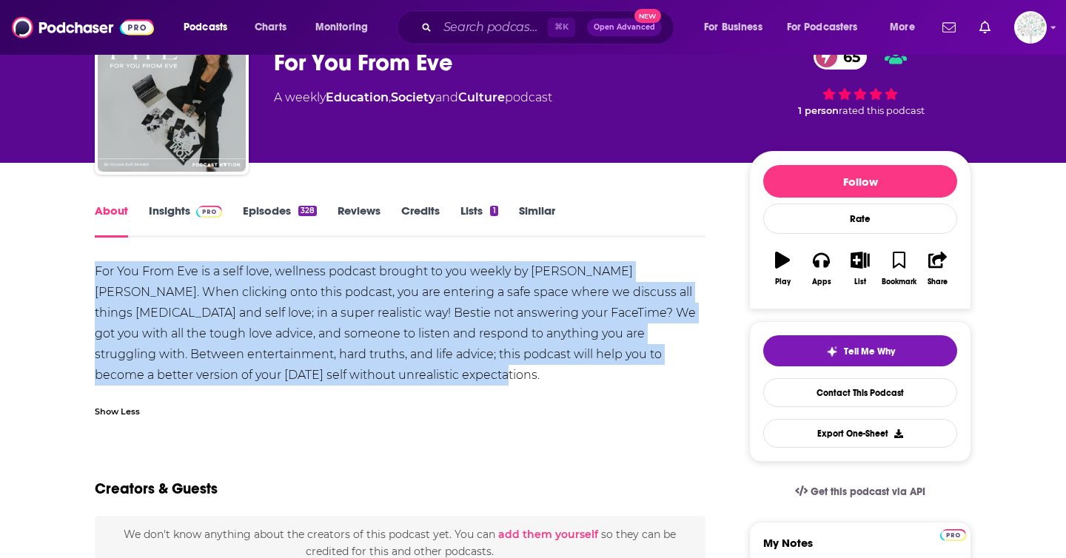
drag, startPoint x: 96, startPoint y: 269, endPoint x: 385, endPoint y: 371, distance: 306.2
click at [385, 371] on div "For You From Eve is a self love, wellness podcast brought to you weekly by Oliv…" at bounding box center [400, 323] width 611 height 124
copy div "For You From Eve is a self love, wellness podcast brought to you weekly by Oliv…"
click at [175, 208] on link "Insights" at bounding box center [185, 221] width 73 height 34
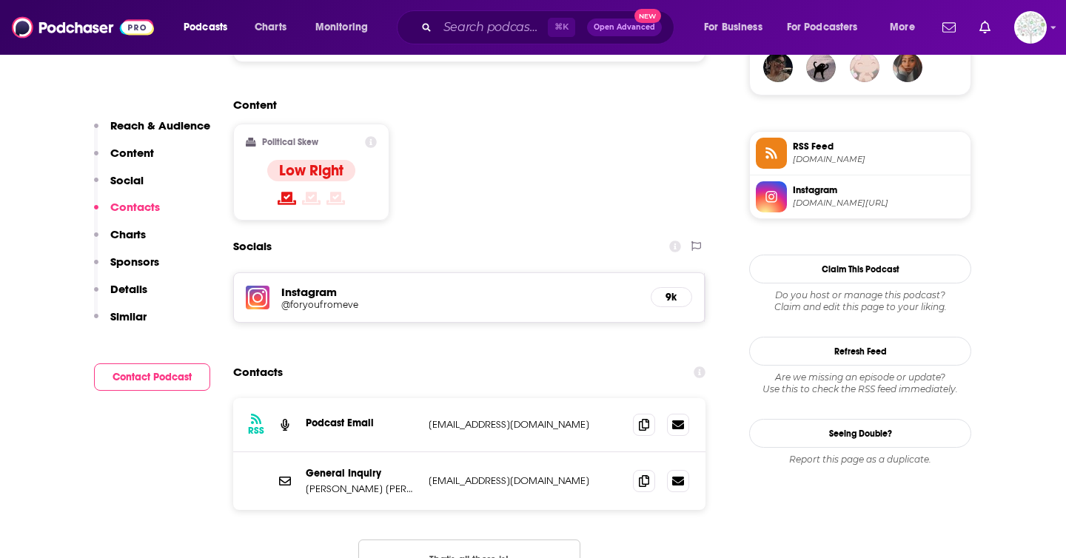
scroll to position [1126, 0]
click at [651, 469] on span at bounding box center [644, 480] width 22 height 22
click at [477, 38] on input "Search podcasts, credits, & more..." at bounding box center [492, 28] width 110 height 24
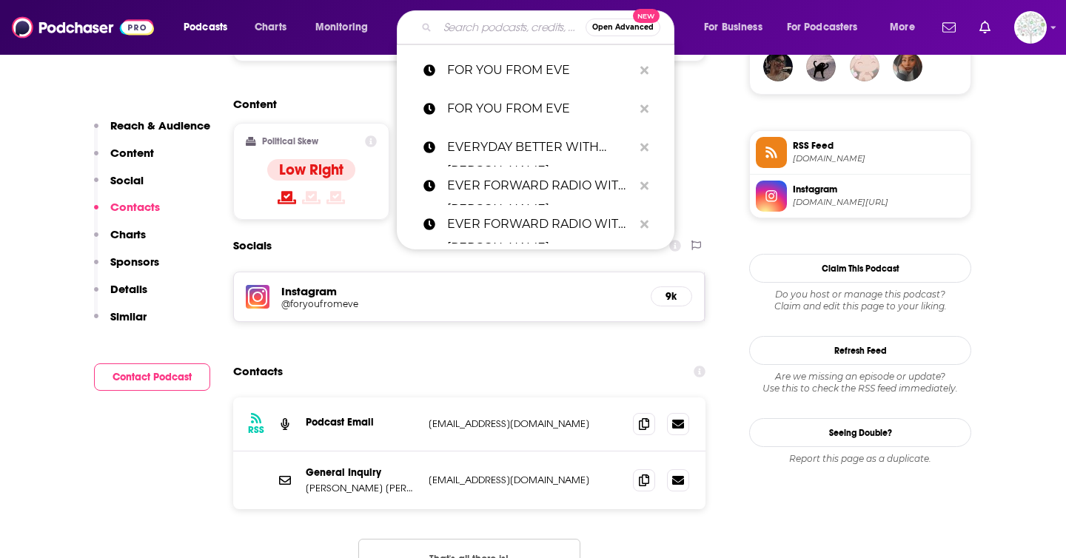
paste input "HEARTS UNLEASHED"
type input "HEARTS UNLEASHED"
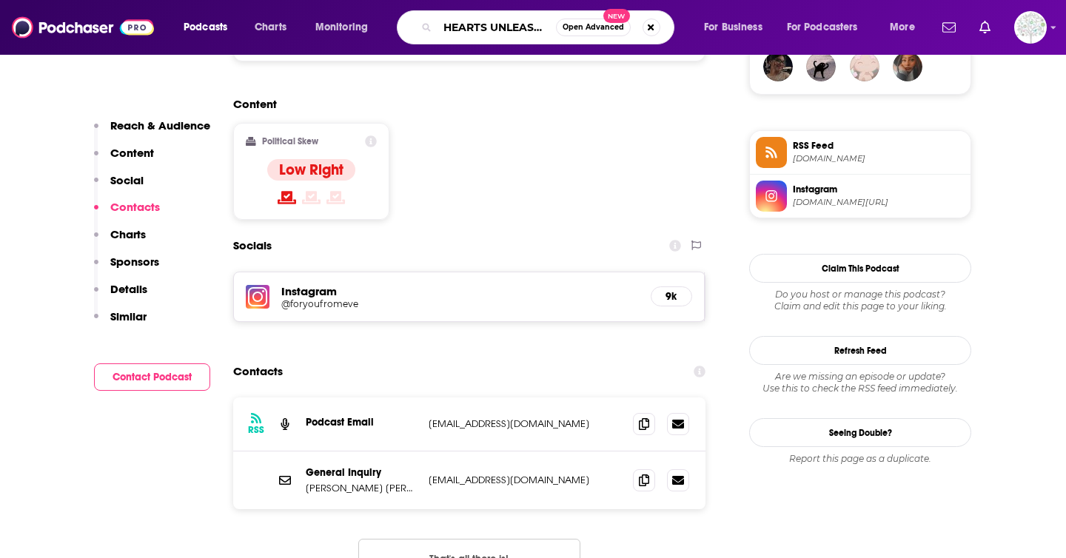
scroll to position [0, 10]
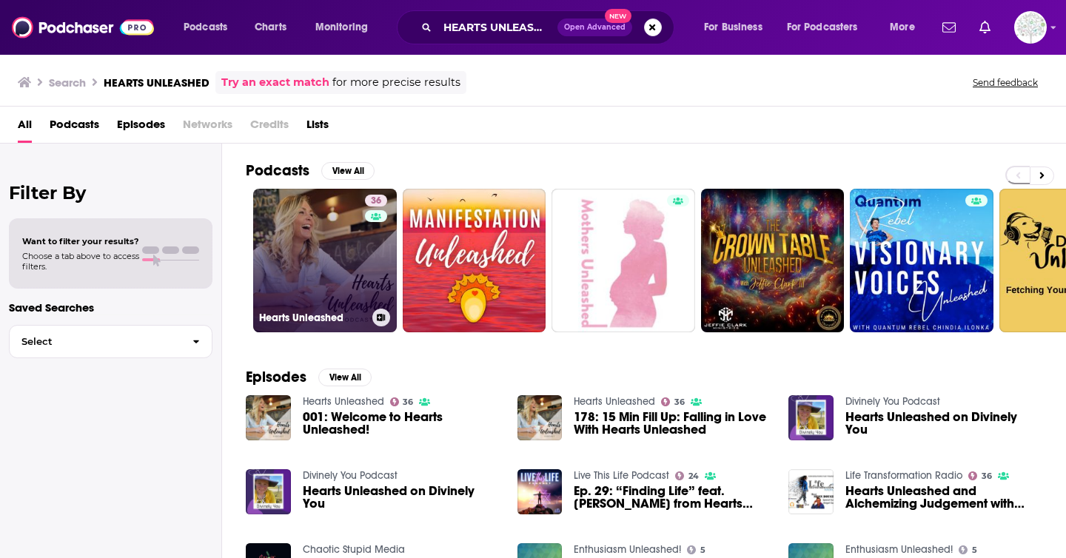
click at [342, 291] on link "36 Hearts Unleashed" at bounding box center [325, 261] width 144 height 144
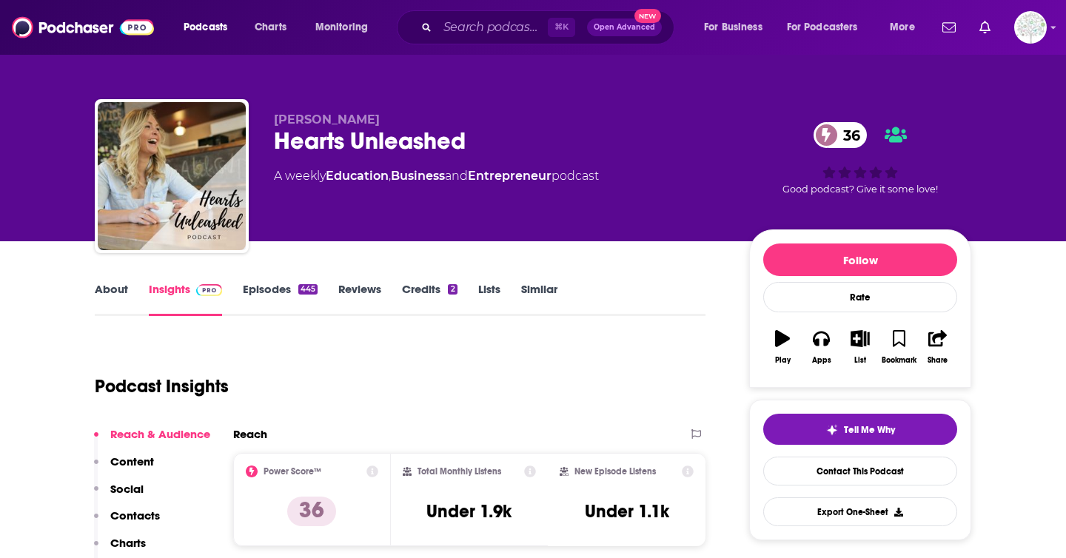
click at [124, 284] on link "About" at bounding box center [111, 299] width 33 height 34
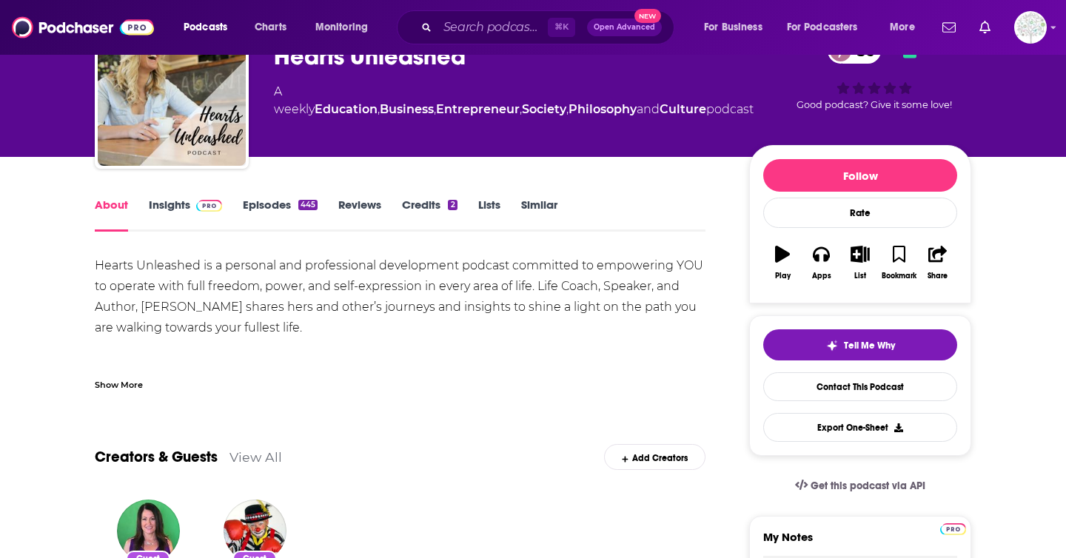
scroll to position [110, 0]
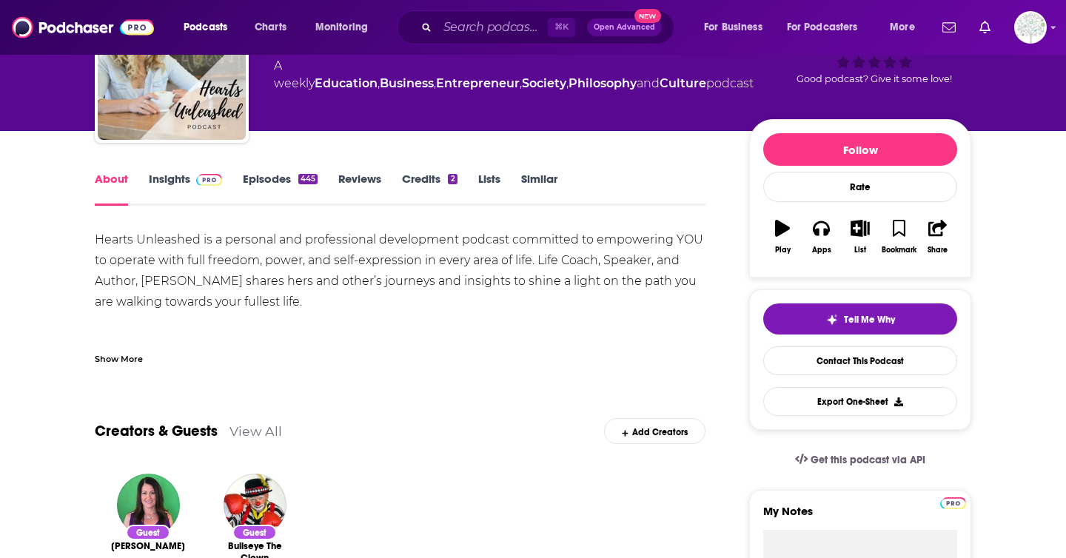
click at [184, 178] on link "Insights" at bounding box center [185, 189] width 73 height 34
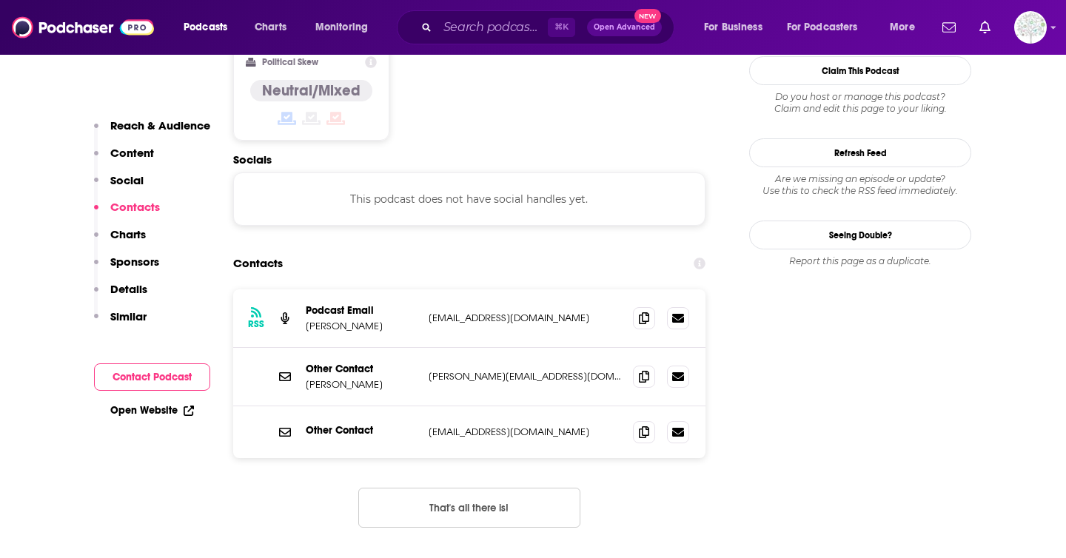
scroll to position [1209, 0]
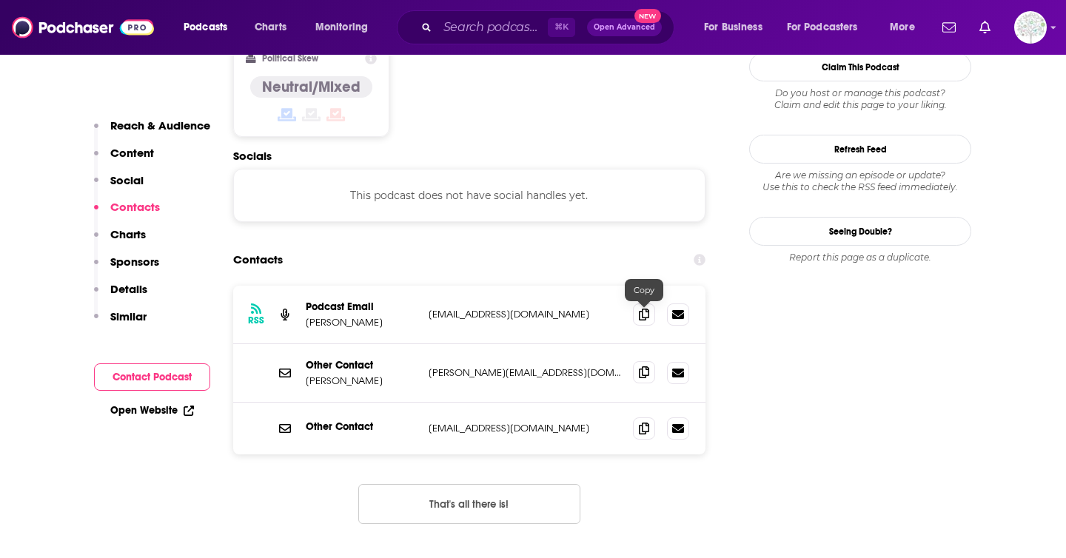
click at [641, 366] on icon at bounding box center [644, 372] width 10 height 12
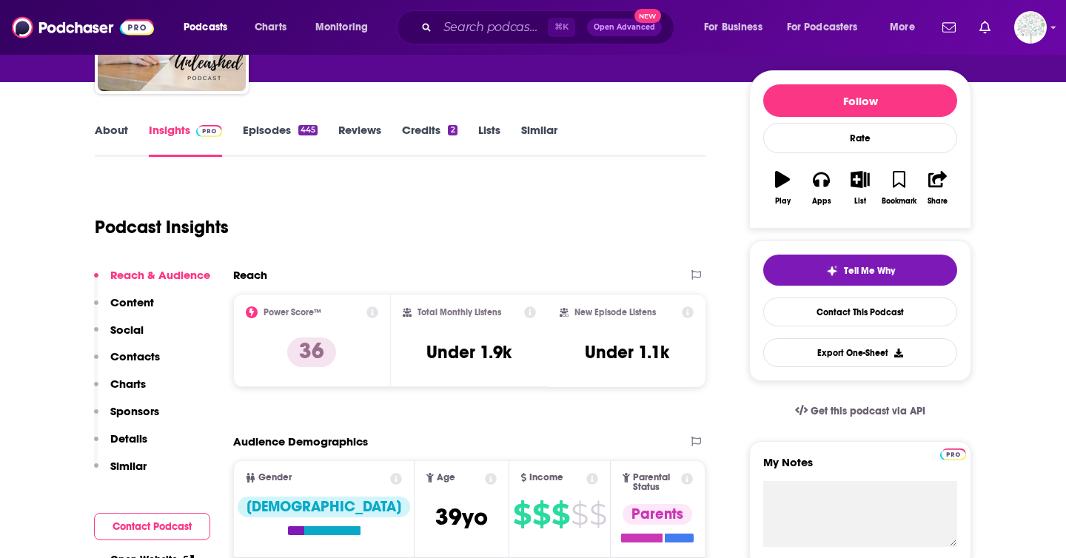
scroll to position [0, 0]
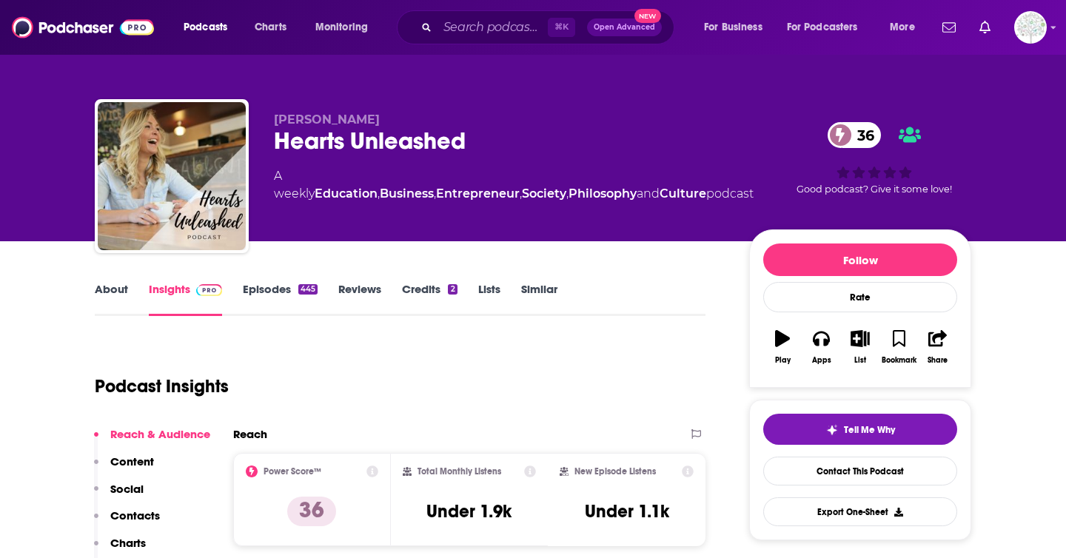
click at [113, 293] on link "About" at bounding box center [111, 299] width 33 height 34
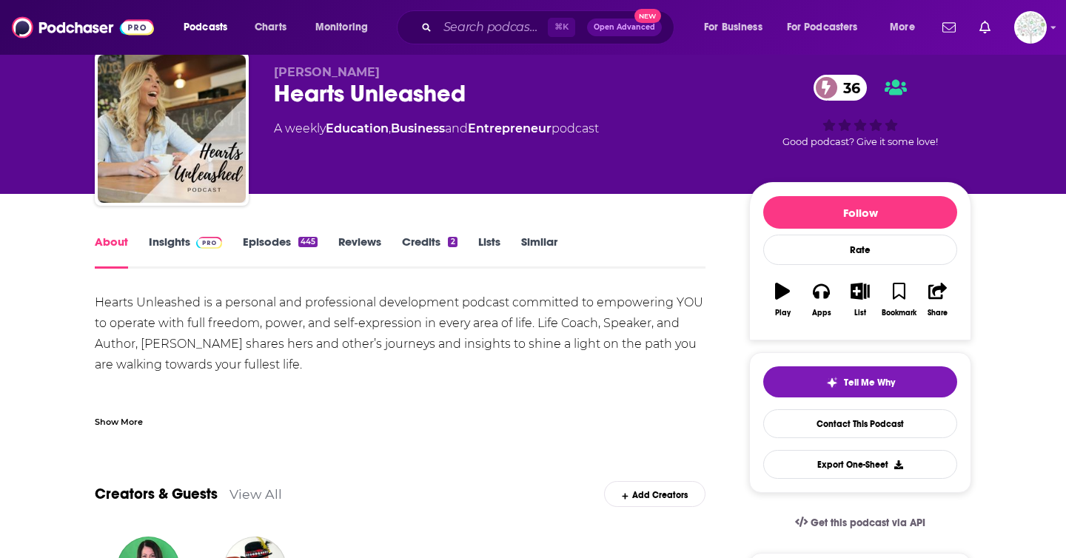
scroll to position [61, 0]
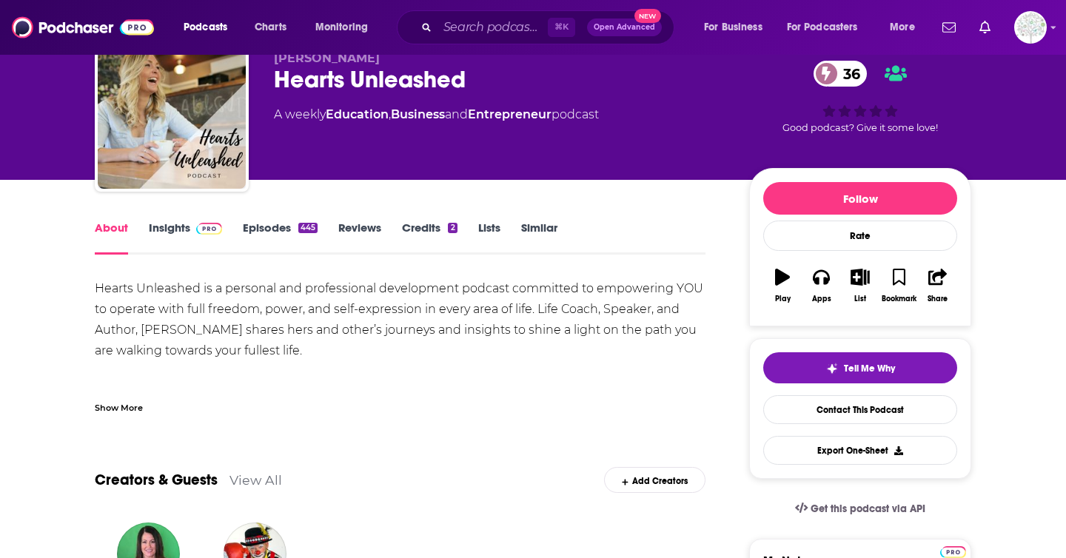
click at [132, 406] on div "Show More" at bounding box center [119, 407] width 48 height 14
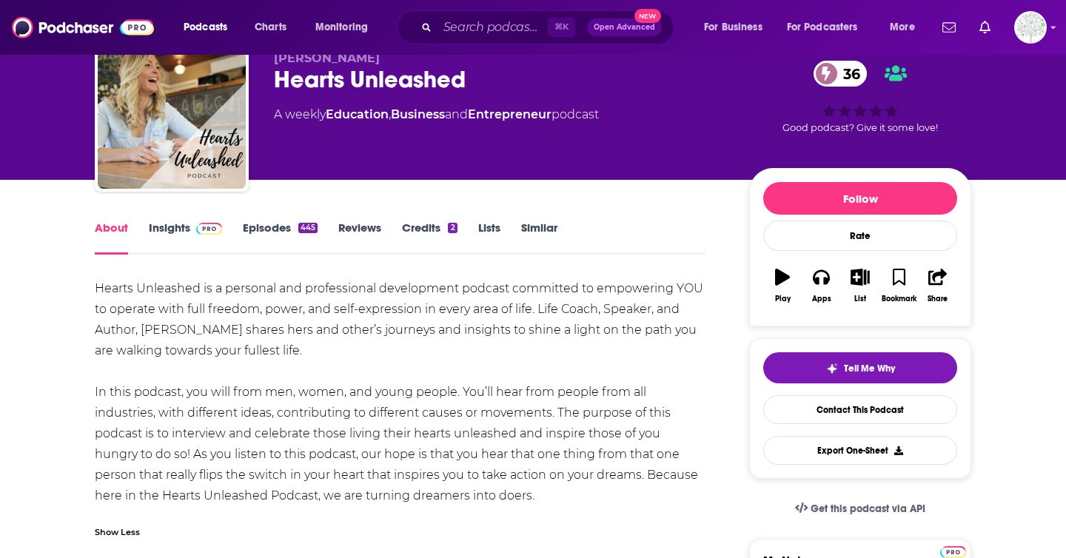
drag, startPoint x: 94, startPoint y: 289, endPoint x: 497, endPoint y: 489, distance: 450.2
click at [497, 489] on div "Hearts Unleashed is a personal and professional development podcast committed t…" at bounding box center [400, 392] width 611 height 228
copy div "Hearts Unleashed is a personal and professional development podcast committed t…"
click at [494, 27] on input "Search podcasts, credits, & more..." at bounding box center [492, 28] width 110 height 24
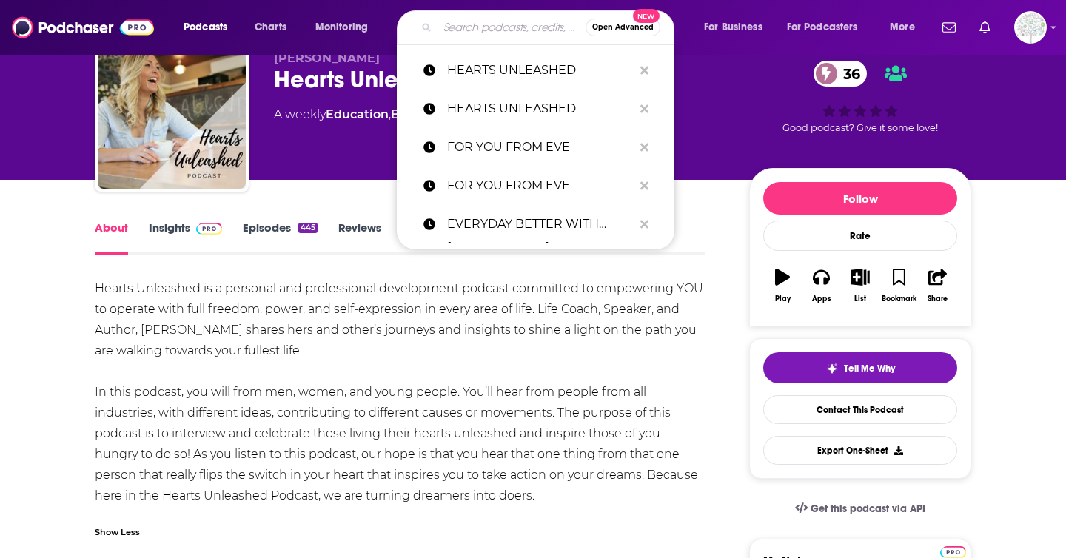
paste input "HERSELF"
type input "HERSELF"
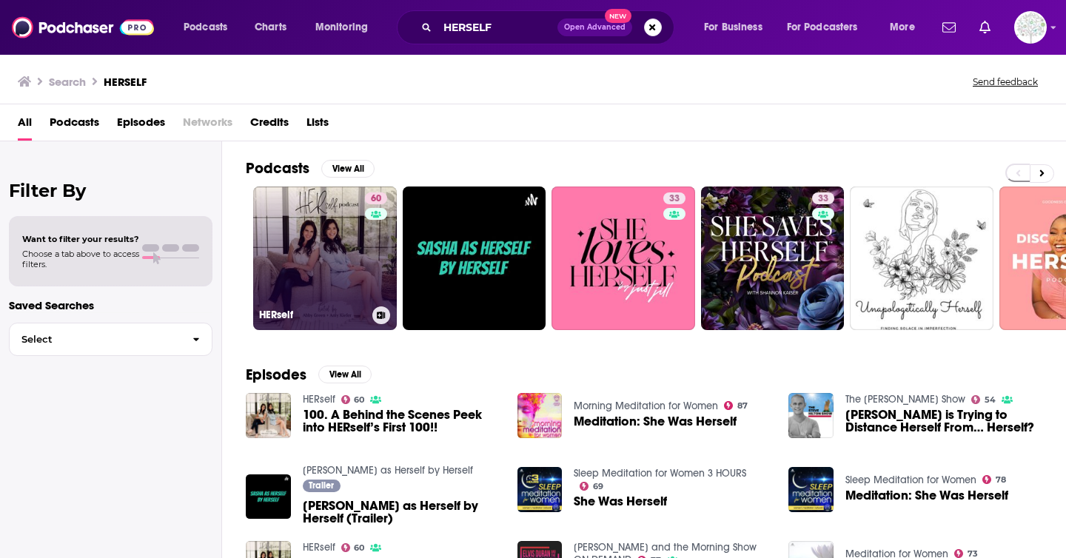
click at [348, 302] on link "60 HERself" at bounding box center [325, 259] width 144 height 144
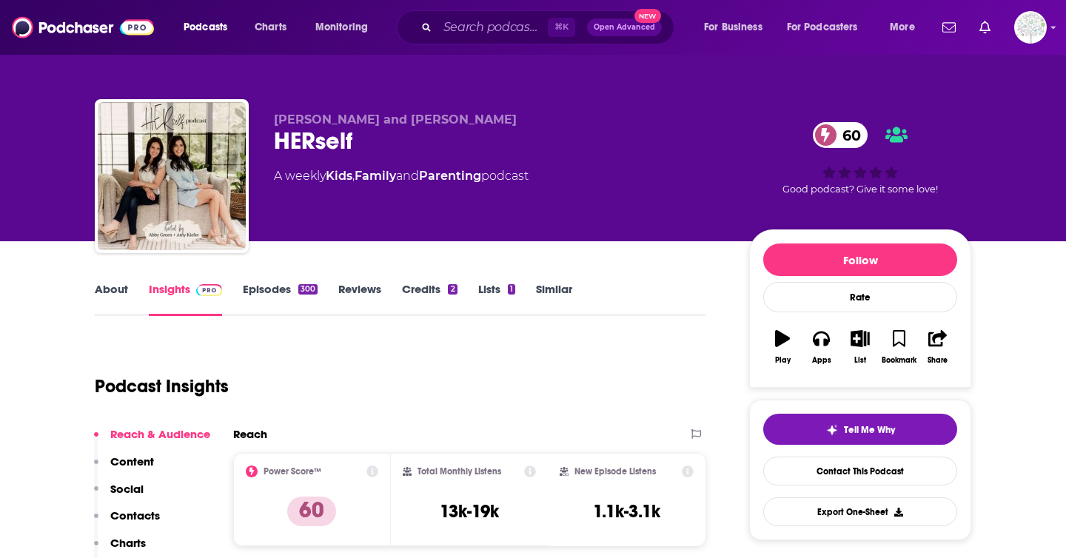
click at [101, 292] on link "About" at bounding box center [111, 299] width 33 height 34
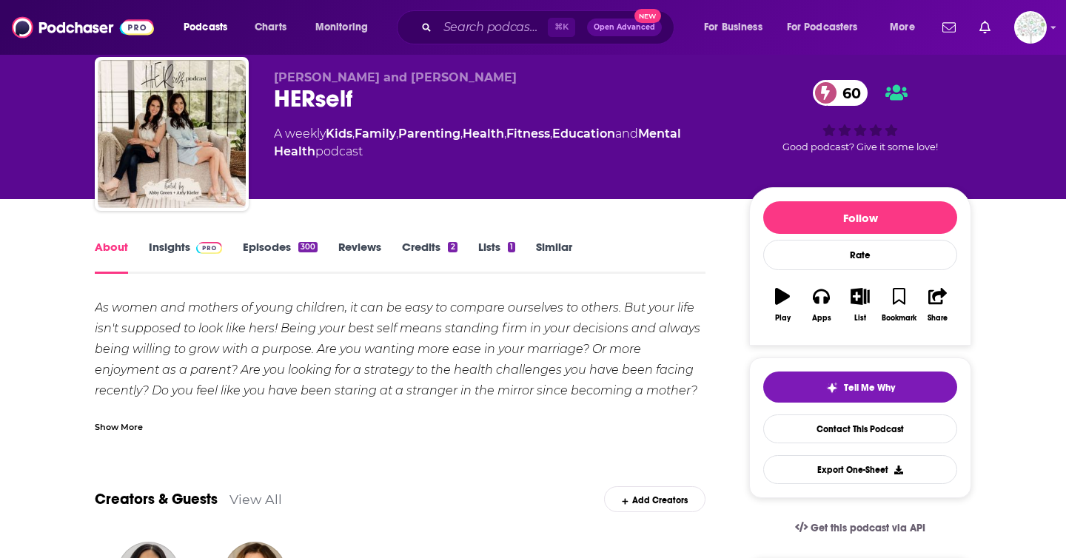
scroll to position [46, 0]
